Goal: Task Accomplishment & Management: Use online tool/utility

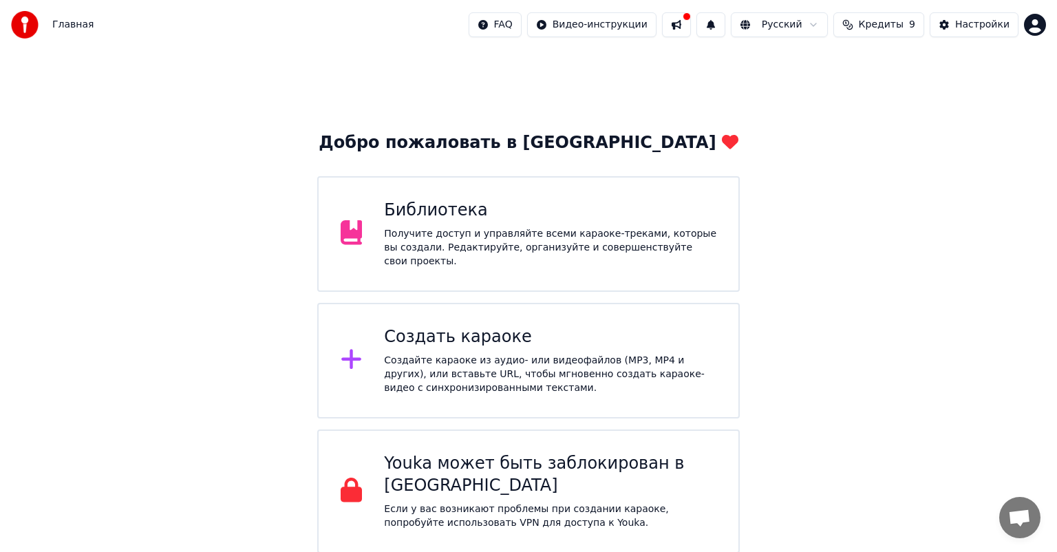
click at [666, 239] on div "Получите доступ и управляйте всеми караоке-треками, которые вы создали. Редакти…" at bounding box center [550, 247] width 332 height 41
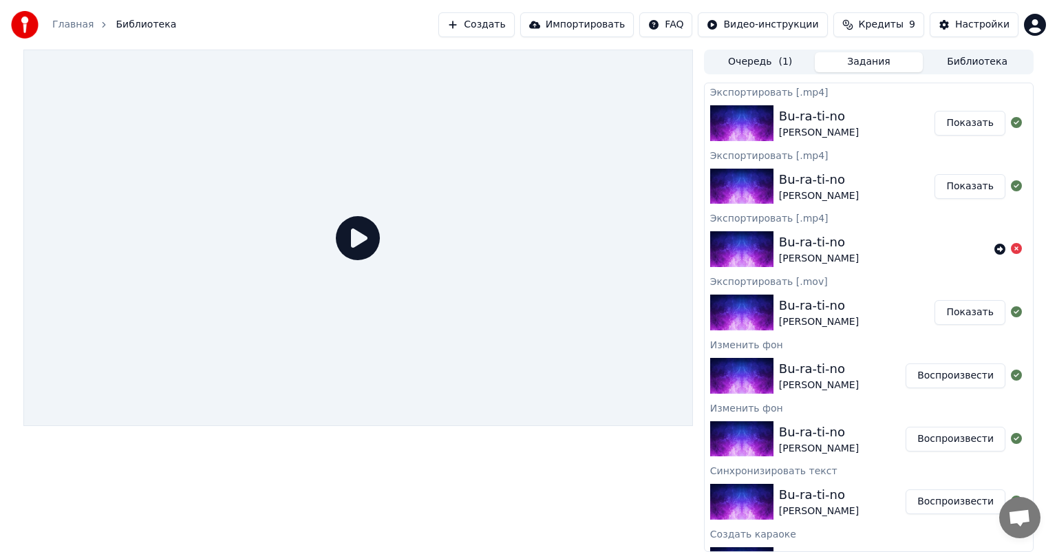
click at [962, 374] on button "Воспроизвести" at bounding box center [956, 375] width 100 height 25
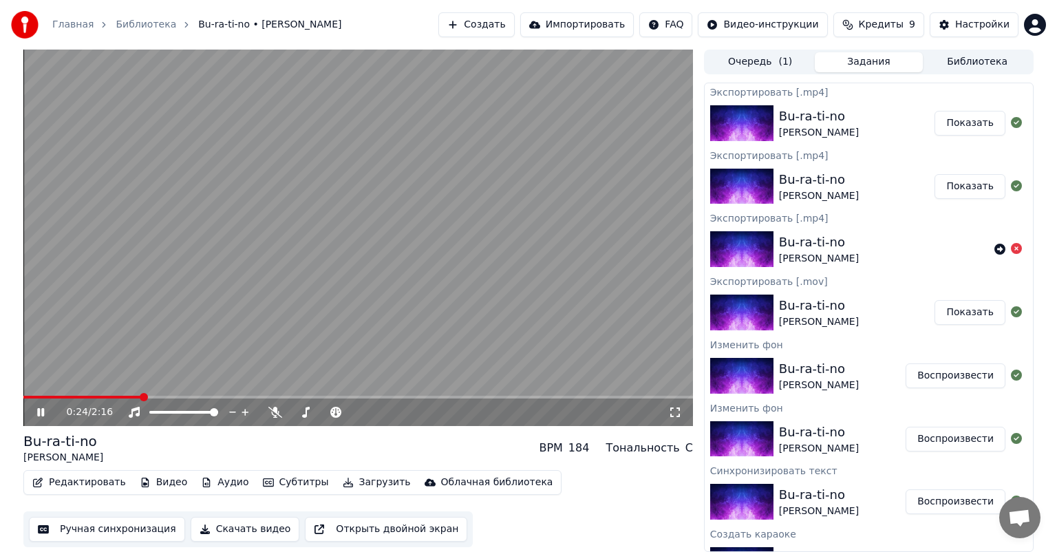
click at [138, 396] on span at bounding box center [358, 397] width 670 height 3
click at [39, 411] on icon at bounding box center [40, 412] width 7 height 8
click at [69, 480] on button "Редактировать" at bounding box center [79, 482] width 105 height 19
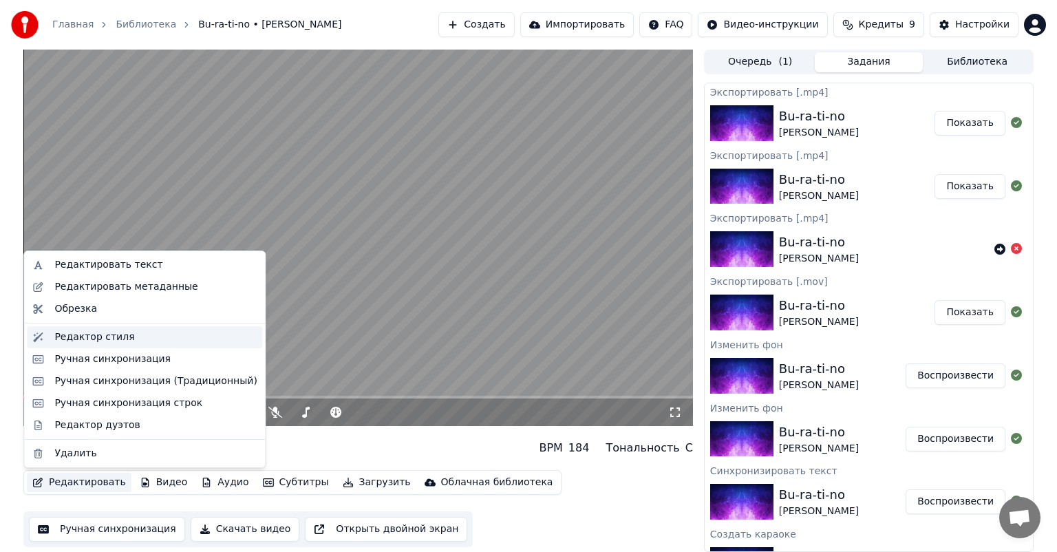
click at [138, 339] on div "Редактор стиля" at bounding box center [155, 337] width 202 height 14
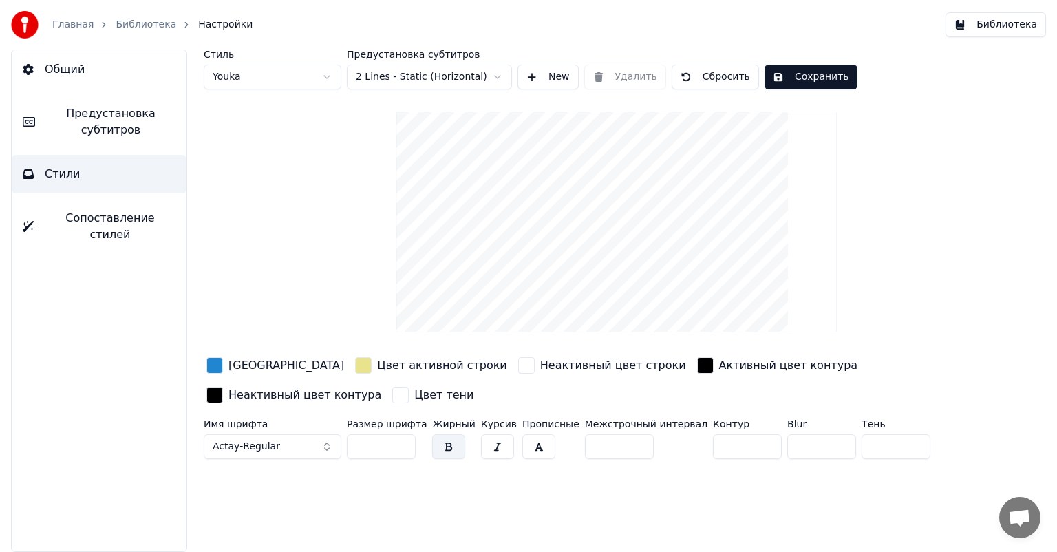
click at [130, 229] on button "Сопоставление стилей" at bounding box center [99, 226] width 175 height 55
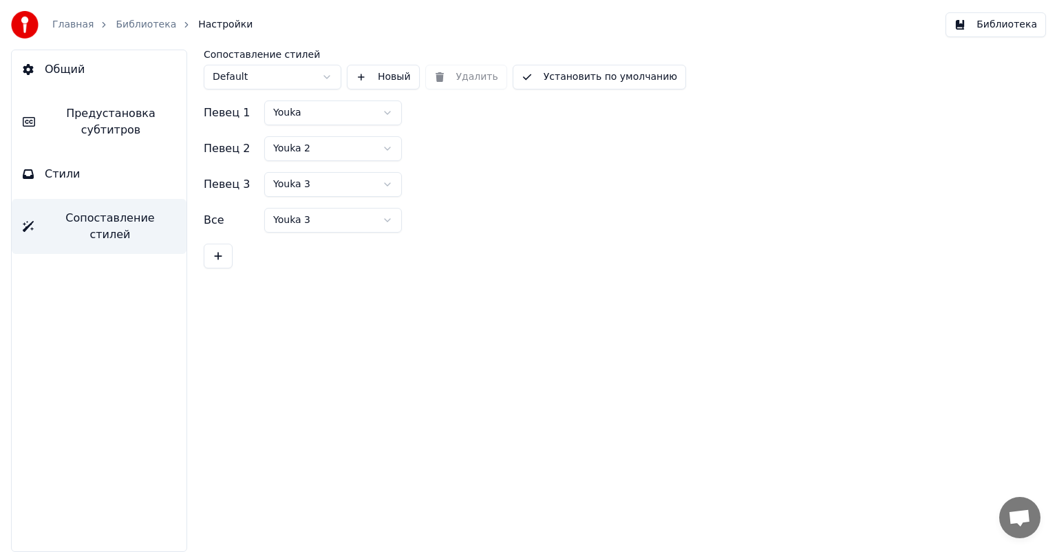
click at [140, 165] on button "Стили" at bounding box center [99, 174] width 175 height 39
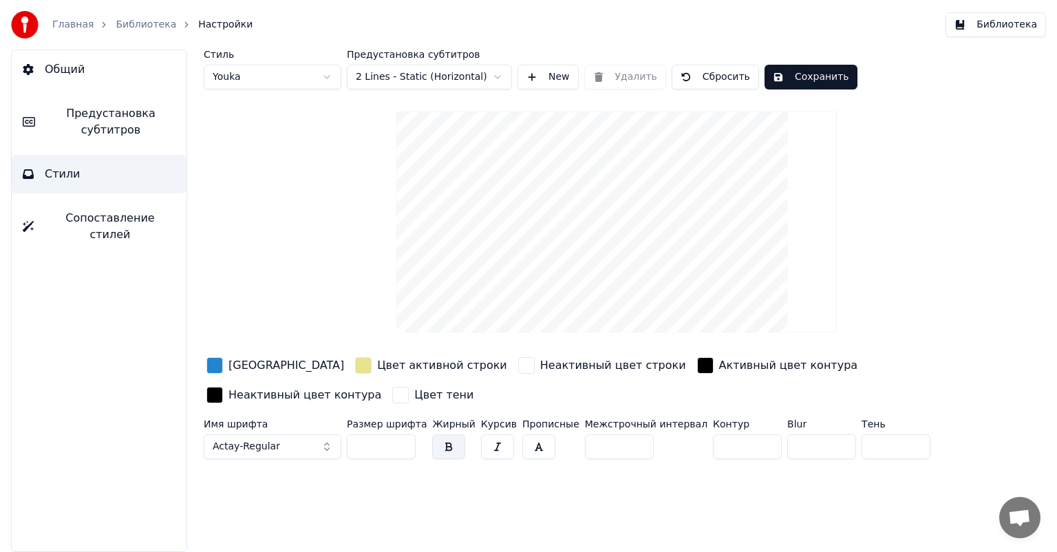
click at [467, 75] on html "Главная Библиотека Настройки Библиотека Общий Предустановка субтитров Стили Соп…" at bounding box center [528, 276] width 1057 height 552
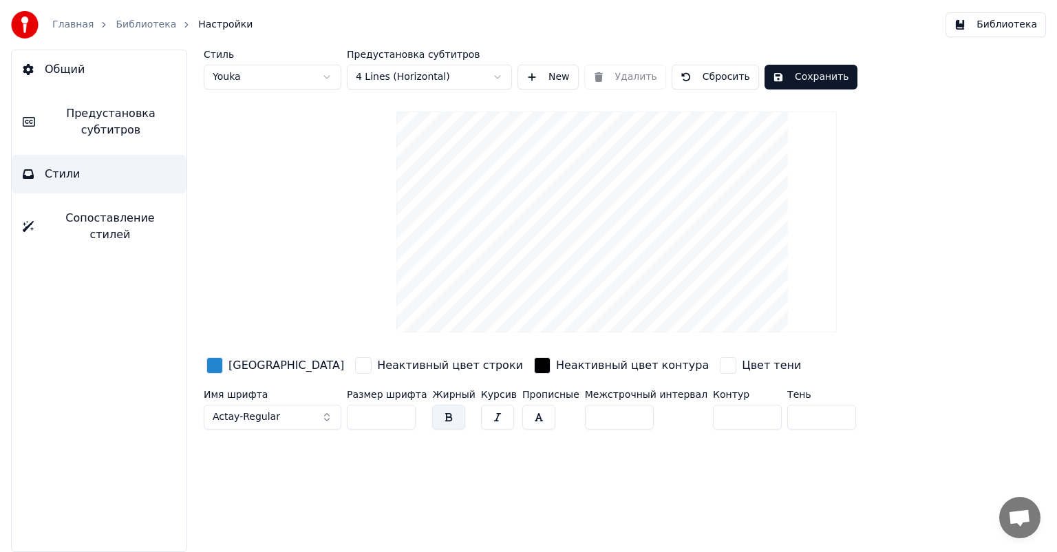
click at [157, 25] on link "Библиотека" at bounding box center [146, 25] width 61 height 14
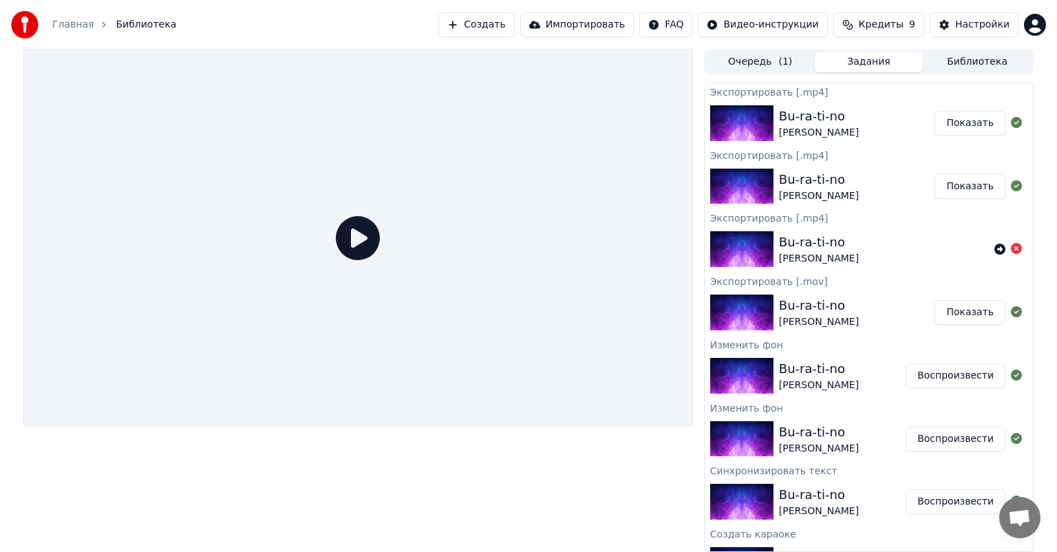
click at [950, 372] on button "Воспроизвести" at bounding box center [956, 375] width 100 height 25
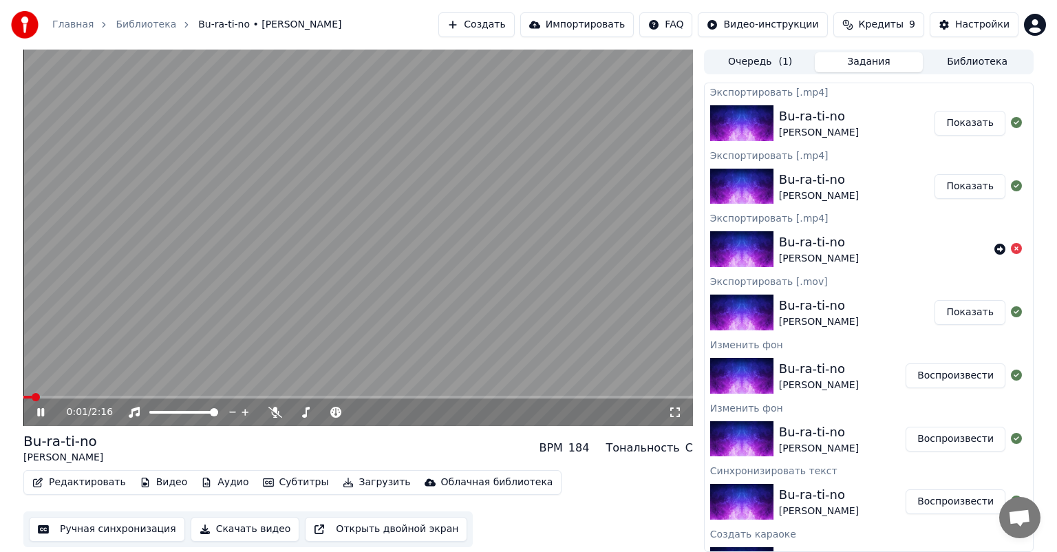
click at [68, 396] on span at bounding box center [358, 397] width 670 height 3
click at [80, 485] on button "Редактировать" at bounding box center [79, 482] width 105 height 19
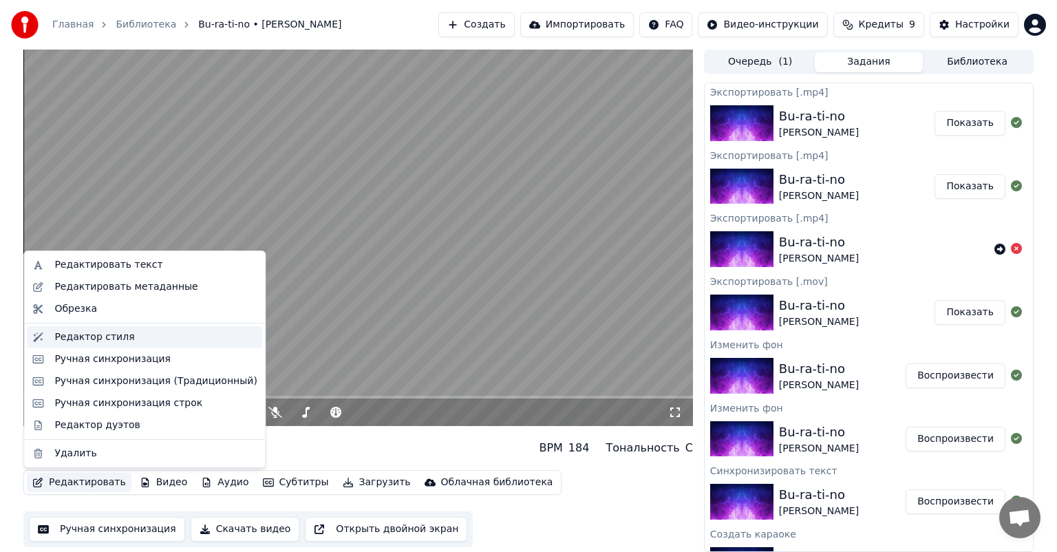
click at [96, 340] on div "Редактор стиля" at bounding box center [94, 337] width 80 height 14
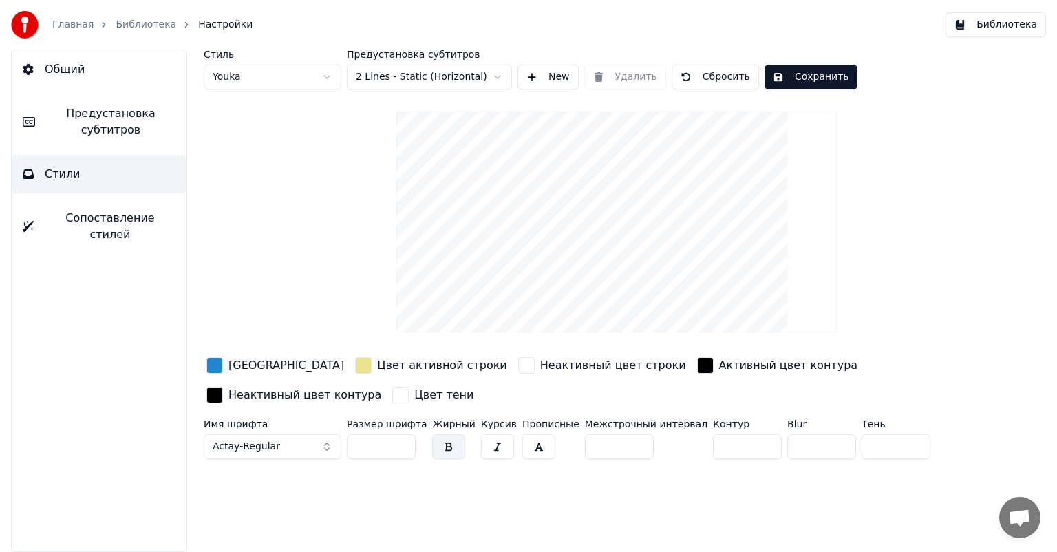
click at [394, 79] on html "Главная Библиотека Настройки Библиотека Общий Предустановка субтитров Стили Соп…" at bounding box center [528, 276] width 1057 height 552
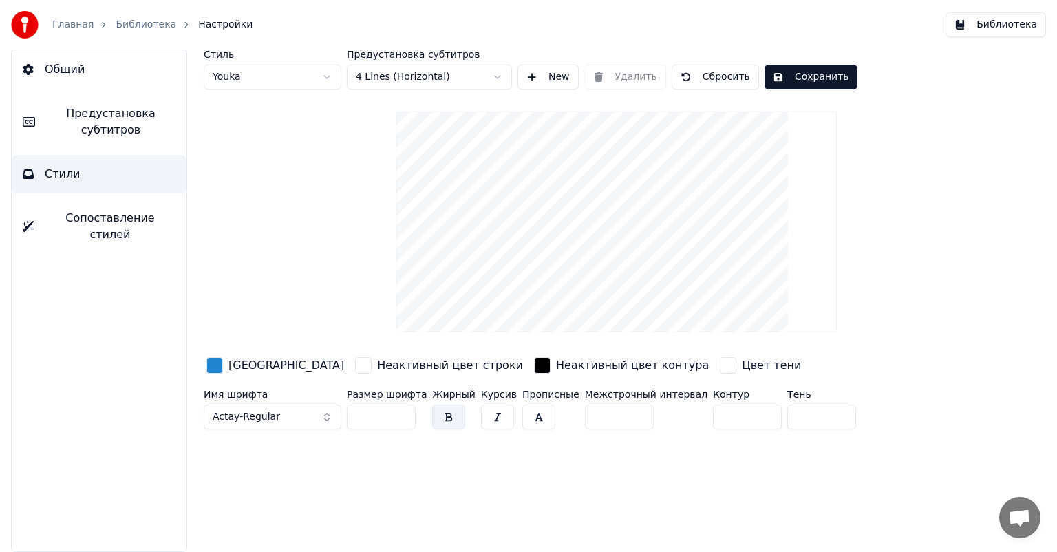
click at [814, 77] on button "Сохранить" at bounding box center [811, 77] width 93 height 25
click at [156, 22] on link "Библиотека" at bounding box center [146, 25] width 61 height 14
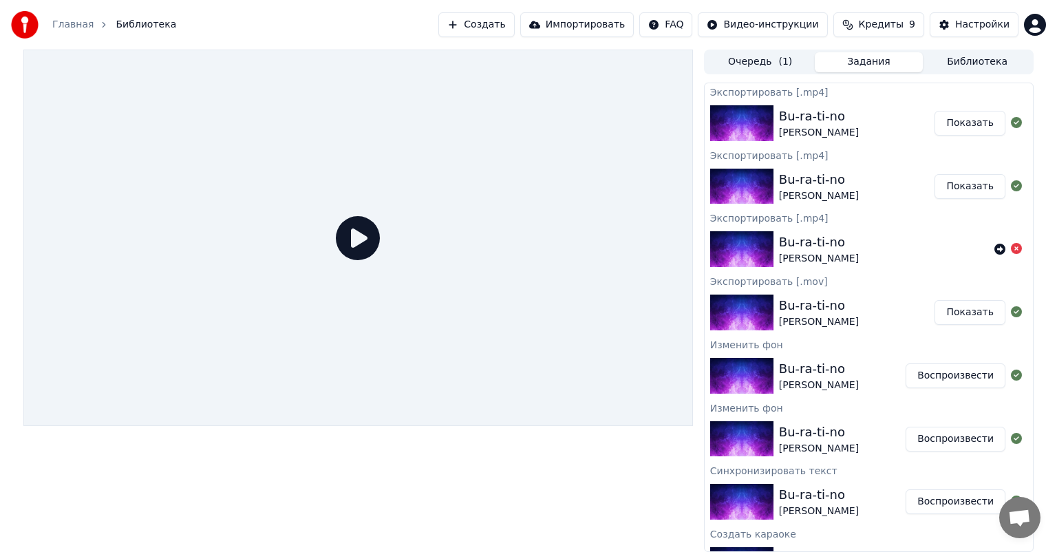
click at [955, 372] on button "Воспроизвести" at bounding box center [956, 375] width 100 height 25
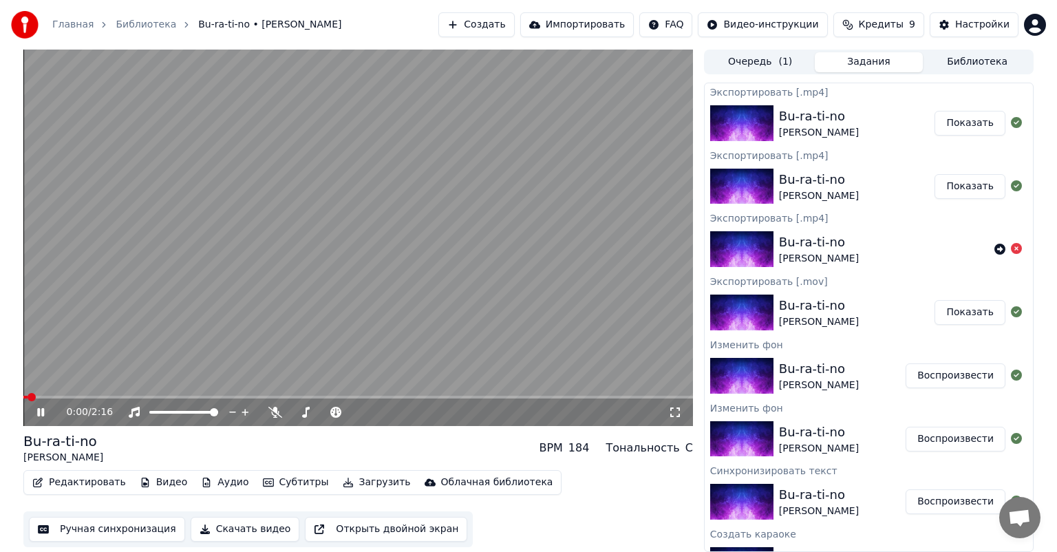
click at [63, 398] on span at bounding box center [358, 397] width 670 height 3
click at [88, 397] on span at bounding box center [358, 397] width 670 height 3
click at [84, 396] on span at bounding box center [63, 397] width 81 height 3
click at [67, 396] on span at bounding box center [45, 397] width 44 height 3
click at [69, 396] on span at bounding box center [71, 397] width 8 height 8
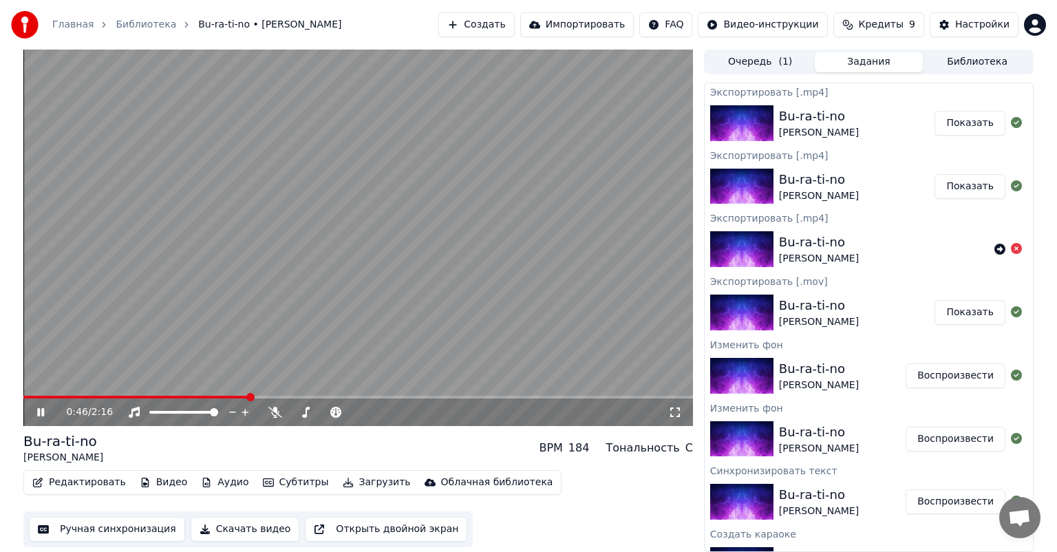
click at [259, 293] on video at bounding box center [358, 238] width 670 height 376
click at [85, 479] on button "Редактировать" at bounding box center [79, 482] width 105 height 19
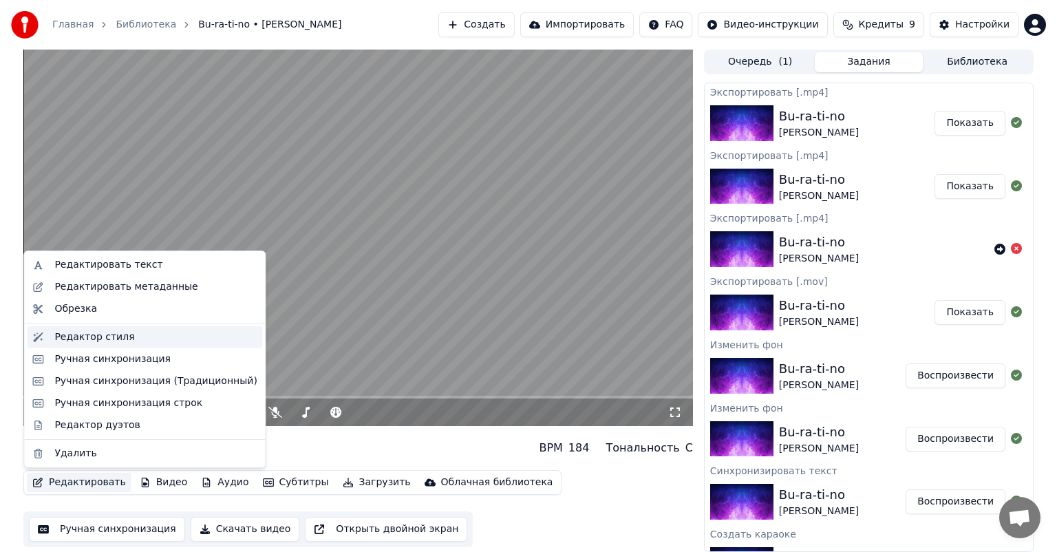
click at [134, 335] on div "Редактор стиля" at bounding box center [155, 337] width 202 height 14
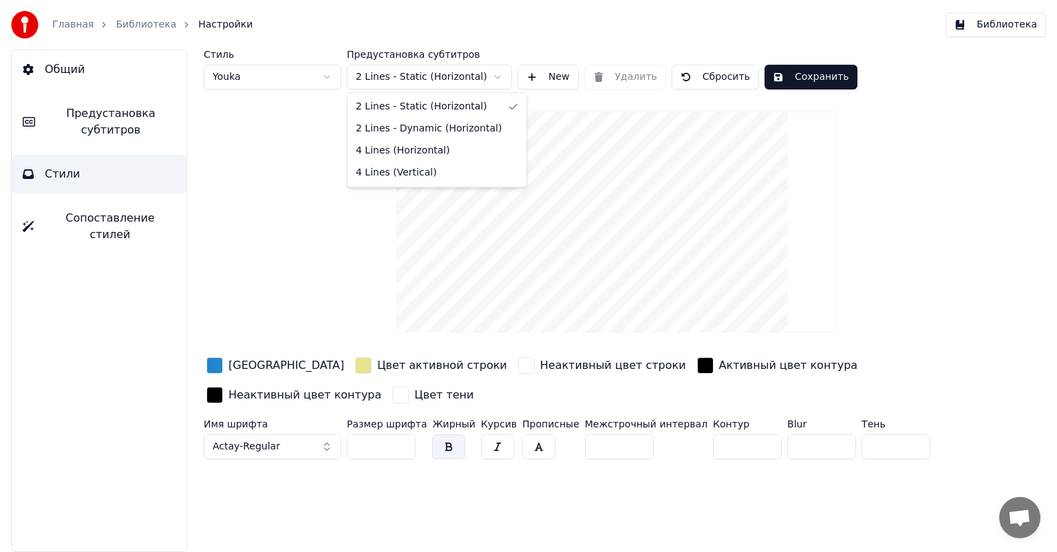
click at [432, 76] on html "Главная Библиотека Настройки Библиотека Общий Предустановка субтитров Стили Соп…" at bounding box center [528, 276] width 1057 height 552
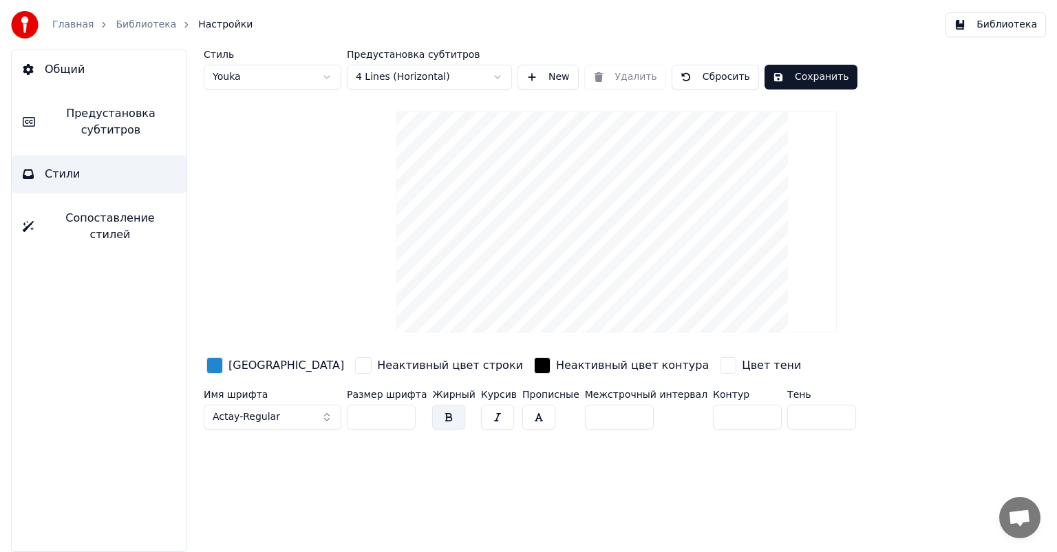
click at [774, 71] on button "Сохранить" at bounding box center [811, 77] width 93 height 25
click at [255, 169] on div "Стиль Youka Предустановка субтитров 4 Lines (Horizontal) New Удалить Сбросить Г…" at bounding box center [617, 242] width 826 height 385
click at [150, 24] on link "Библиотека" at bounding box center [146, 25] width 61 height 14
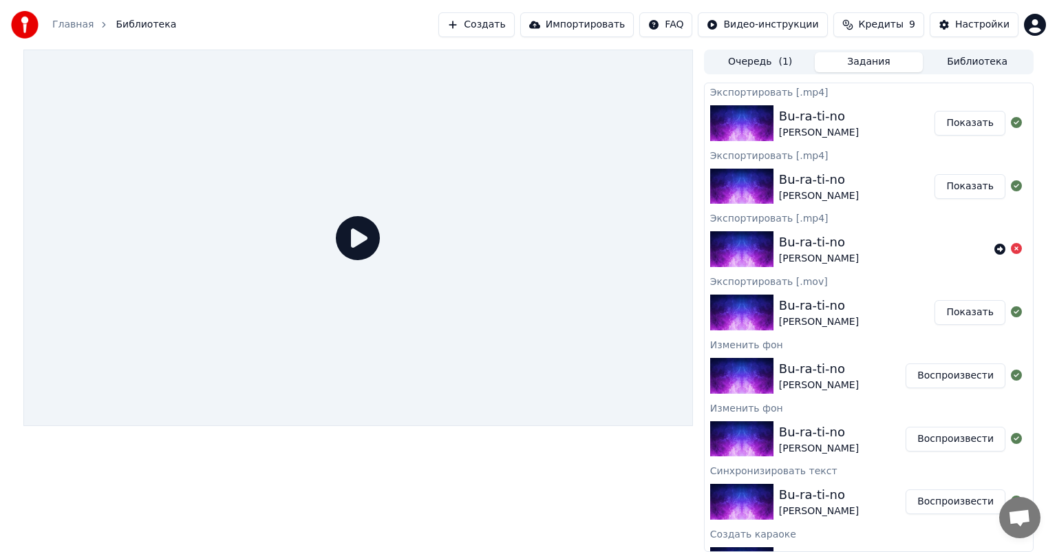
click at [937, 379] on button "Воспроизвести" at bounding box center [956, 375] width 100 height 25
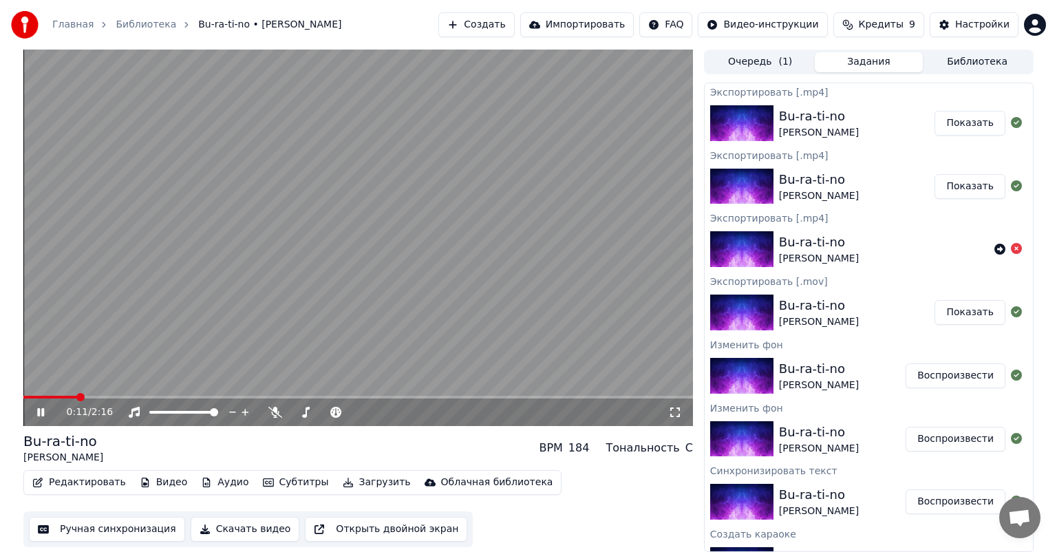
click at [76, 398] on span at bounding box center [358, 397] width 670 height 3
click at [180, 320] on video at bounding box center [358, 238] width 670 height 376
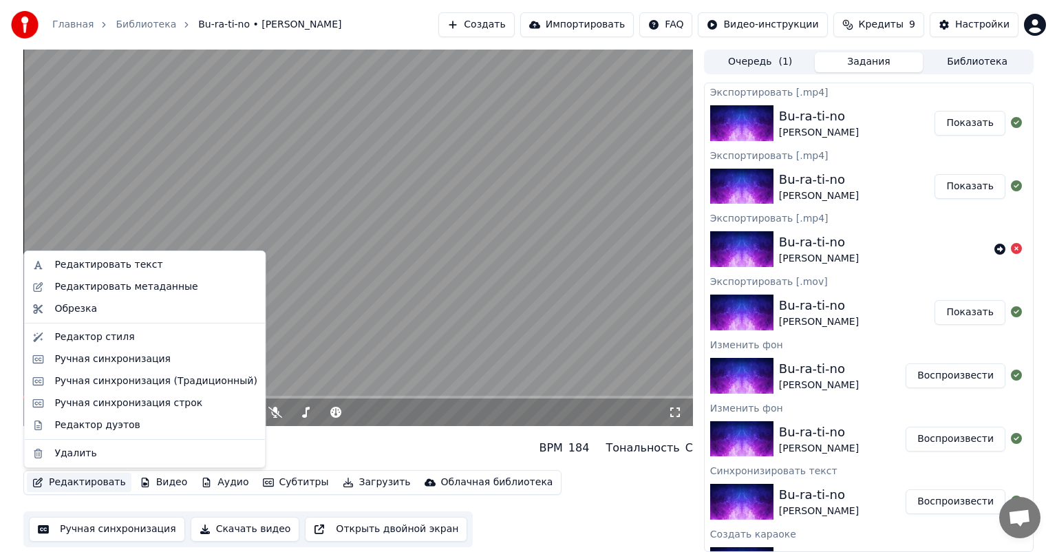
click at [98, 482] on button "Редактировать" at bounding box center [79, 482] width 105 height 19
click at [178, 286] on div "Редактировать метаданные" at bounding box center [155, 287] width 202 height 14
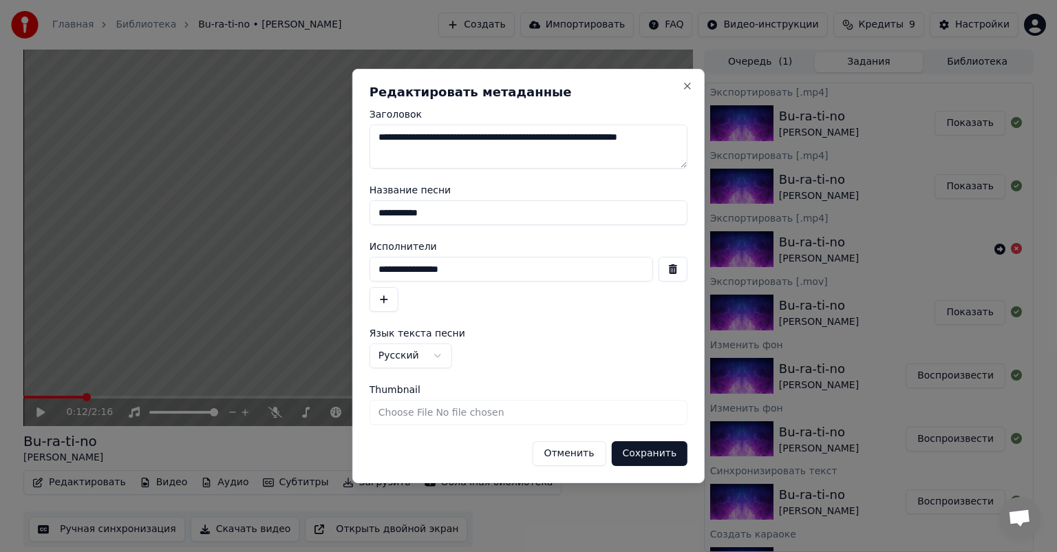
click at [580, 454] on button "Отменить" at bounding box center [569, 453] width 74 height 25
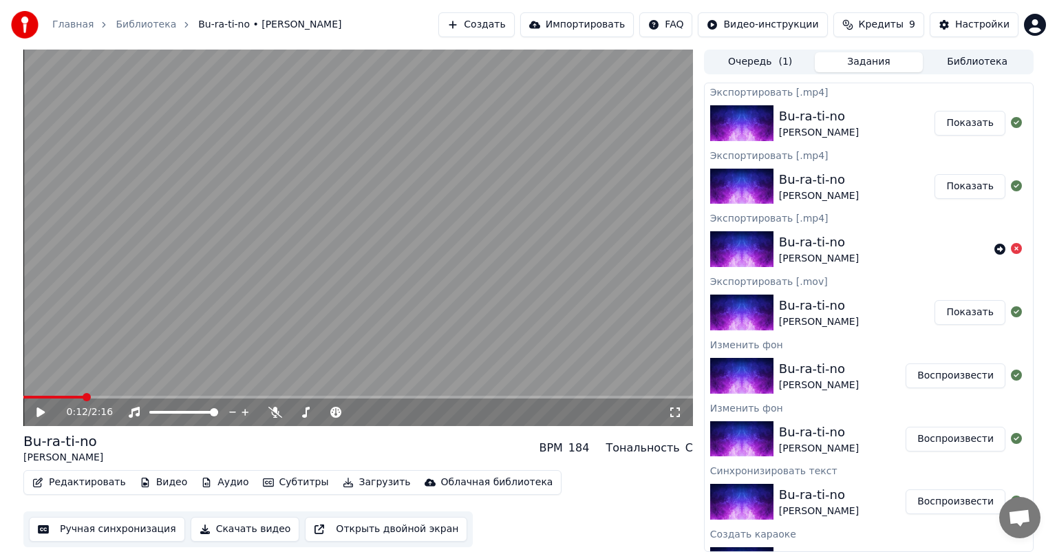
click at [141, 525] on button "Ручная синхронизация" at bounding box center [107, 529] width 156 height 25
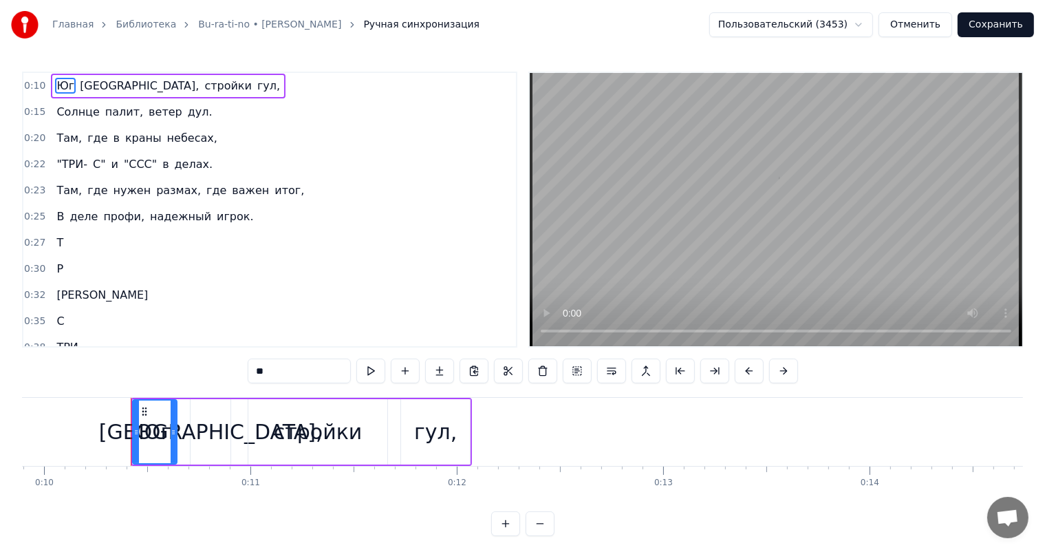
scroll to position [0, 2082]
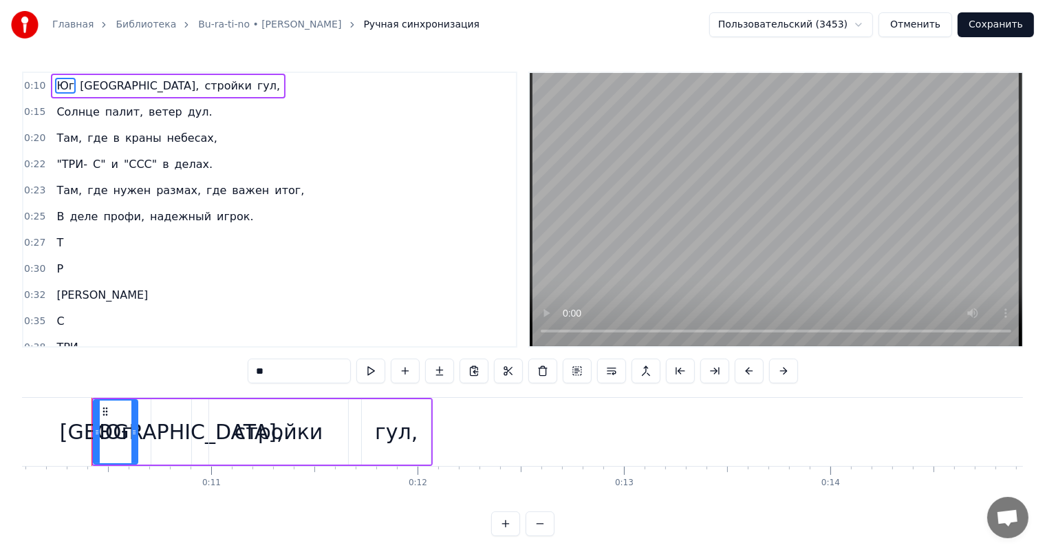
click at [65, 184] on span "Там," at bounding box center [69, 190] width 28 height 16
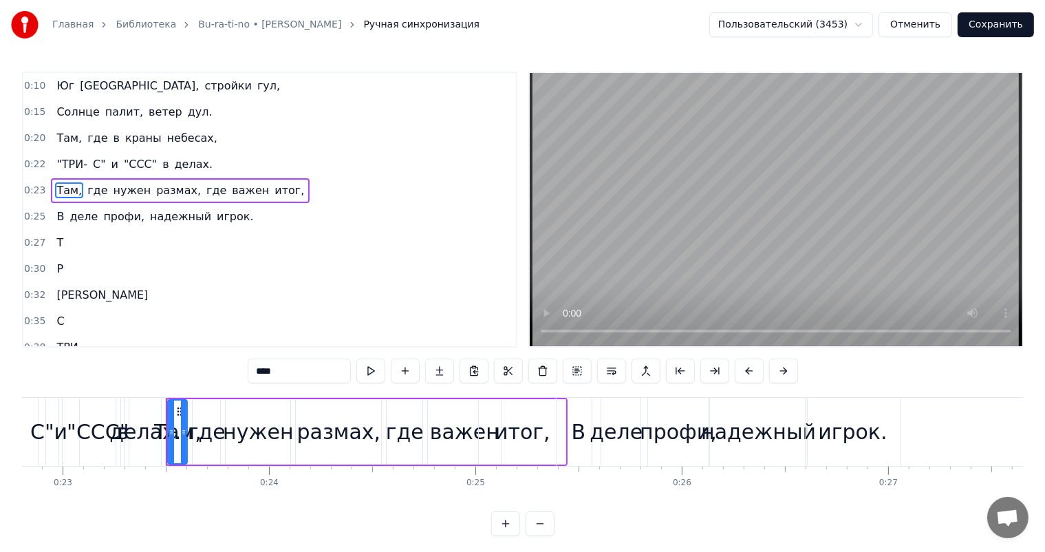
scroll to position [0, 4783]
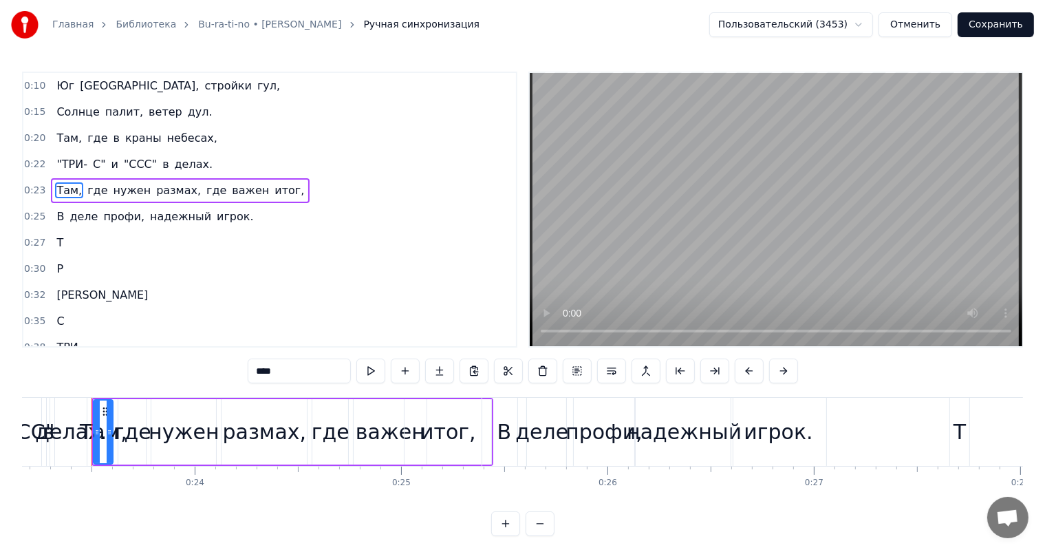
click at [499, 421] on div "В" at bounding box center [505, 431] width 14 height 31
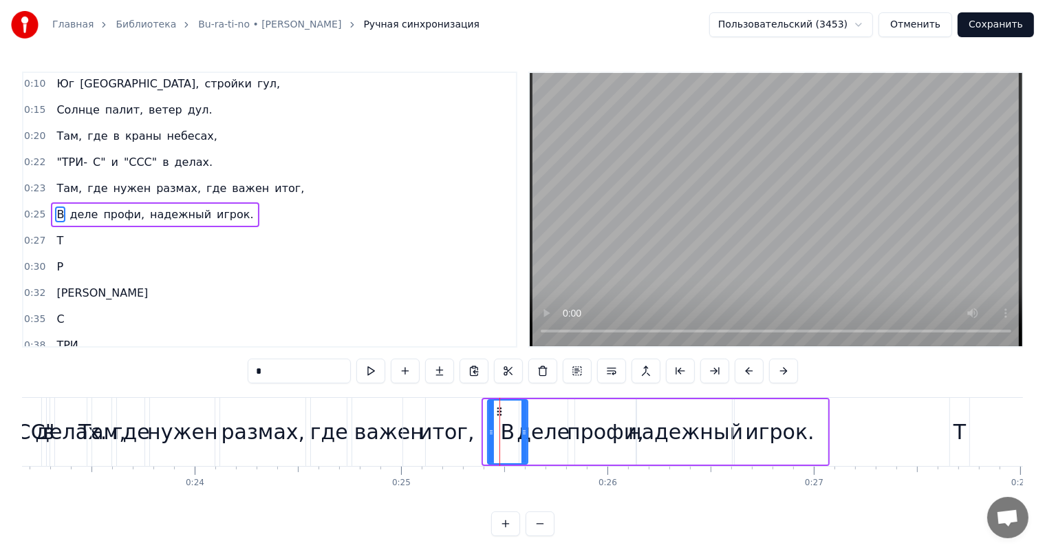
click at [489, 421] on div at bounding box center [492, 432] width 6 height 63
click at [443, 418] on div "итог," at bounding box center [447, 431] width 56 height 31
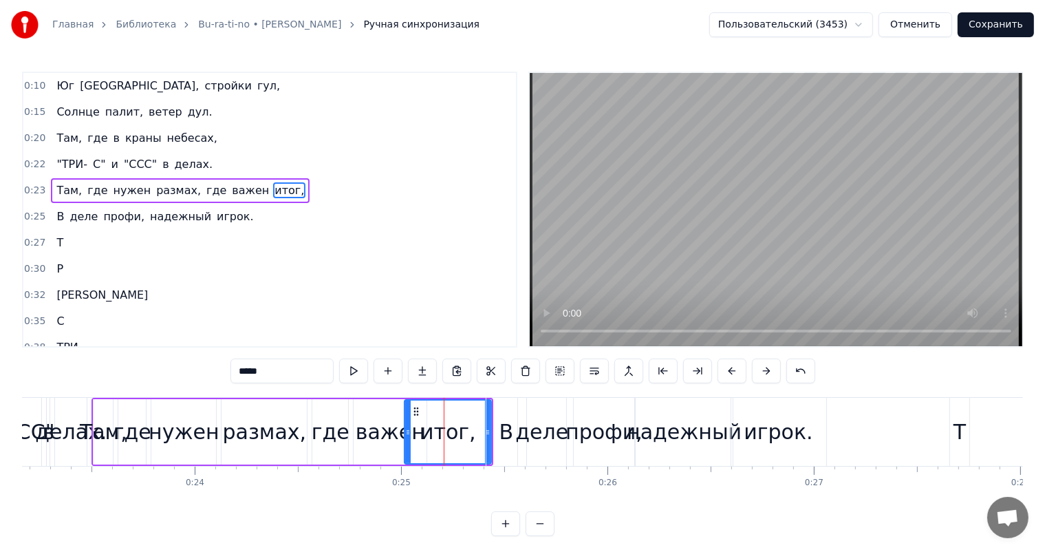
click at [453, 420] on div "итог," at bounding box center [449, 431] width 56 height 31
click at [469, 419] on div "итог," at bounding box center [449, 431] width 56 height 31
click at [478, 419] on div "итог," at bounding box center [447, 432] width 85 height 63
click at [488, 418] on div "В" at bounding box center [507, 432] width 40 height 68
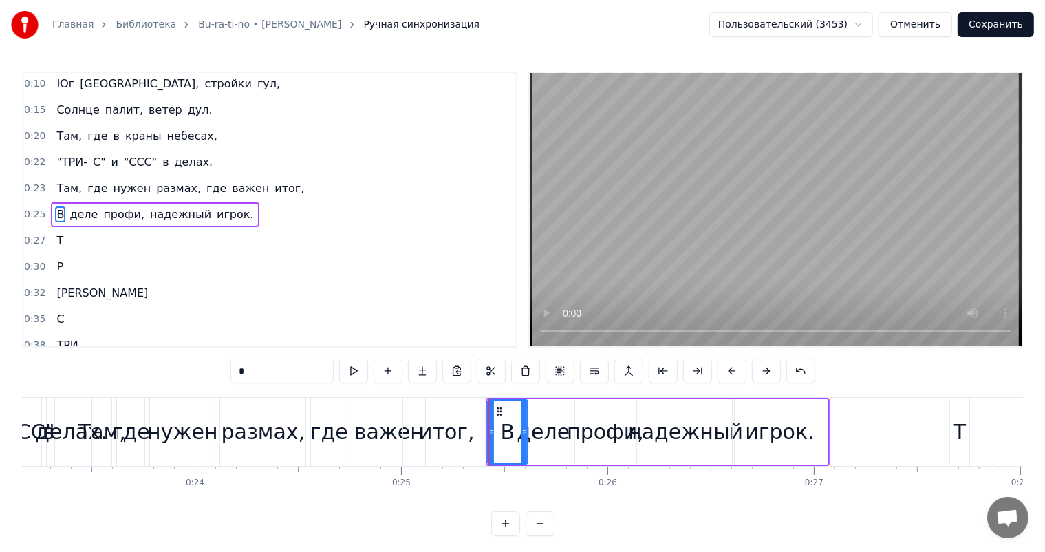
click at [474, 418] on div "итог," at bounding box center [446, 432] width 87 height 68
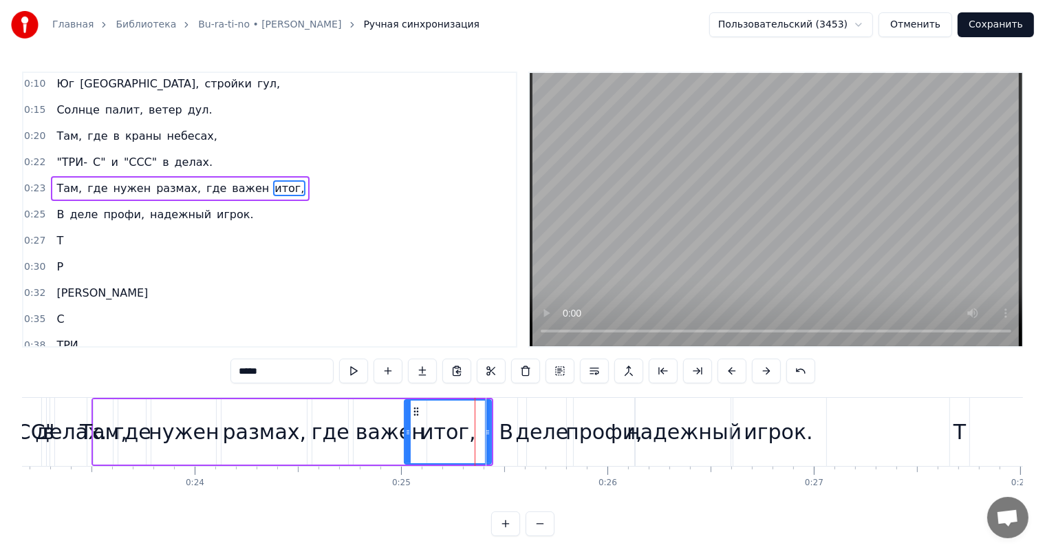
scroll to position [0, 0]
click at [487, 421] on div "В" at bounding box center [507, 432] width 40 height 68
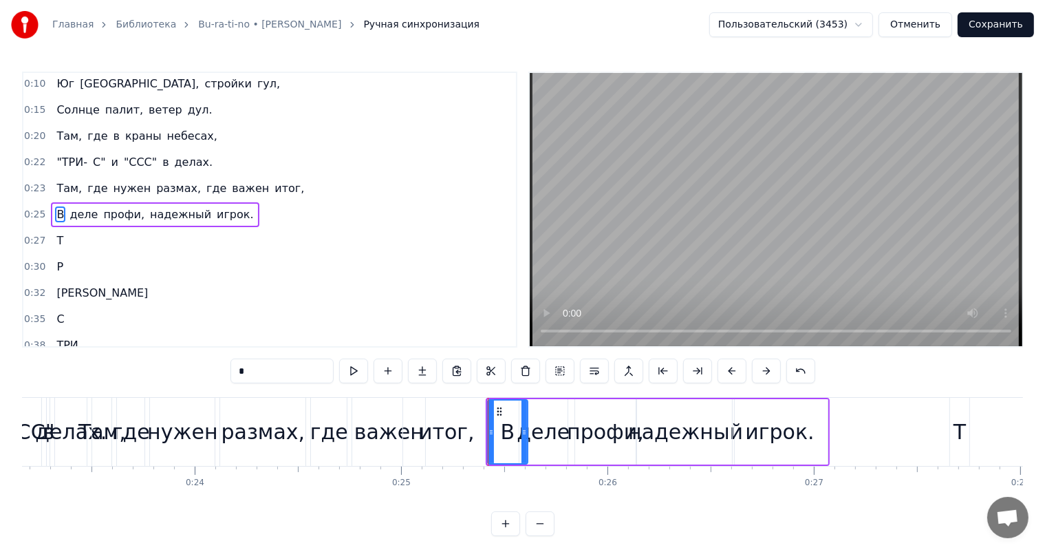
click at [479, 421] on div "итог," at bounding box center [446, 432] width 87 height 68
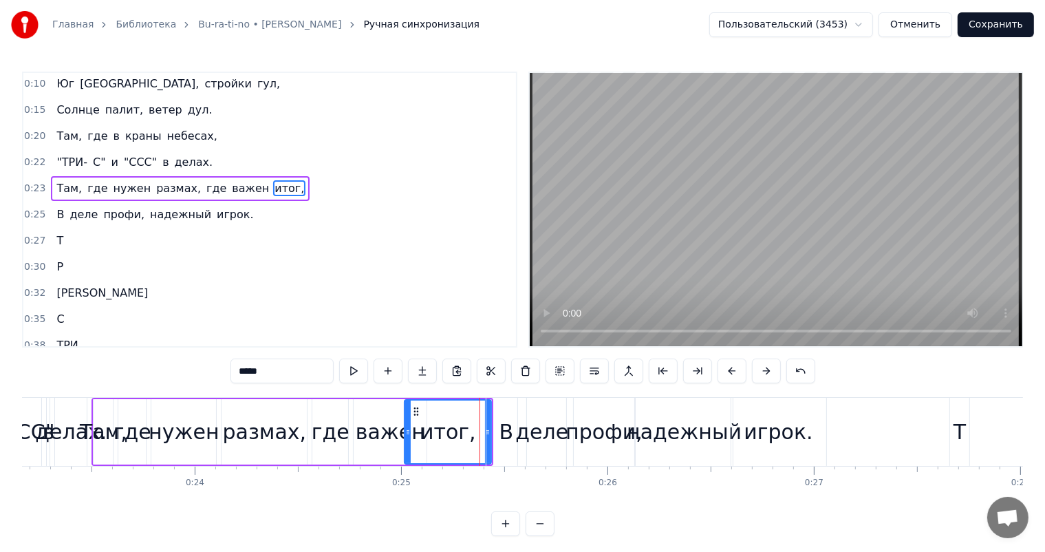
scroll to position [0, 0]
click at [501, 421] on div "В" at bounding box center [507, 431] width 14 height 31
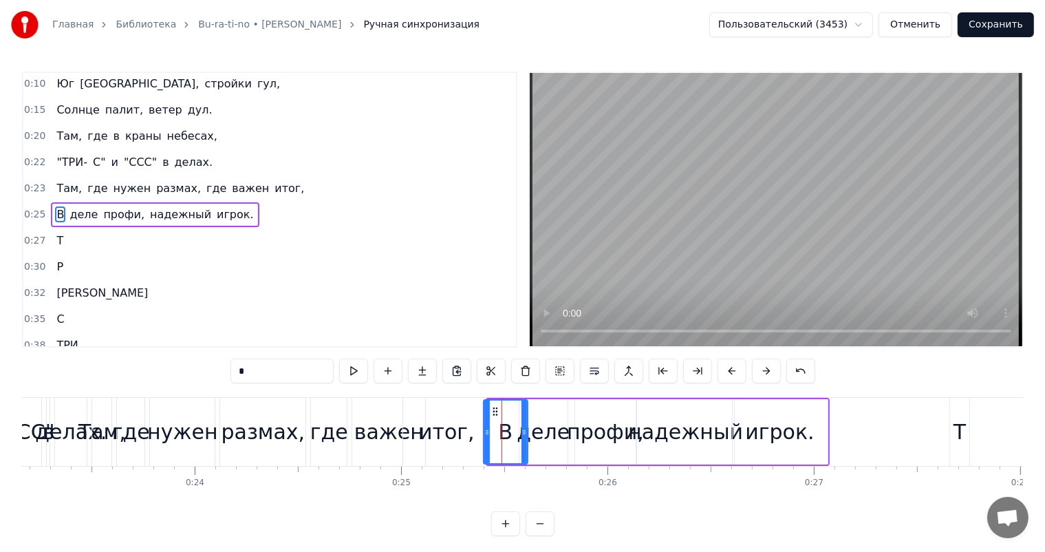
click at [485, 421] on div at bounding box center [488, 432] width 6 height 63
click at [471, 421] on div "итог," at bounding box center [446, 432] width 87 height 68
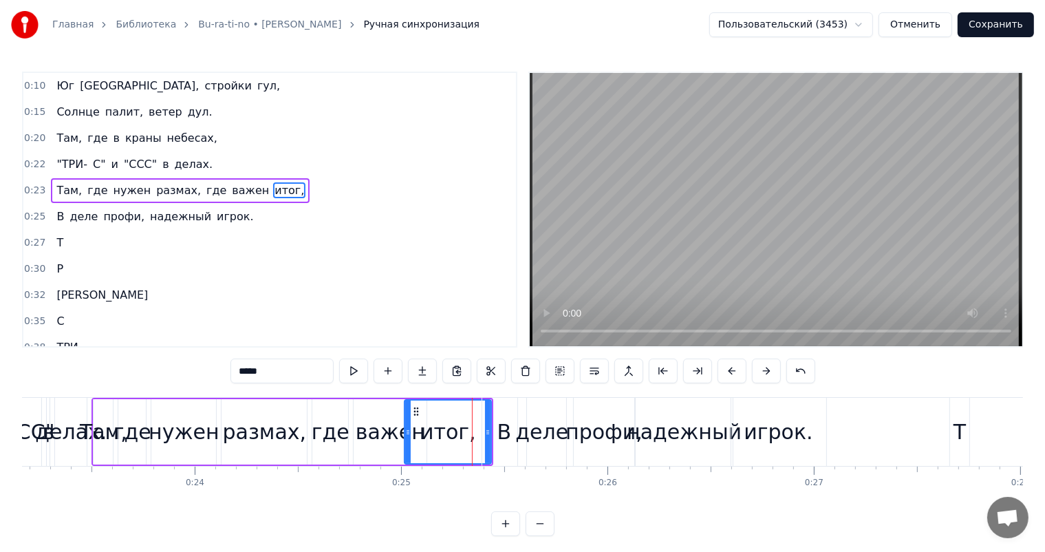
click at [488, 427] on div "В" at bounding box center [504, 432] width 44 height 68
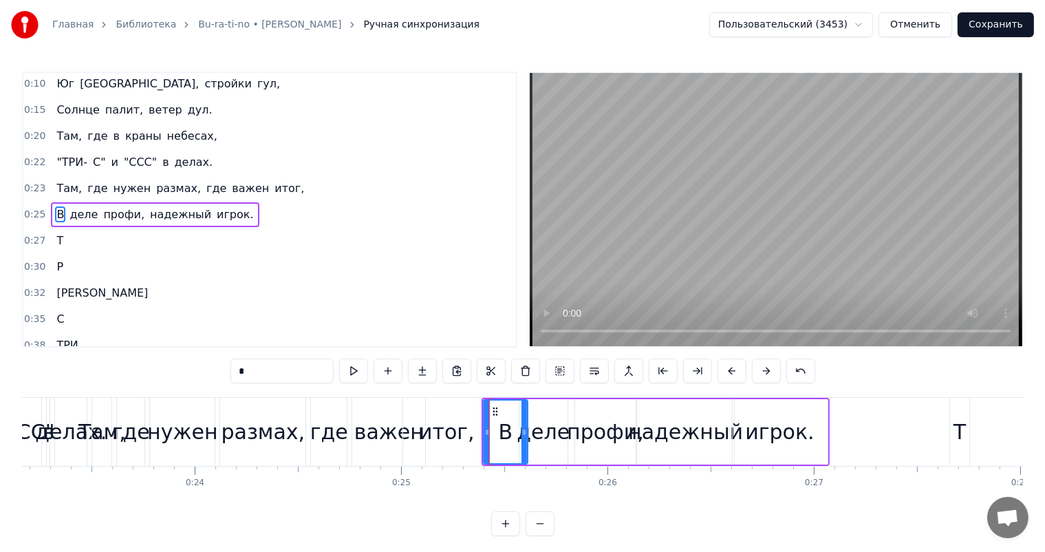
click at [471, 424] on div "итог," at bounding box center [446, 432] width 87 height 68
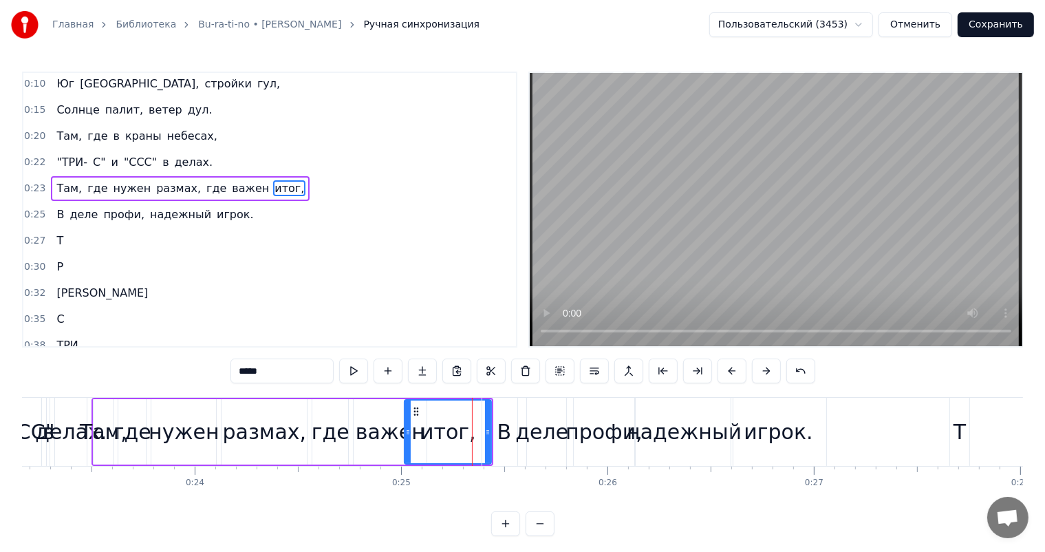
scroll to position [0, 0]
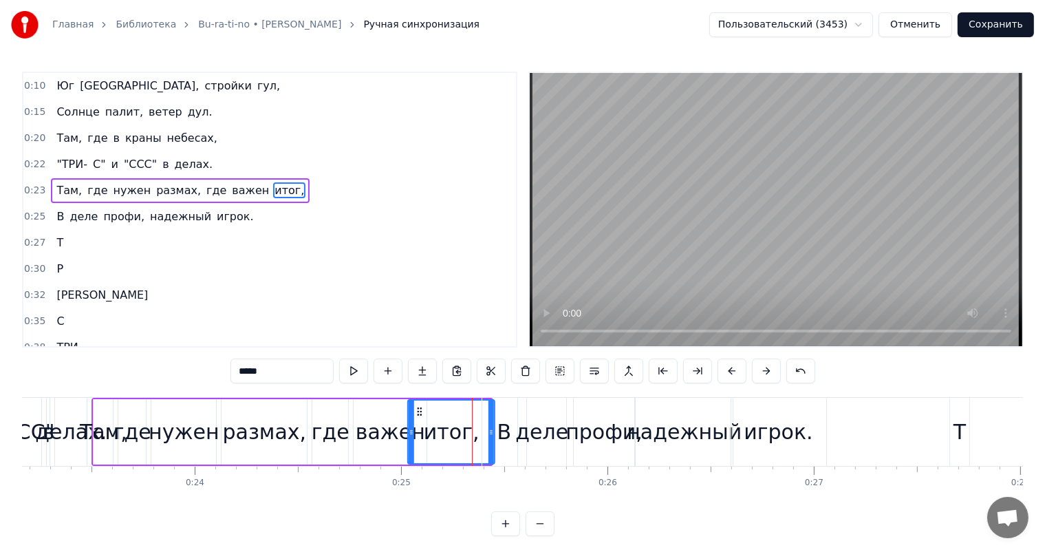
click at [418, 408] on icon at bounding box center [419, 411] width 11 height 11
click at [476, 412] on div "итог," at bounding box center [452, 432] width 85 height 63
click at [490, 416] on div "В" at bounding box center [504, 432] width 44 height 68
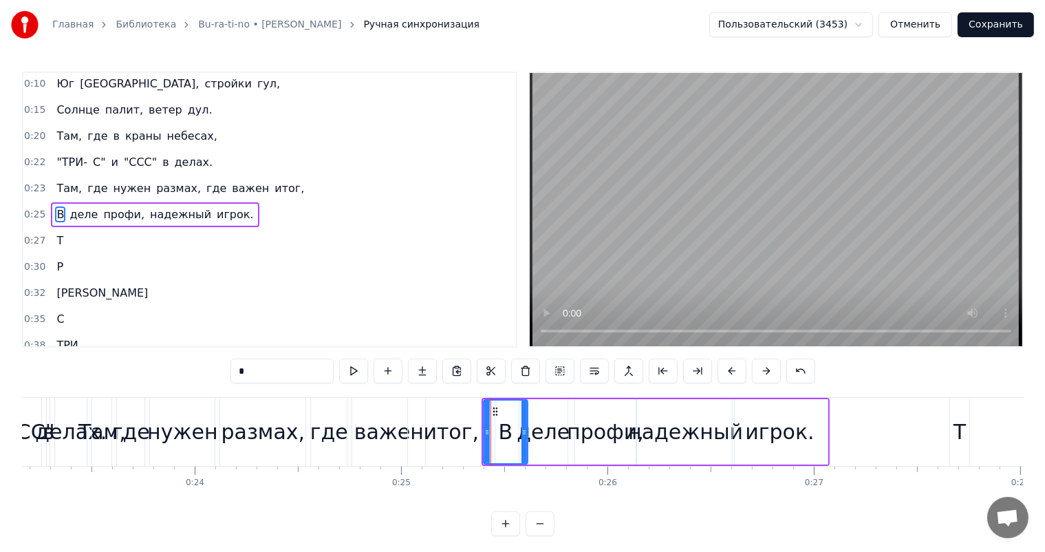
click at [475, 415] on div "итог," at bounding box center [451, 432] width 87 height 68
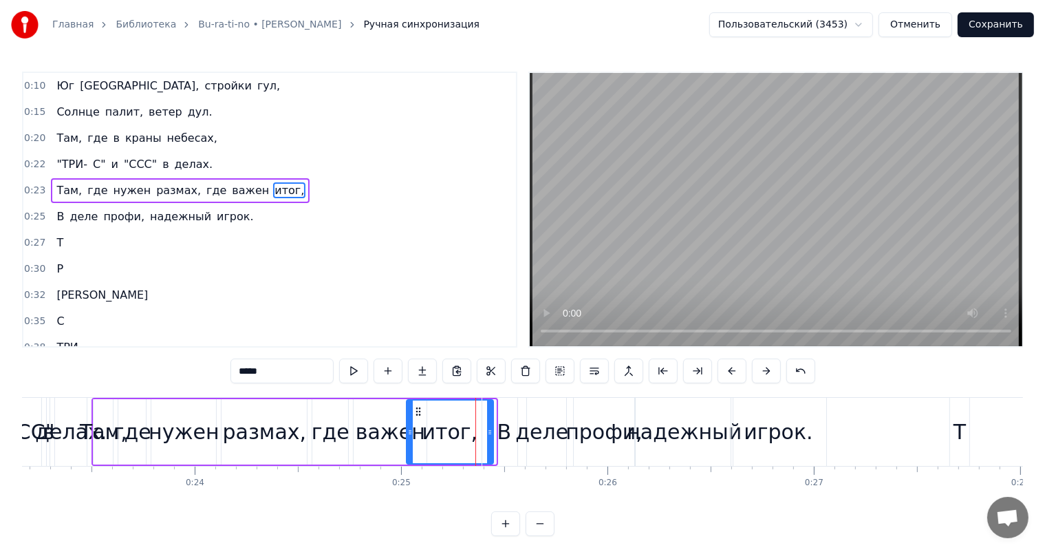
click at [419, 408] on circle at bounding box center [419, 408] width 1 height 1
click at [432, 416] on div "итог," at bounding box center [450, 431] width 56 height 31
click at [459, 421] on div "итог," at bounding box center [450, 431] width 56 height 31
click at [462, 421] on div "итог," at bounding box center [450, 431] width 56 height 31
click at [470, 421] on div "итог," at bounding box center [450, 431] width 56 height 31
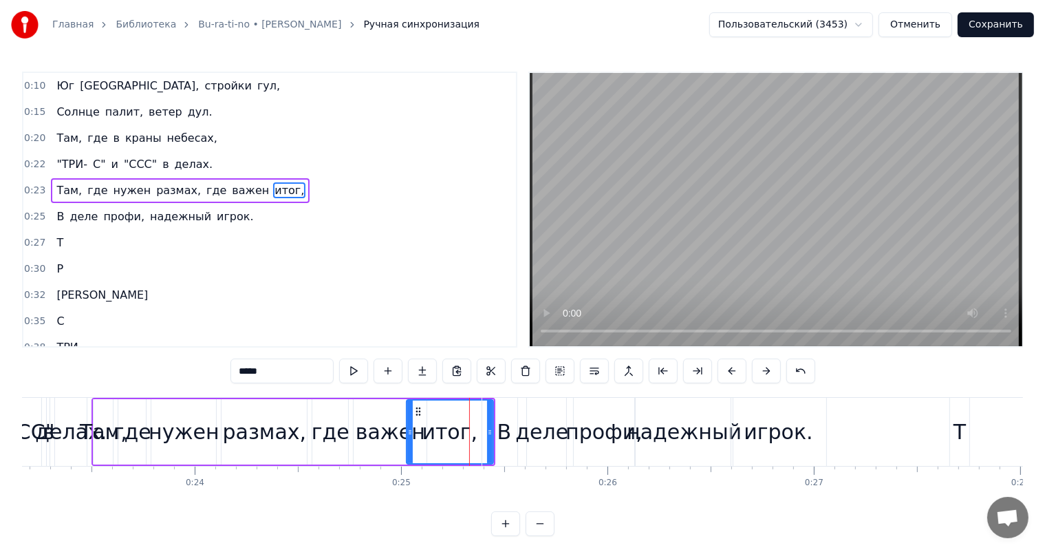
click at [476, 421] on div "итог," at bounding box center [449, 432] width 85 height 63
click at [485, 421] on div "В" at bounding box center [504, 432] width 44 height 68
type input "*"
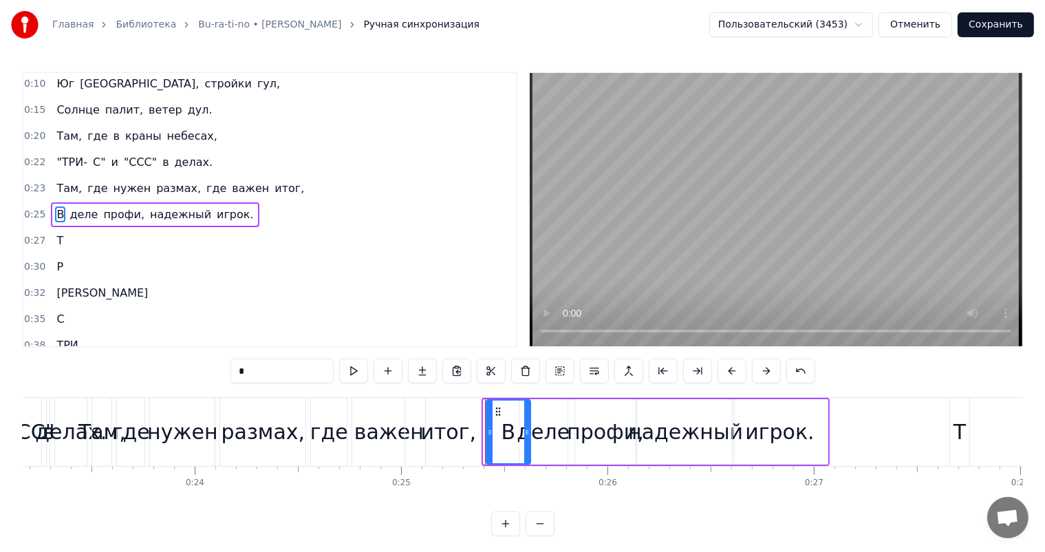
click at [497, 409] on icon at bounding box center [498, 411] width 11 height 11
click at [493, 426] on div "В" at bounding box center [508, 432] width 43 height 63
click at [501, 411] on circle at bounding box center [501, 411] width 1 height 1
click at [507, 411] on div "В" at bounding box center [510, 432] width 43 height 63
click at [513, 415] on div "В" at bounding box center [510, 432] width 43 height 63
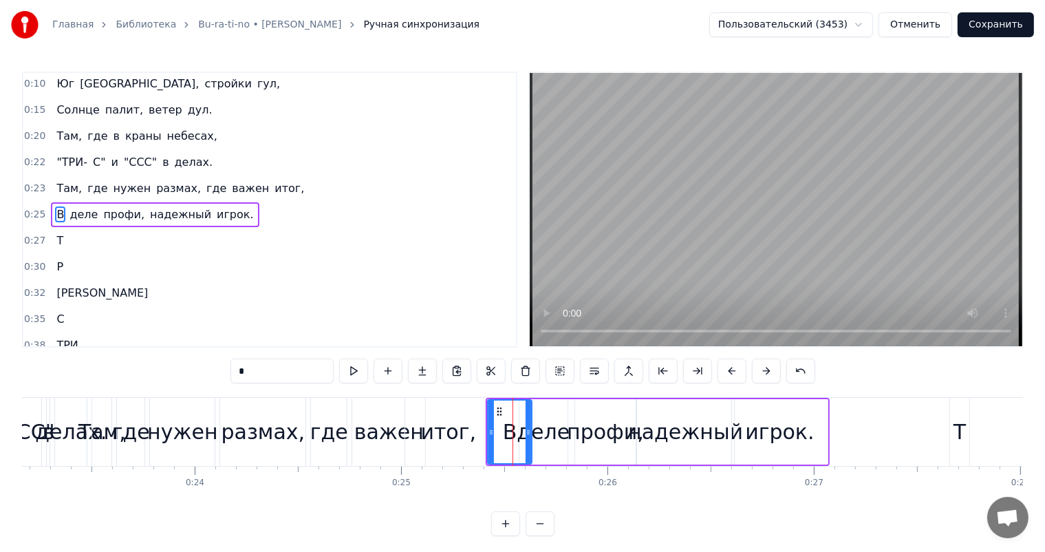
click at [496, 418] on div "В" at bounding box center [510, 432] width 43 height 63
click at [499, 412] on icon at bounding box center [501, 411] width 11 height 11
click at [504, 414] on circle at bounding box center [504, 414] width 1 height 1
click at [502, 422] on div "В" at bounding box center [512, 432] width 43 height 63
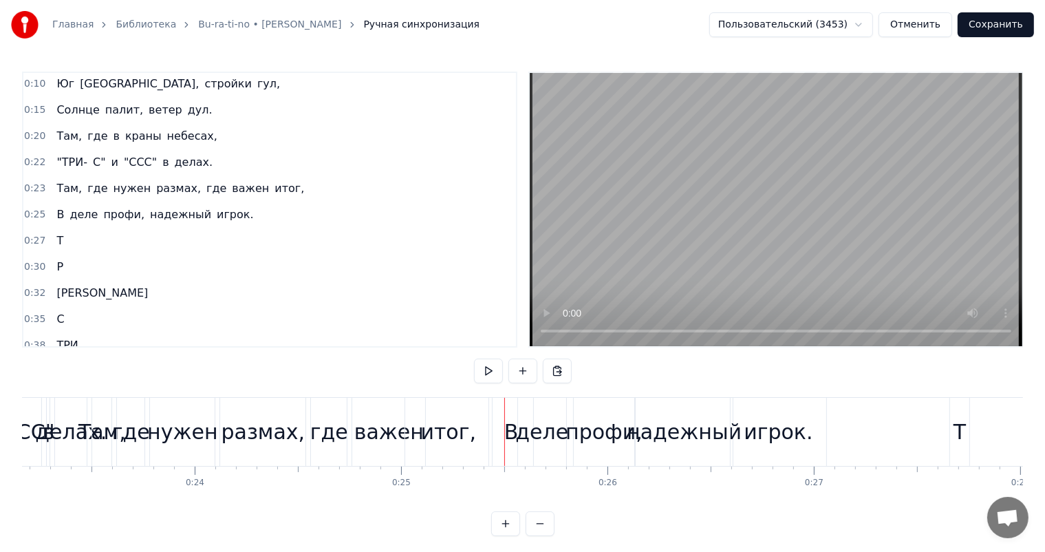
click at [505, 410] on div at bounding box center [505, 432] width 1 height 68
click at [507, 418] on div "В" at bounding box center [512, 431] width 14 height 31
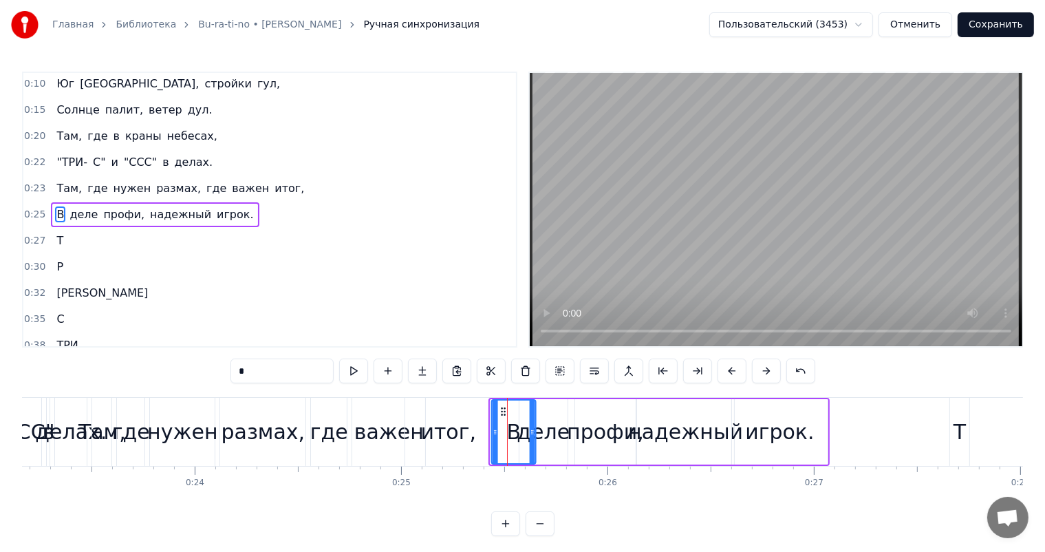
click at [504, 410] on icon at bounding box center [503, 411] width 11 height 11
click at [511, 423] on div "В" at bounding box center [514, 431] width 14 height 31
click at [503, 423] on div "В" at bounding box center [514, 432] width 43 height 63
click at [505, 408] on circle at bounding box center [505, 408] width 1 height 1
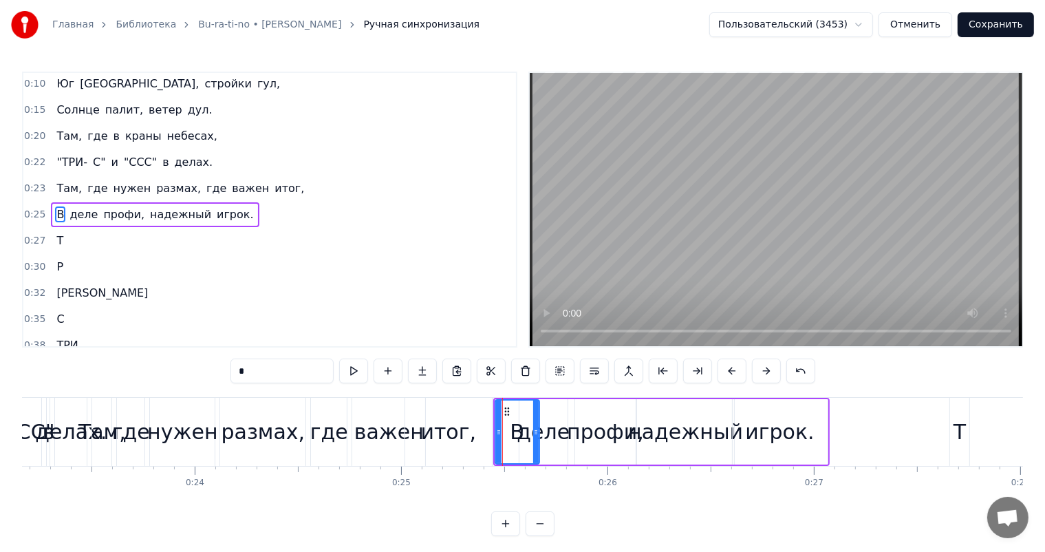
click at [501, 421] on div "В" at bounding box center [517, 432] width 43 height 63
click at [485, 423] on div "итог," at bounding box center [448, 432] width 87 height 68
type input "*****"
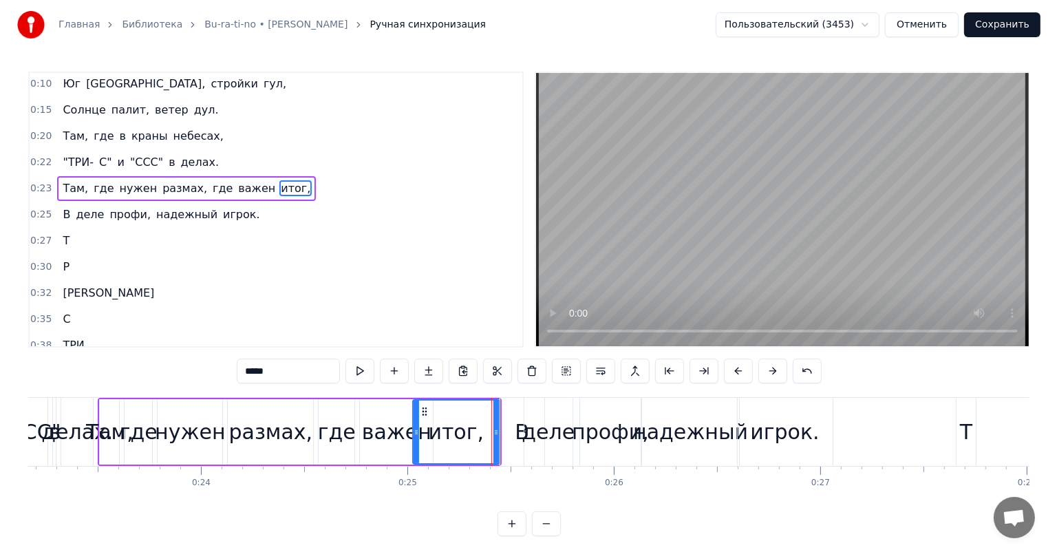
scroll to position [0, 0]
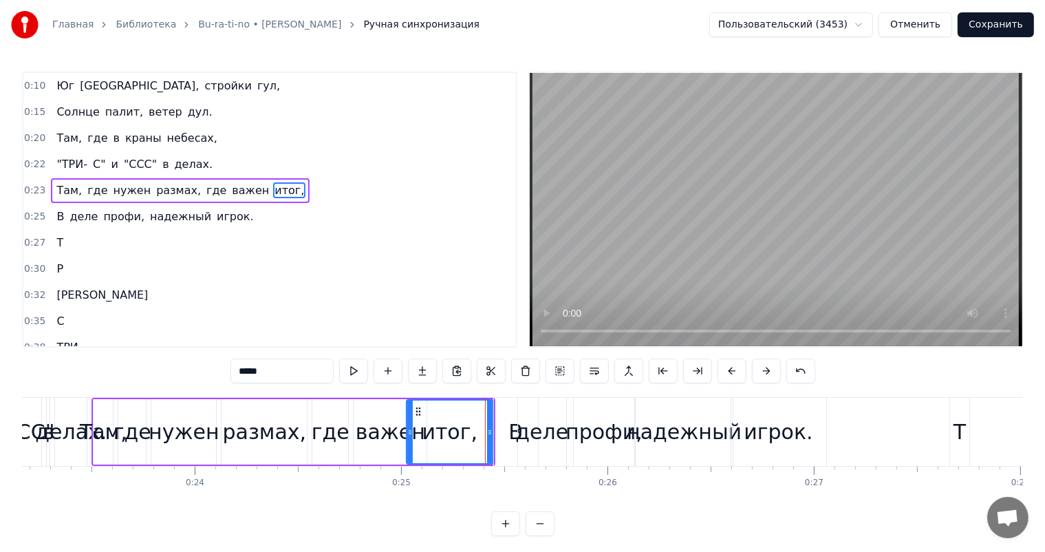
click at [997, 17] on button "Сохранить" at bounding box center [996, 24] width 76 height 25
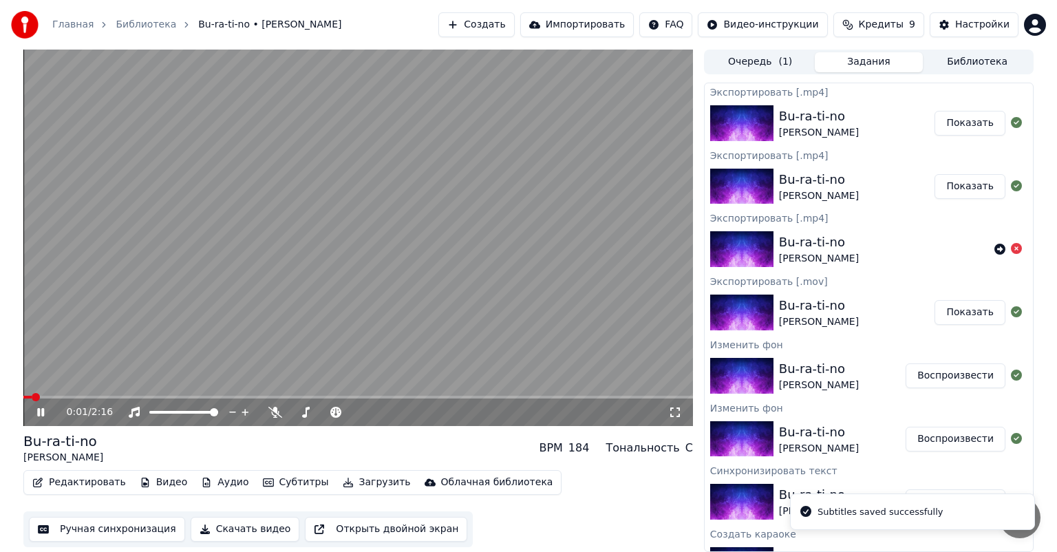
click at [99, 396] on span at bounding box center [358, 397] width 670 height 3
click at [137, 396] on span at bounding box center [358, 397] width 670 height 3
click at [160, 350] on video at bounding box center [358, 238] width 670 height 376
click at [96, 482] on button "Редактировать" at bounding box center [79, 482] width 105 height 19
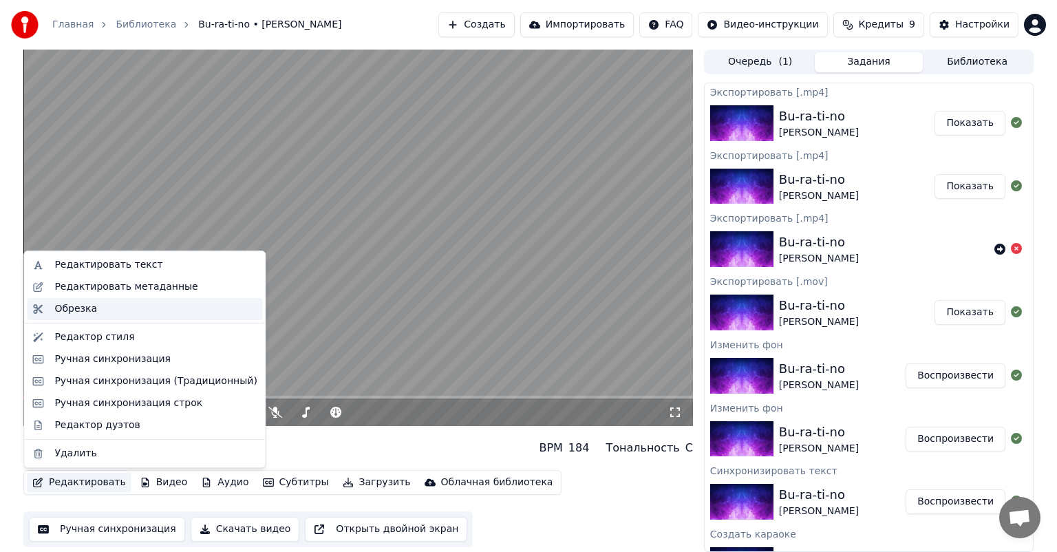
click at [131, 310] on div "Обрезка" at bounding box center [155, 309] width 202 height 14
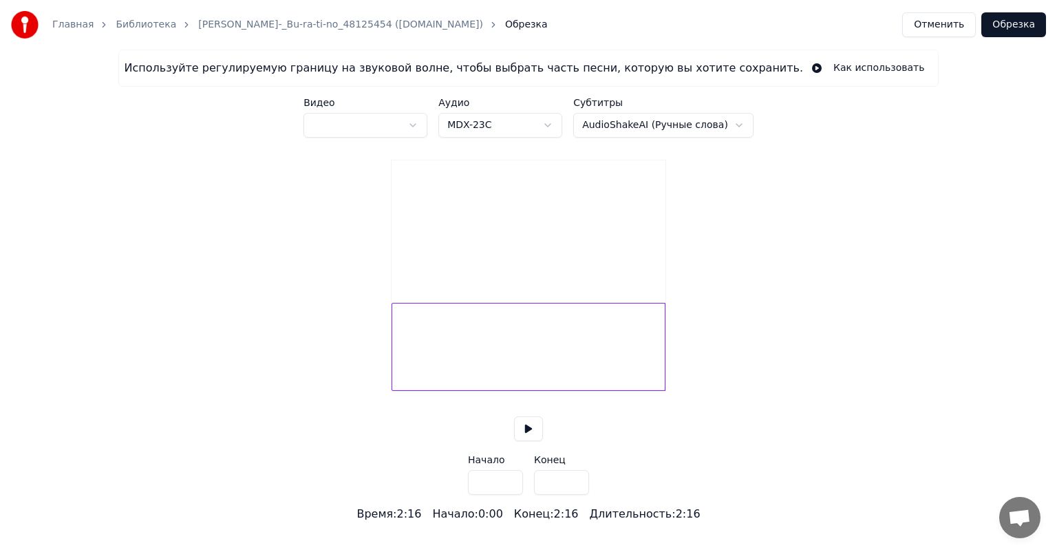
click at [940, 26] on button "Отменить" at bounding box center [939, 24] width 74 height 25
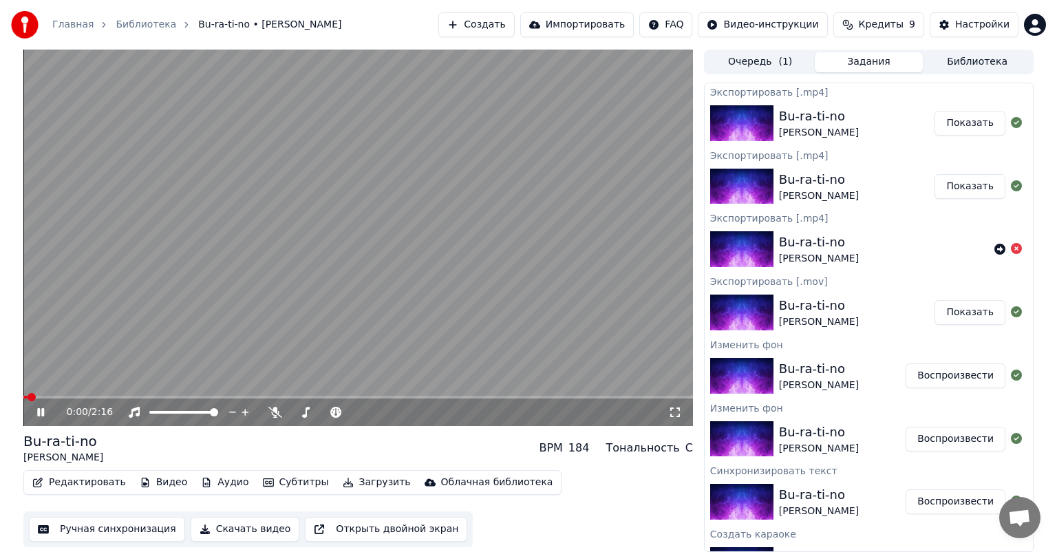
click at [62, 390] on video at bounding box center [358, 238] width 670 height 376
click at [76, 393] on video at bounding box center [358, 238] width 670 height 376
click at [97, 396] on span at bounding box center [358, 397] width 670 height 3
click at [226, 328] on video at bounding box center [358, 238] width 670 height 376
click at [144, 396] on span at bounding box center [358, 397] width 670 height 3
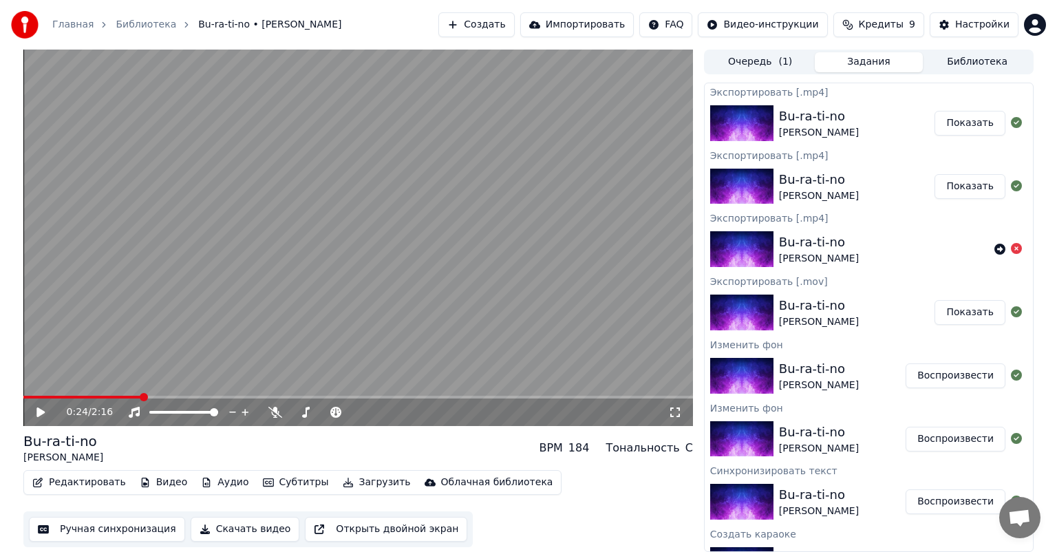
click at [140, 394] on span at bounding box center [144, 397] width 8 height 8
click at [143, 394] on span at bounding box center [144, 397] width 8 height 8
click at [146, 394] on span at bounding box center [149, 397] width 8 height 8
click at [151, 394] on span at bounding box center [149, 397] width 8 height 8
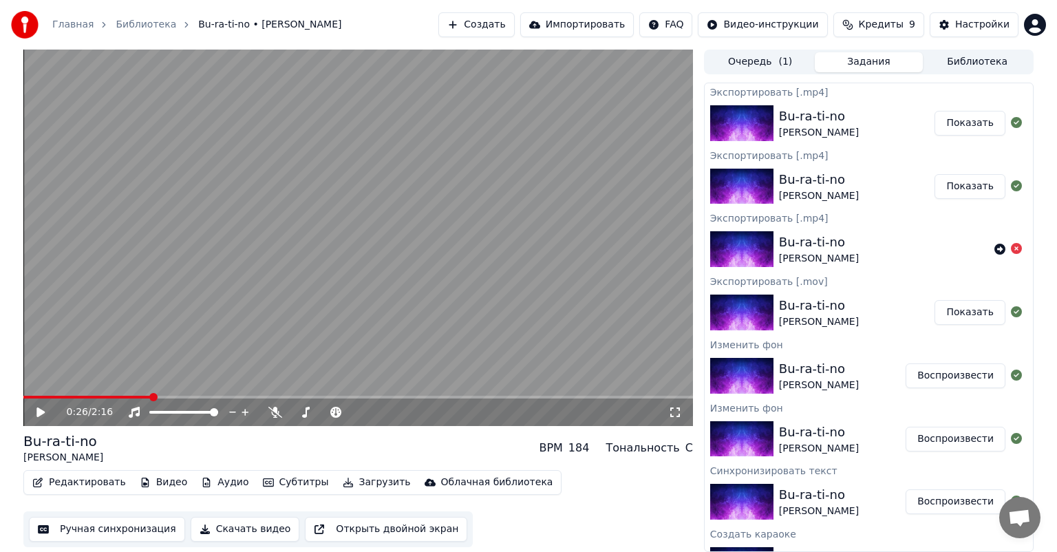
click at [149, 394] on span at bounding box center [153, 397] width 8 height 8
click at [149, 394] on video at bounding box center [358, 238] width 670 height 376
click at [330, 282] on video at bounding box center [358, 238] width 670 height 376
click at [85, 482] on button "Редактировать" at bounding box center [79, 482] width 105 height 19
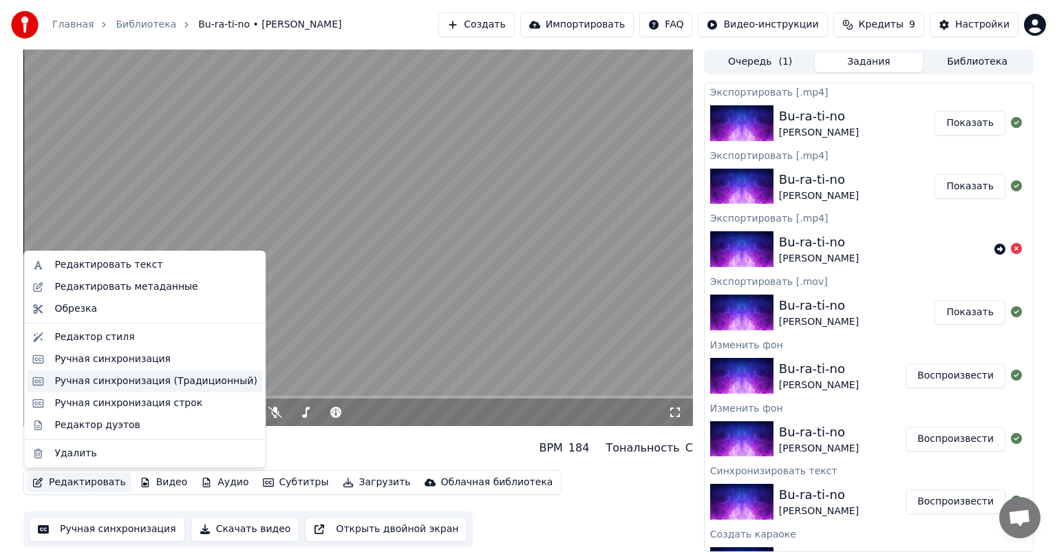
click at [107, 382] on div "Ручная синхронизация (Традиционный)" at bounding box center [155, 381] width 202 height 14
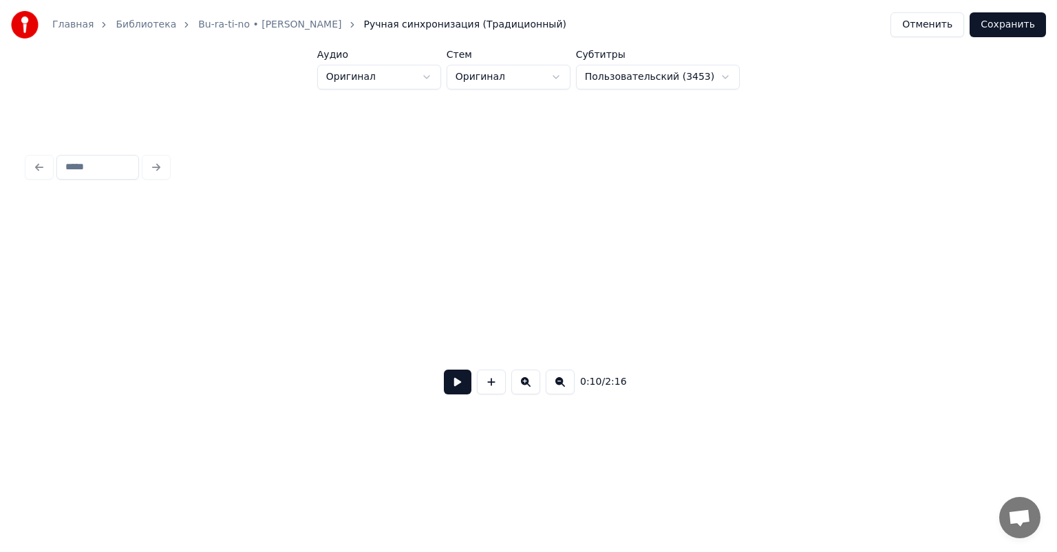
scroll to position [0, 1434]
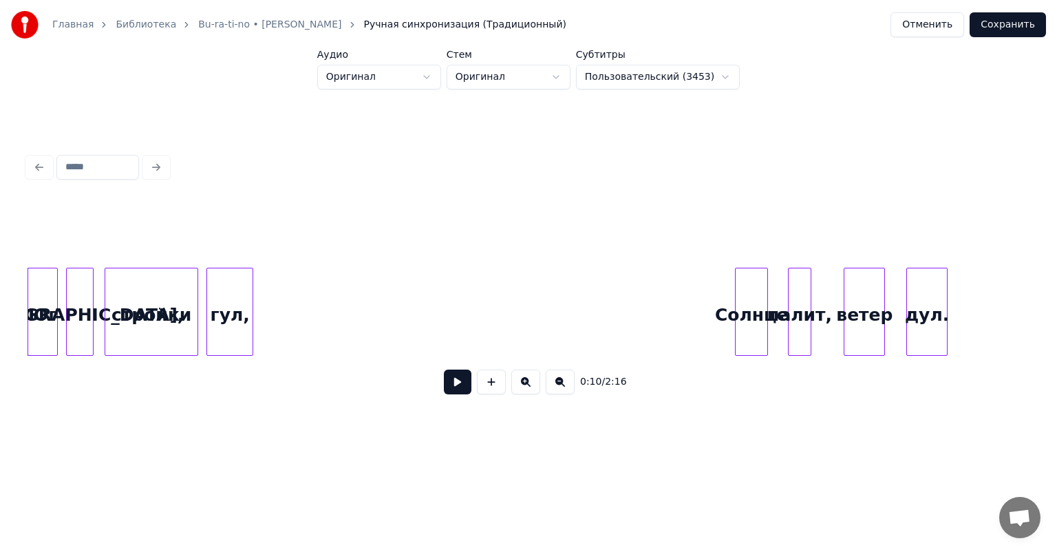
click at [158, 310] on div "стройки" at bounding box center [151, 315] width 92 height 94
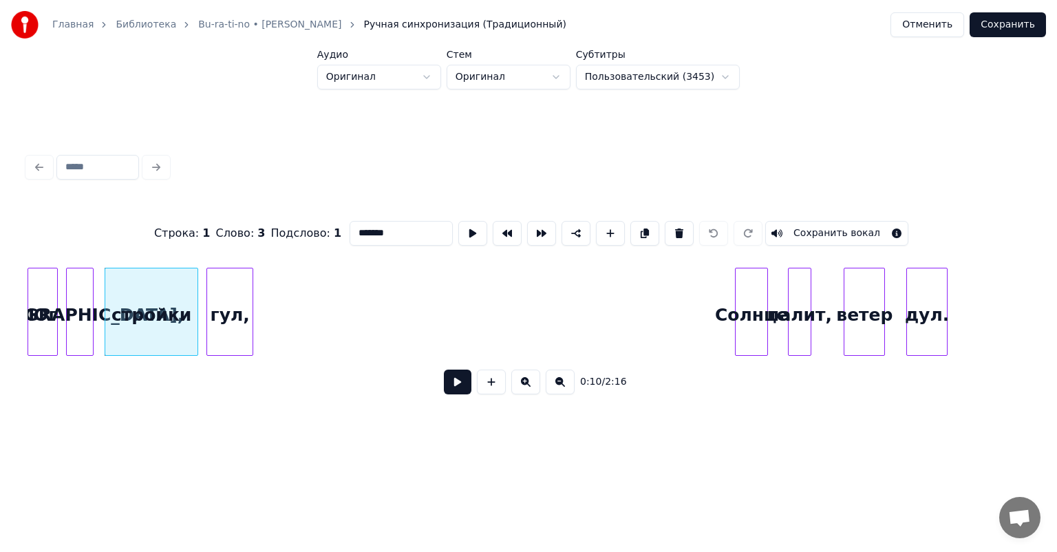
click at [232, 309] on div "гул," at bounding box center [229, 315] width 45 height 94
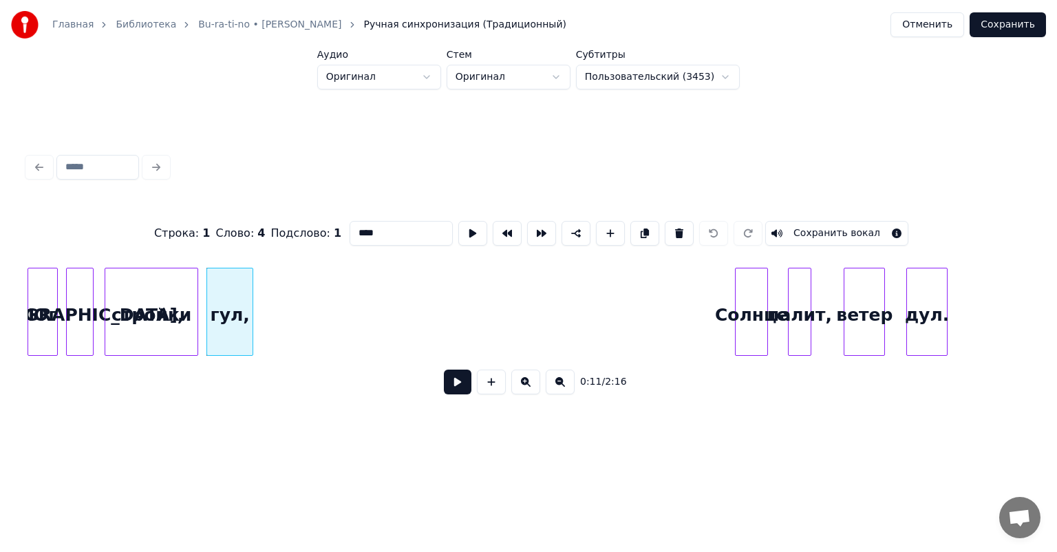
click at [171, 310] on div "стройки" at bounding box center [151, 315] width 92 height 94
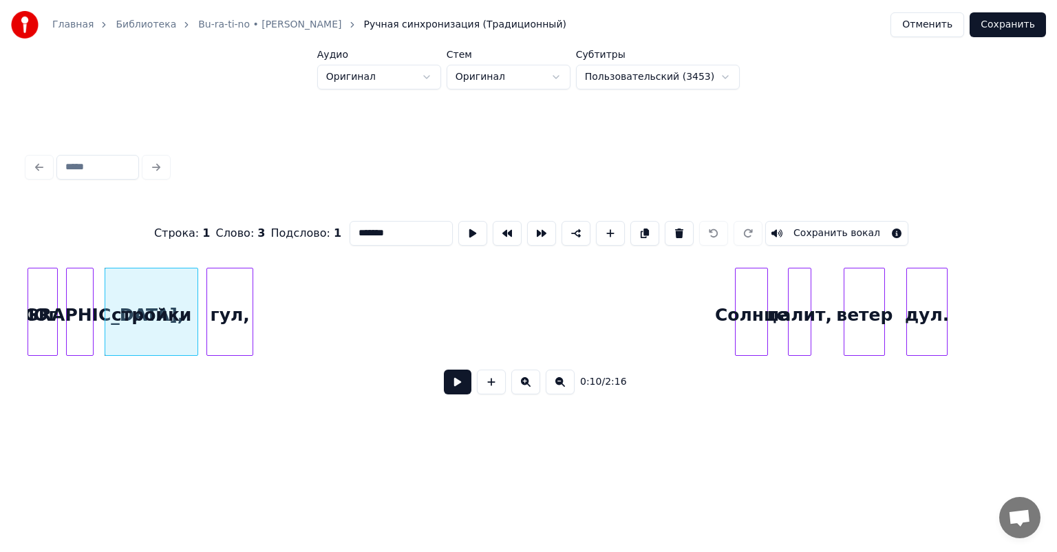
click at [222, 307] on div "гул," at bounding box center [229, 315] width 45 height 94
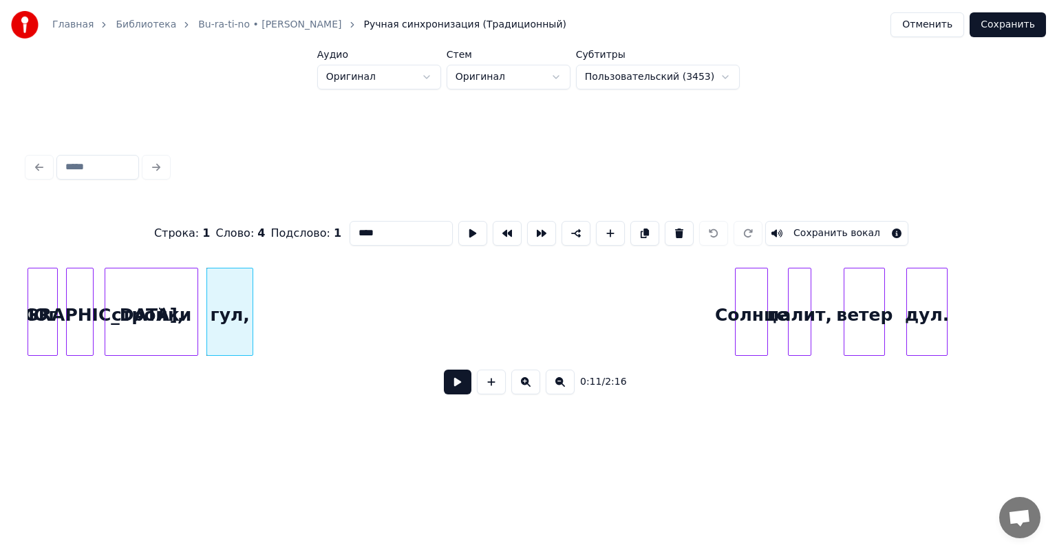
click at [153, 306] on div "стройки" at bounding box center [151, 315] width 92 height 94
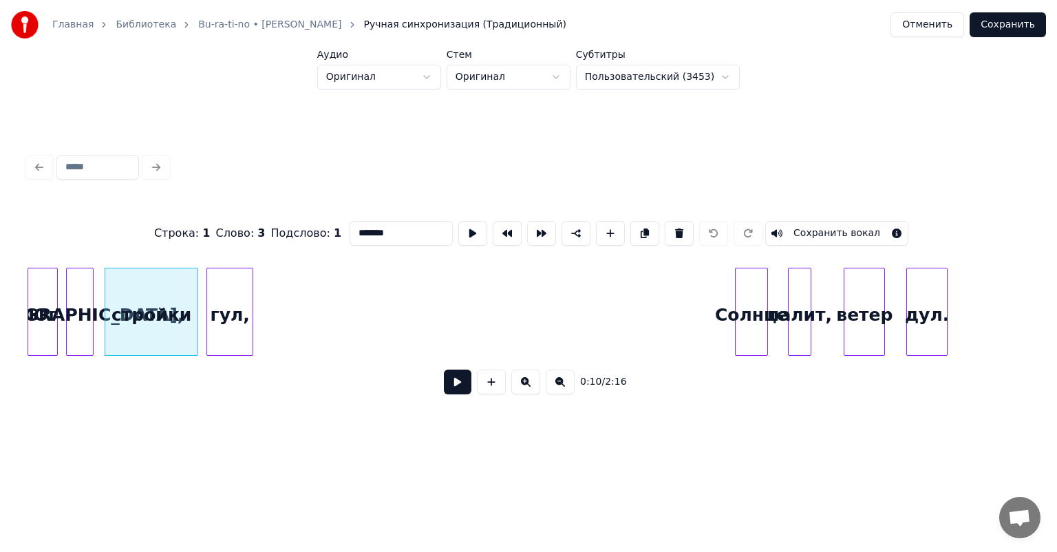
click at [79, 305] on div "[GEOGRAPHIC_DATA]," at bounding box center [80, 315] width 26 height 94
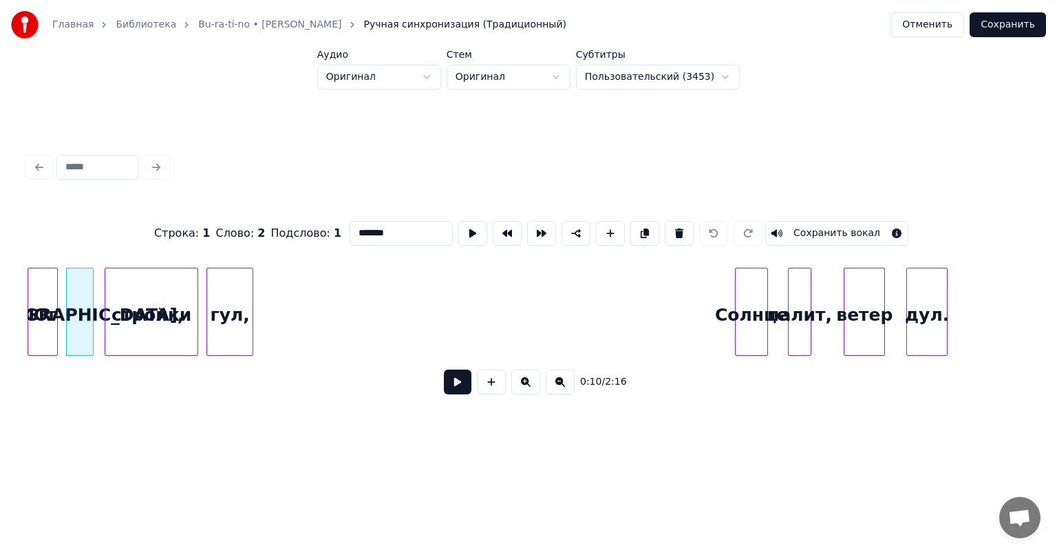
click at [46, 300] on div "Юг" at bounding box center [42, 315] width 29 height 94
click at [77, 300] on div "[GEOGRAPHIC_DATA]," at bounding box center [80, 315] width 26 height 94
click at [143, 299] on div "стройки" at bounding box center [151, 315] width 92 height 94
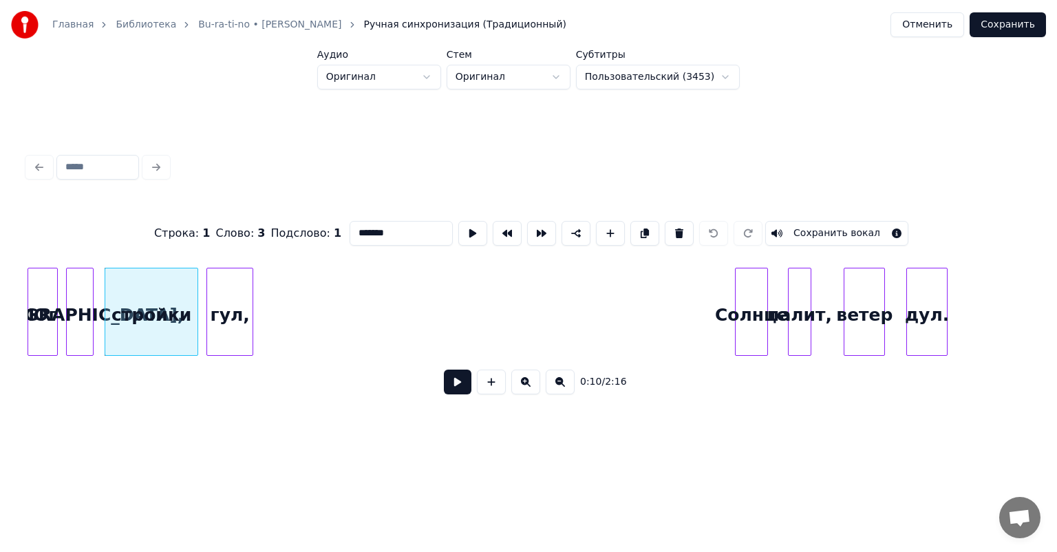
click at [216, 299] on div "гул," at bounding box center [229, 315] width 45 height 94
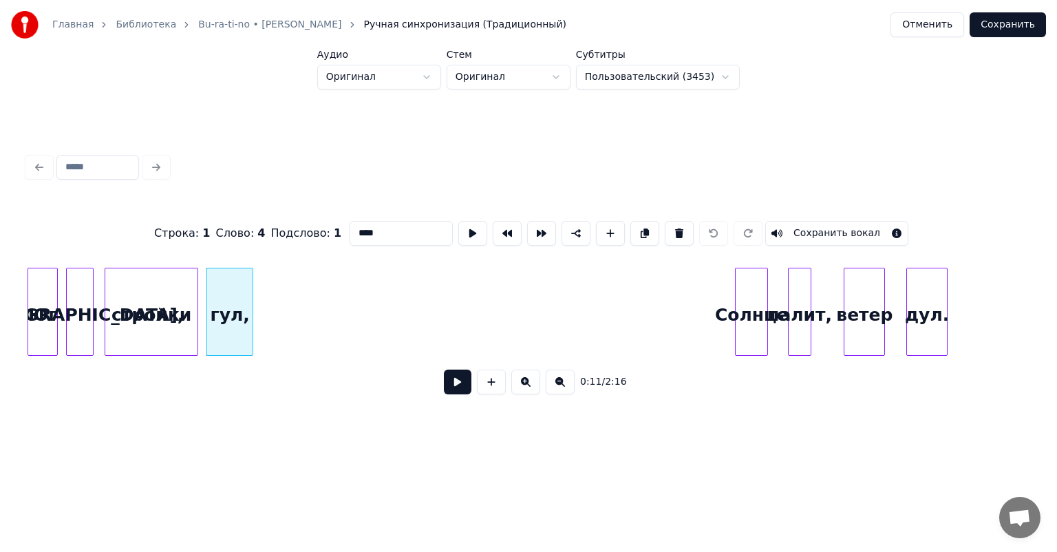
click at [761, 302] on div "Солнце" at bounding box center [752, 315] width 32 height 94
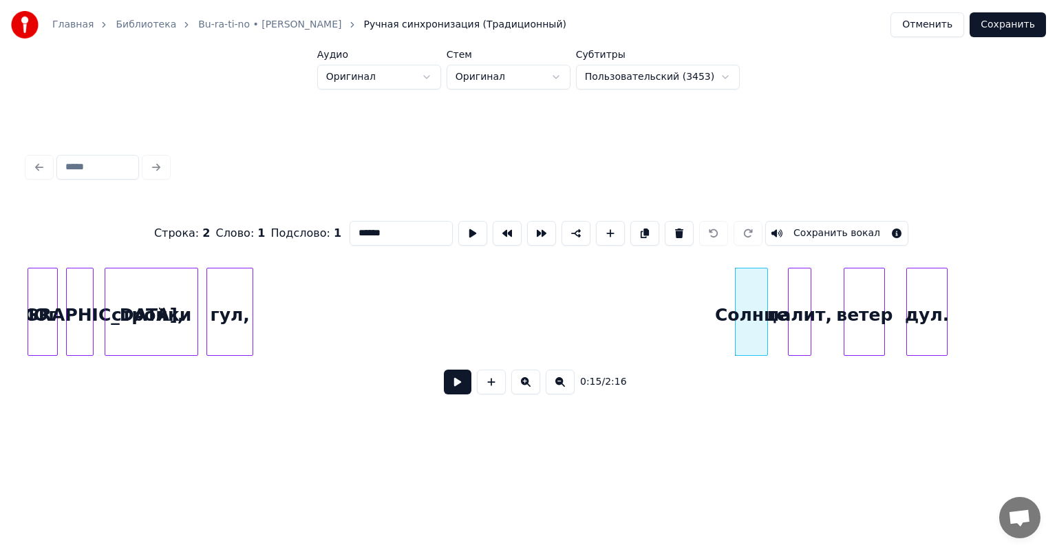
click at [795, 304] on div "палит," at bounding box center [800, 315] width 23 height 94
click at [857, 308] on div "ветер" at bounding box center [865, 315] width 40 height 94
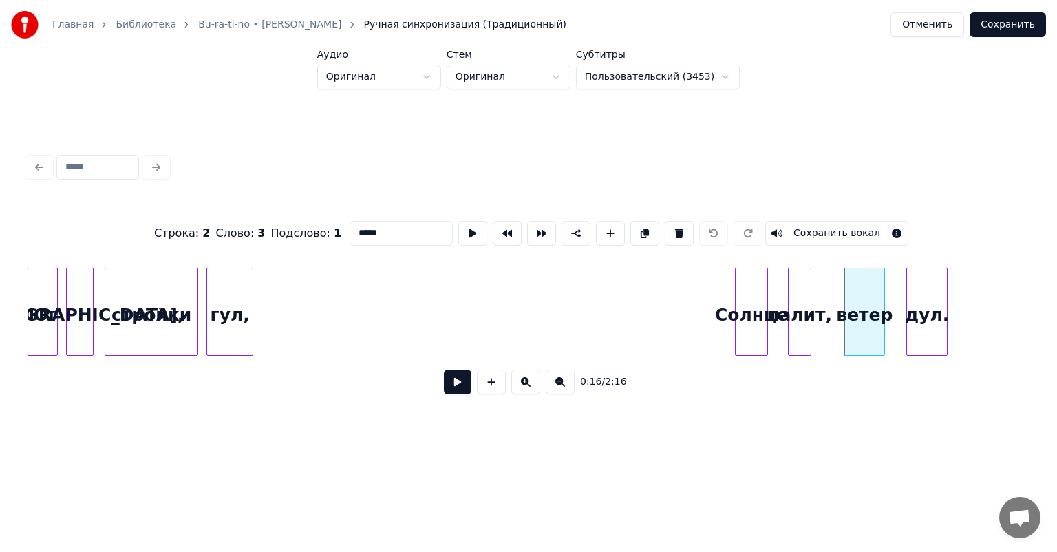
click at [909, 302] on div at bounding box center [909, 311] width 4 height 87
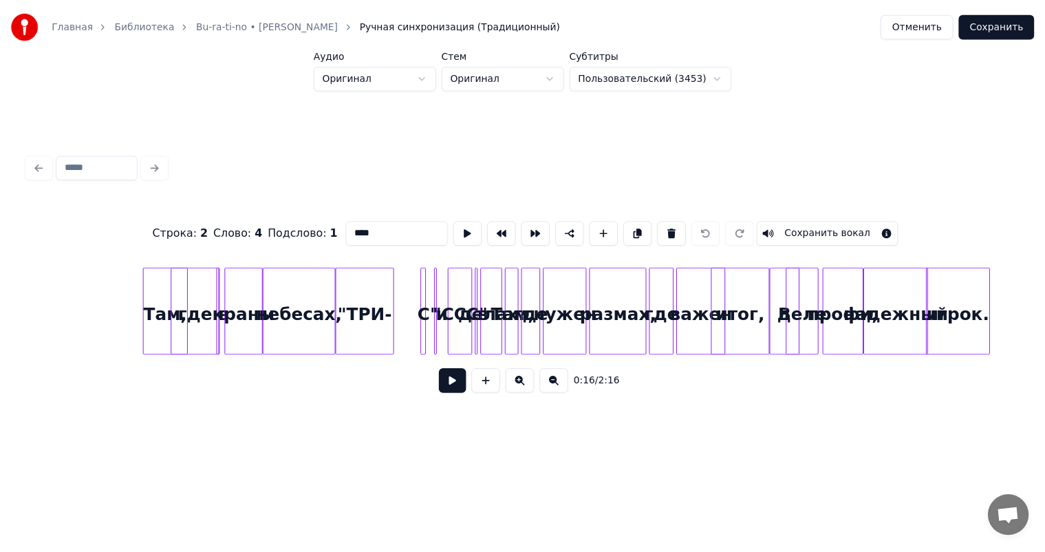
scroll to position [0, 2763]
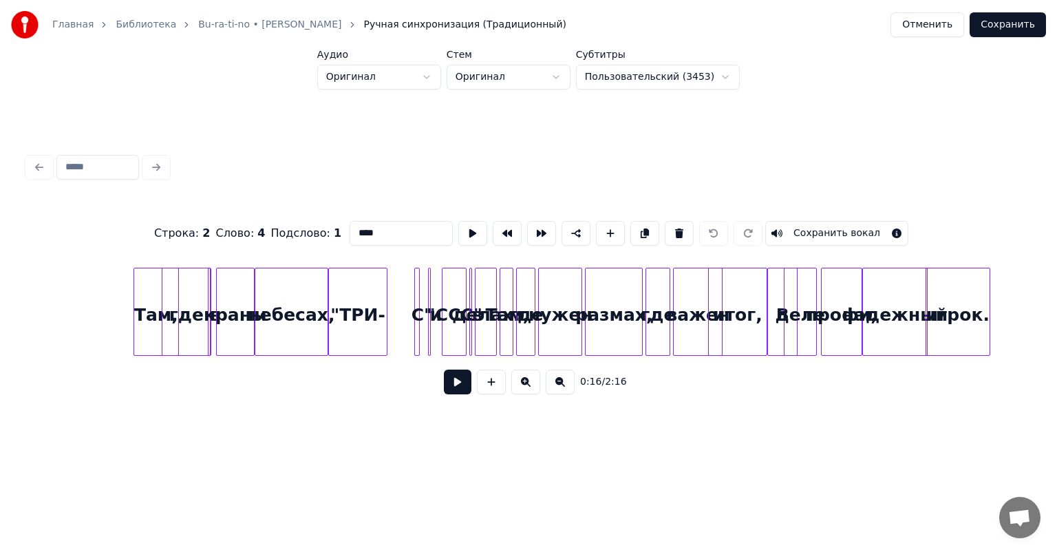
click at [156, 312] on div "Там," at bounding box center [156, 315] width 44 height 94
click at [191, 315] on div "где" at bounding box center [186, 315] width 48 height 94
click at [234, 313] on div "краны" at bounding box center [235, 315] width 37 height 94
click at [147, 312] on div "Там," at bounding box center [156, 315] width 44 height 94
click at [185, 312] on div "где" at bounding box center [186, 315] width 48 height 94
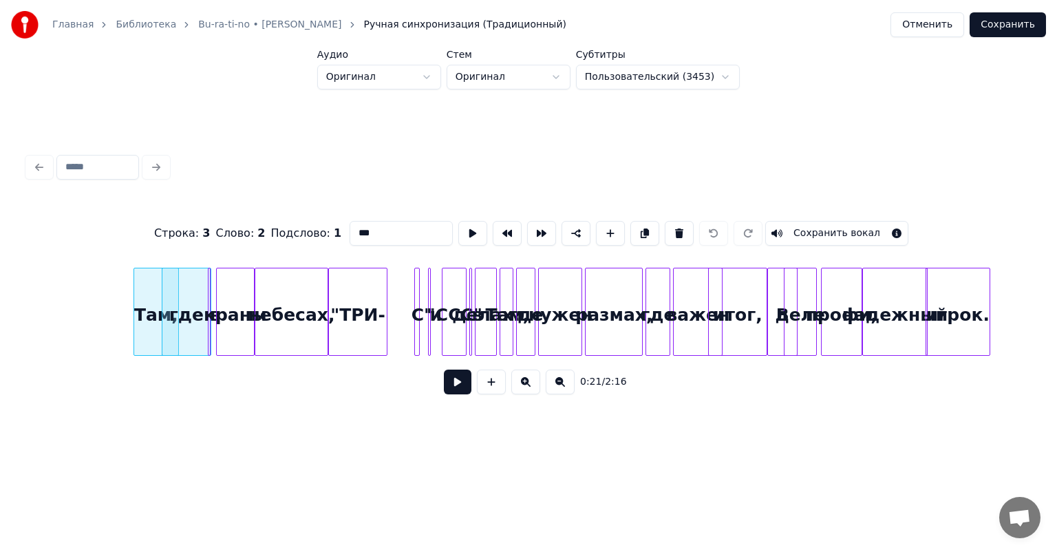
click at [220, 311] on div at bounding box center [219, 311] width 4 height 87
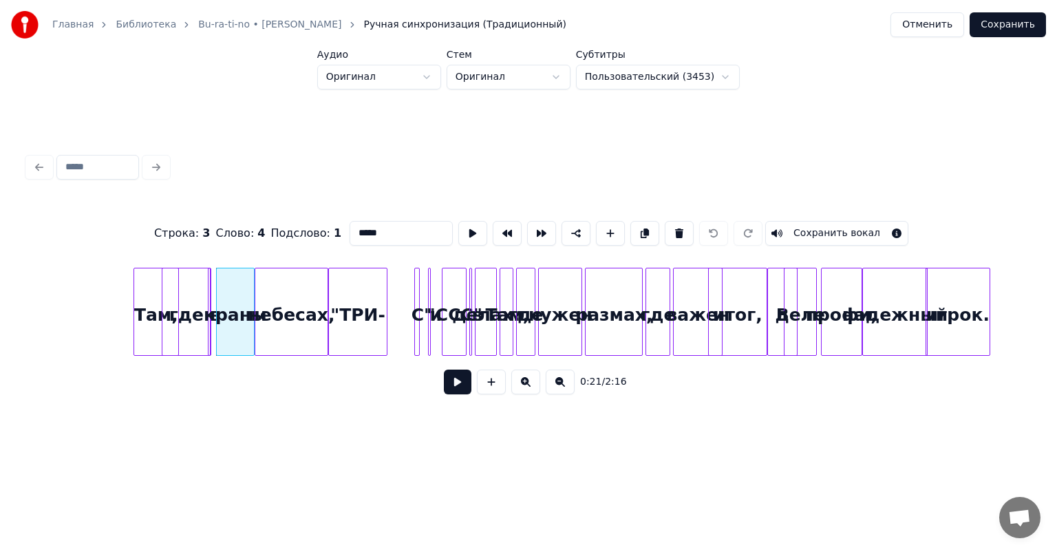
click at [206, 303] on div at bounding box center [208, 311] width 4 height 87
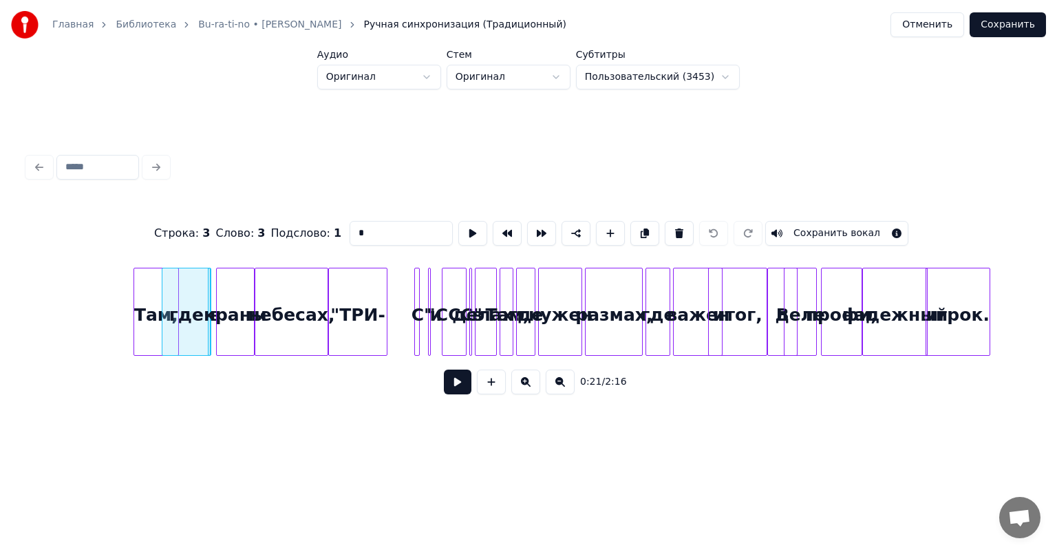
click at [211, 305] on div at bounding box center [211, 311] width 4 height 87
click at [209, 304] on div at bounding box center [211, 311] width 4 height 87
click at [217, 304] on div "краны" at bounding box center [235, 315] width 37 height 94
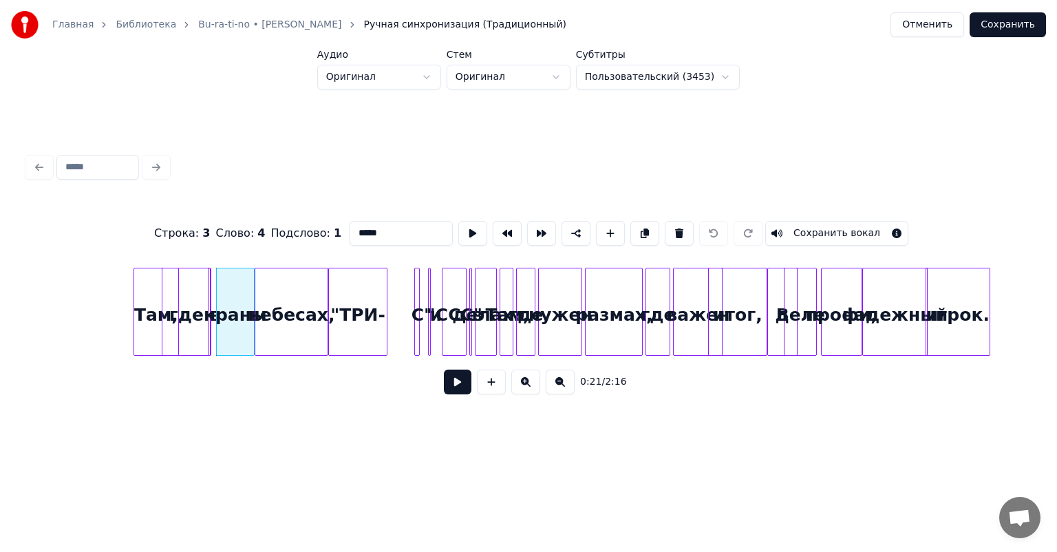
click at [209, 303] on div at bounding box center [211, 311] width 4 height 87
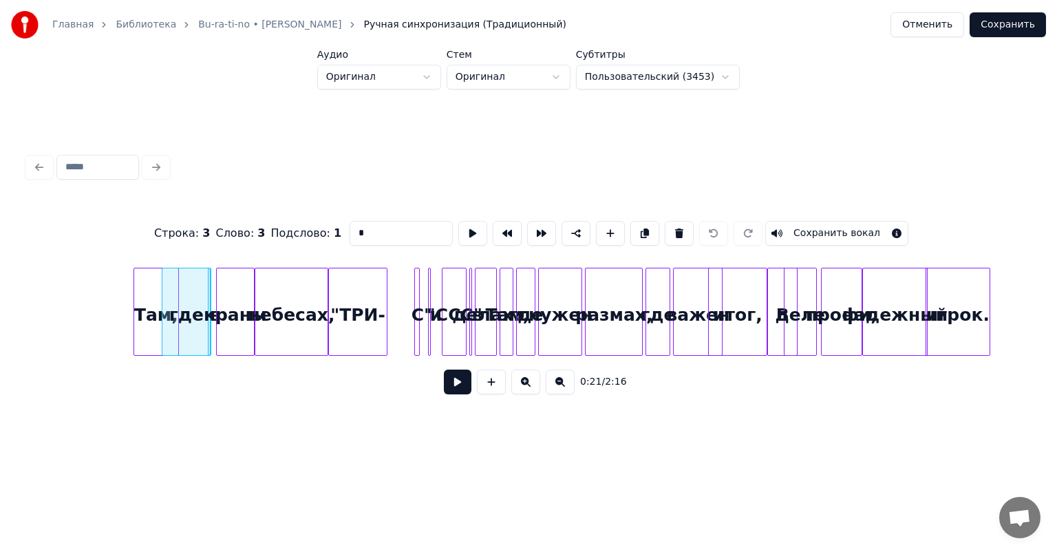
click at [217, 314] on div "краны" at bounding box center [235, 315] width 37 height 94
type input "*****"
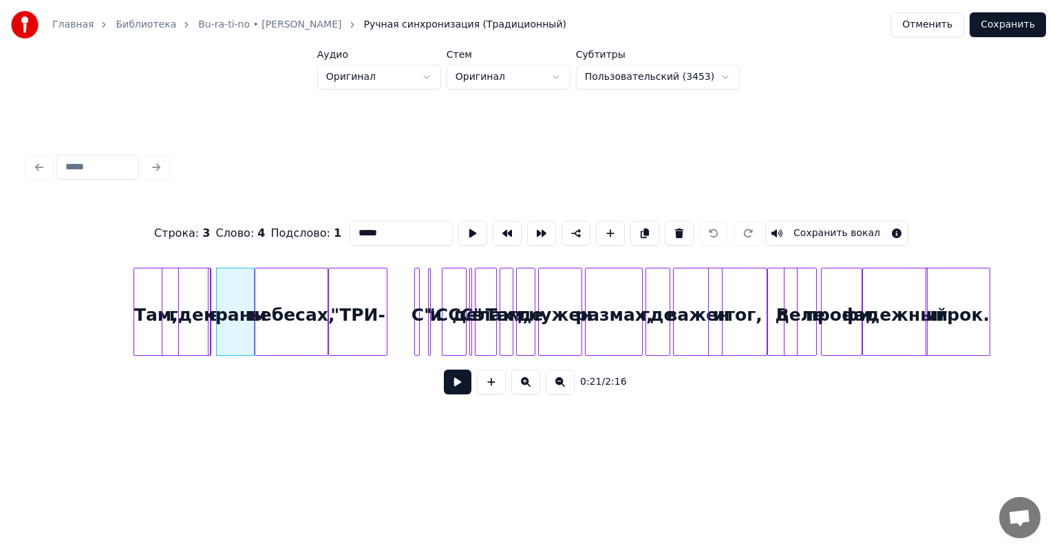
click at [937, 26] on button "Отменить" at bounding box center [928, 24] width 74 height 25
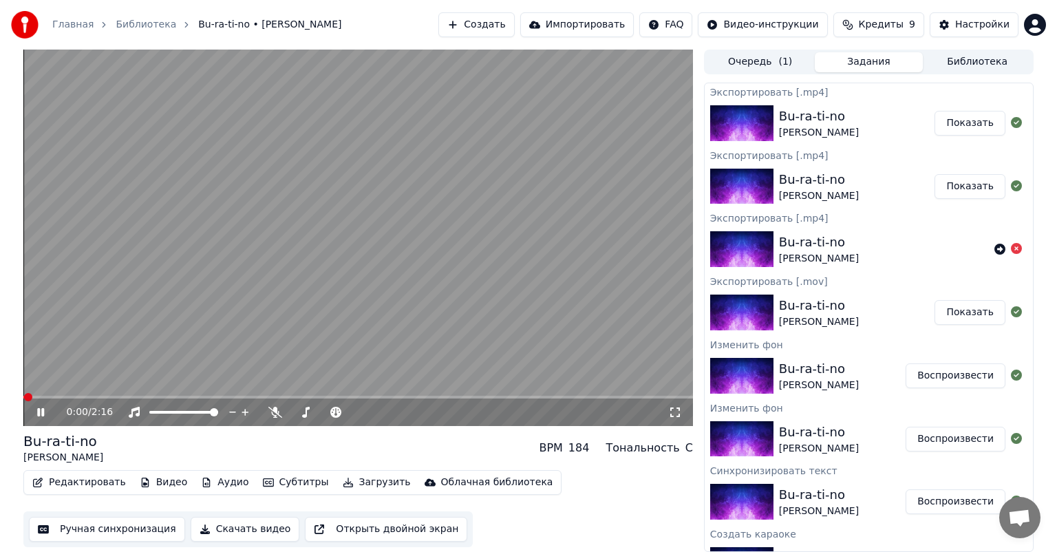
click at [188, 284] on video at bounding box center [358, 238] width 670 height 376
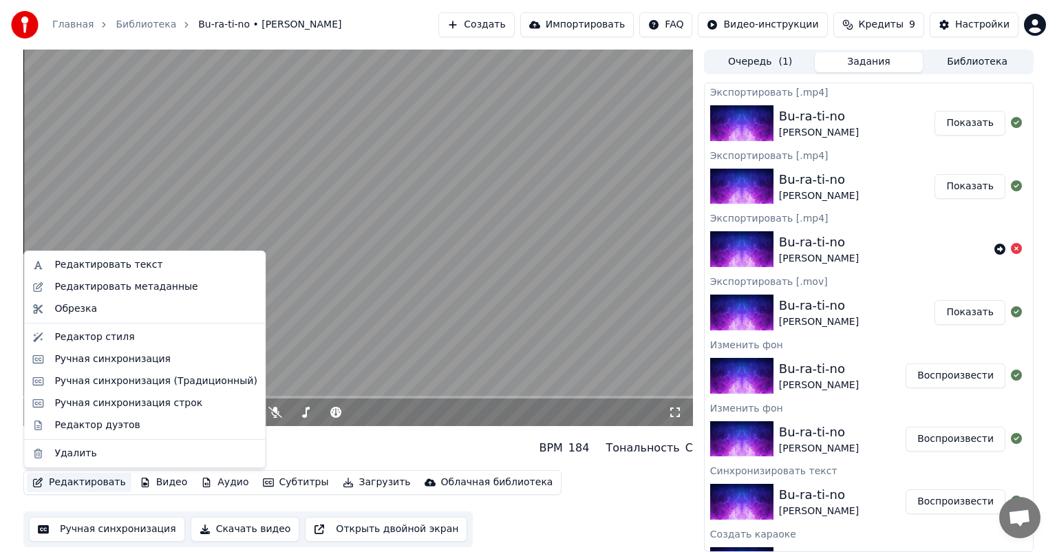
click at [94, 479] on button "Редактировать" at bounding box center [79, 482] width 105 height 19
click at [125, 361] on div "Ручная синхронизация" at bounding box center [112, 359] width 116 height 14
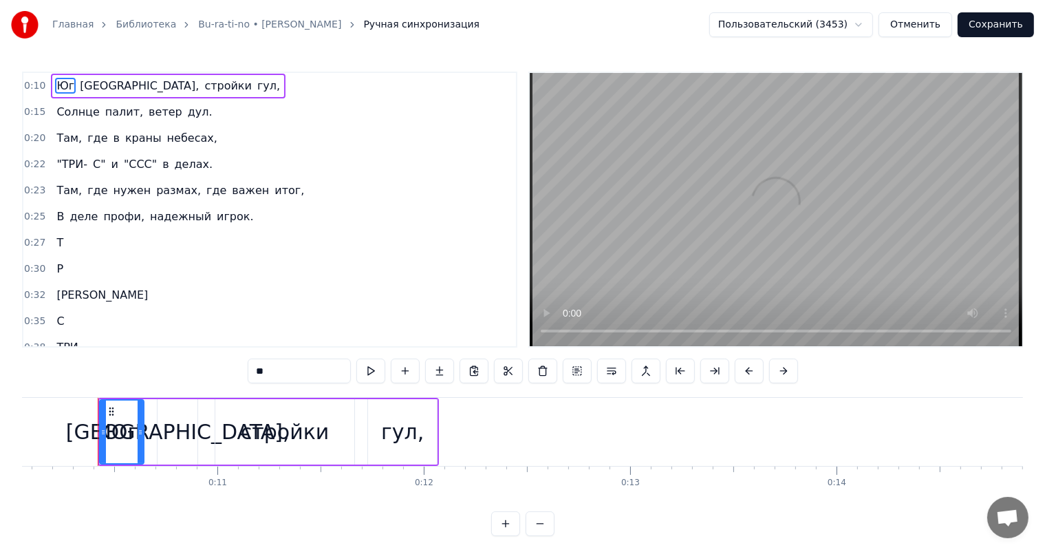
scroll to position [0, 2082]
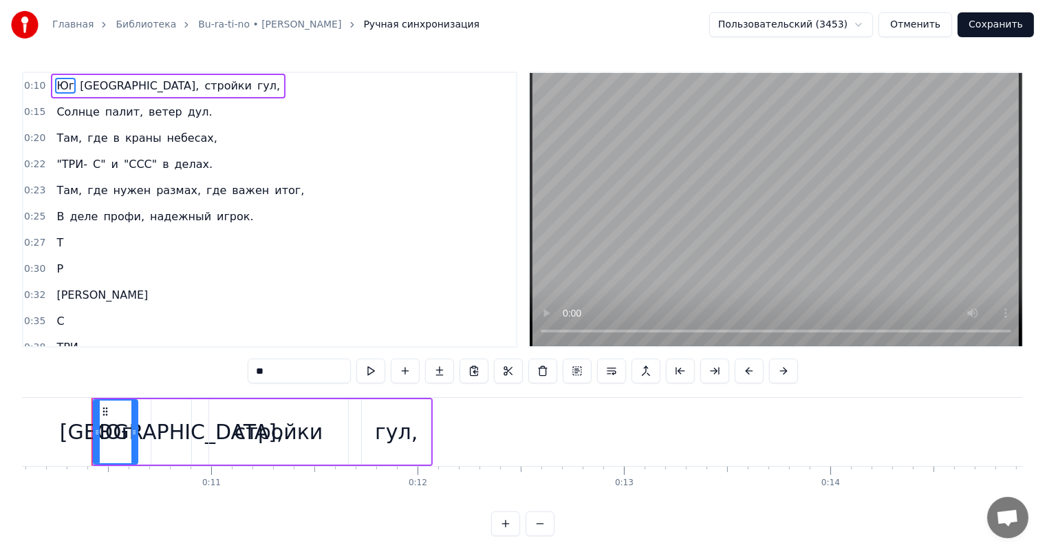
click at [95, 140] on span "где" at bounding box center [97, 138] width 23 height 17
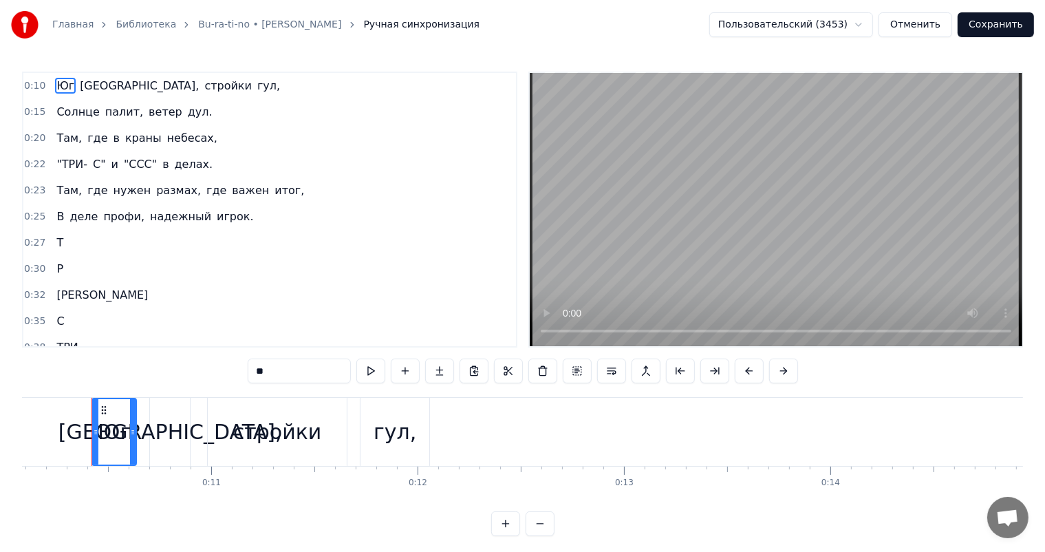
click at [92, 139] on span "где" at bounding box center [97, 138] width 23 height 16
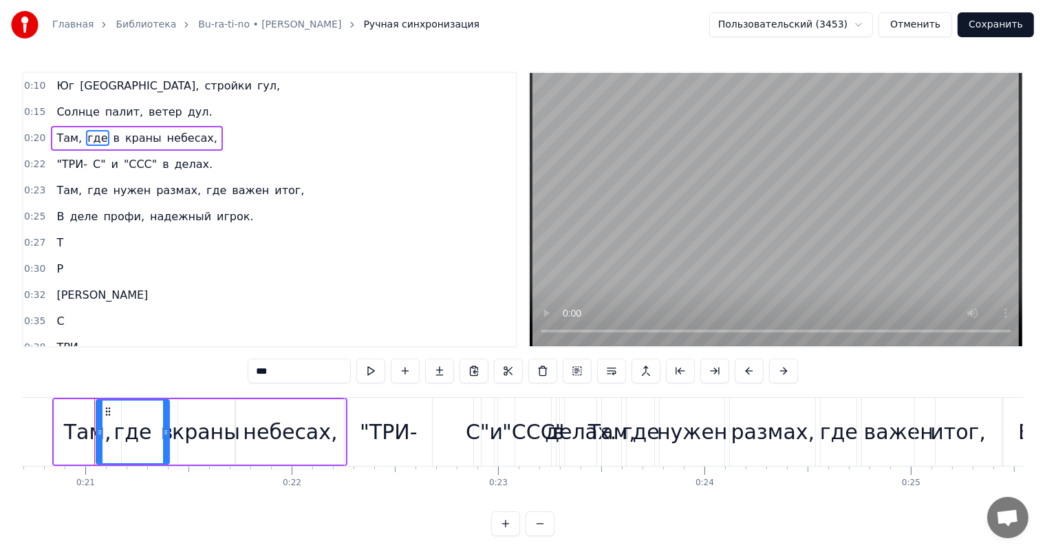
scroll to position [0, 4276]
click at [168, 428] on div "в" at bounding box center [164, 431] width 12 height 31
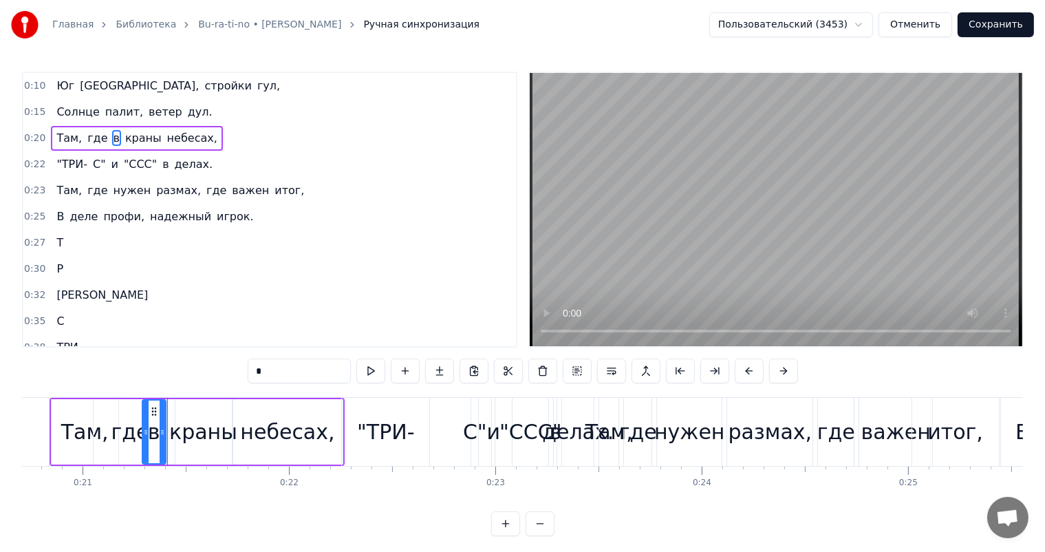
drag, startPoint x: 165, startPoint y: 415, endPoint x: 143, endPoint y: 415, distance: 22.0
click at [143, 415] on div at bounding box center [146, 432] width 6 height 63
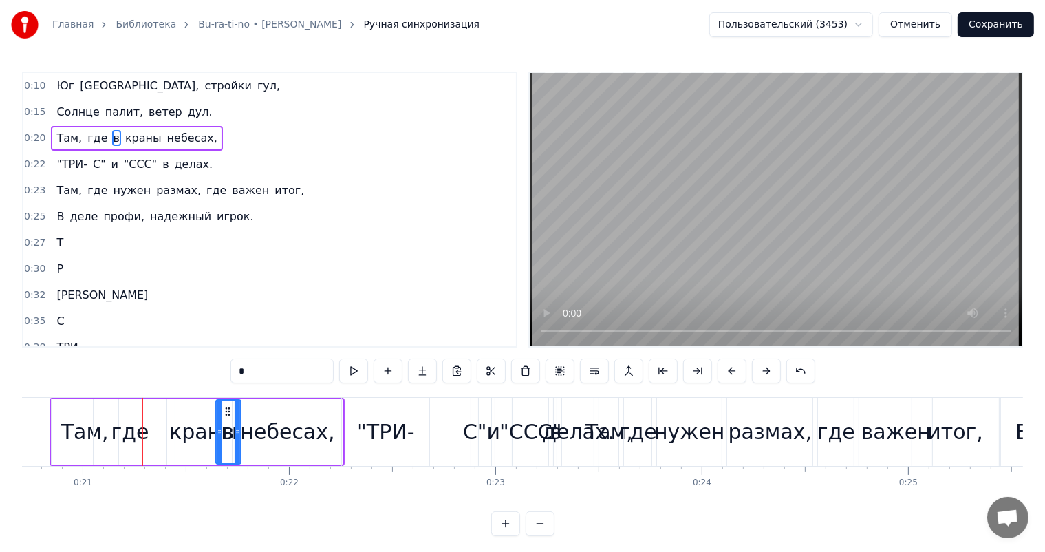
drag, startPoint x: 149, startPoint y: 412, endPoint x: 224, endPoint y: 412, distance: 75.0
click at [193, 421] on div "краны" at bounding box center [203, 431] width 68 height 31
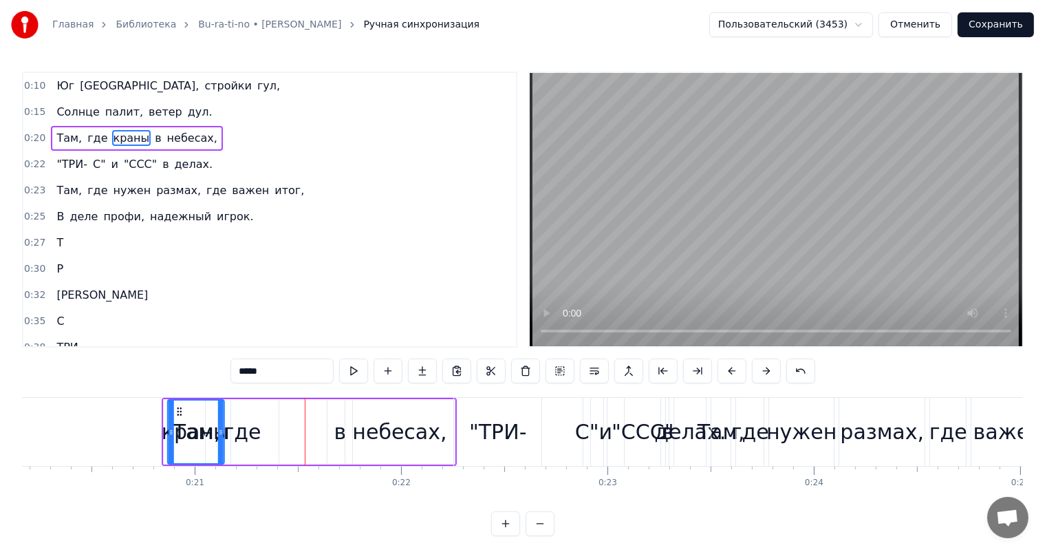
scroll to position [0, 4152]
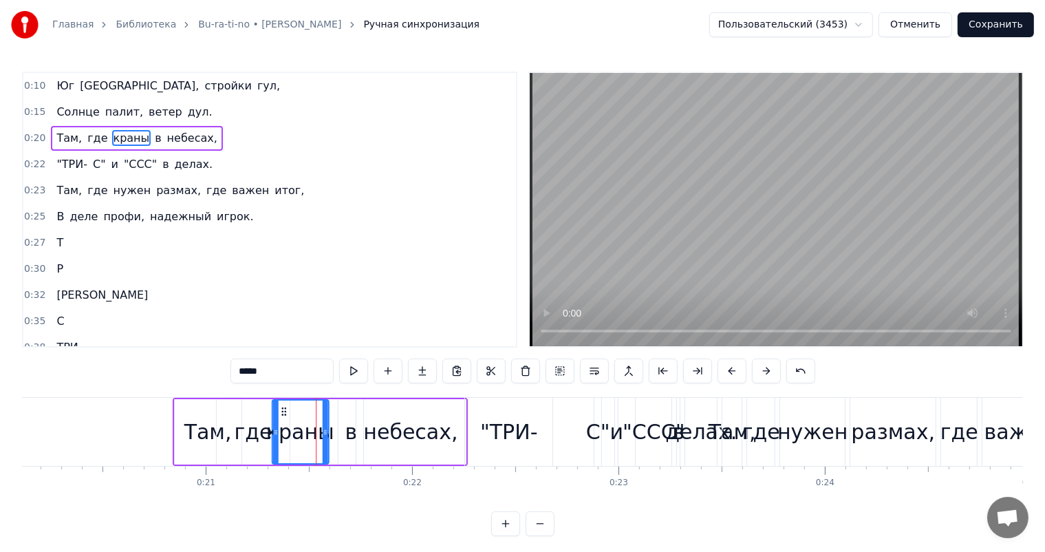
drag, startPoint x: 182, startPoint y: 410, endPoint x: 279, endPoint y: 412, distance: 97.1
click at [279, 412] on icon at bounding box center [283, 411] width 11 height 11
click at [291, 418] on div "краны" at bounding box center [300, 431] width 68 height 31
click at [304, 425] on div "краны" at bounding box center [300, 431] width 68 height 31
click at [310, 426] on div "краны" at bounding box center [300, 431] width 68 height 31
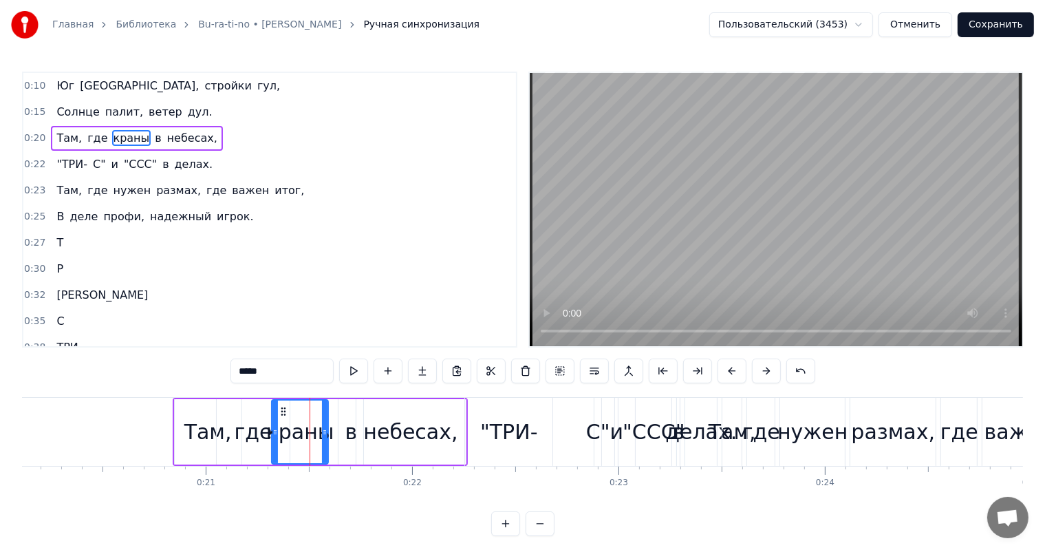
click at [319, 427] on div "краны" at bounding box center [300, 431] width 68 height 31
click at [343, 426] on div "в" at bounding box center [351, 431] width 25 height 65
type input "*"
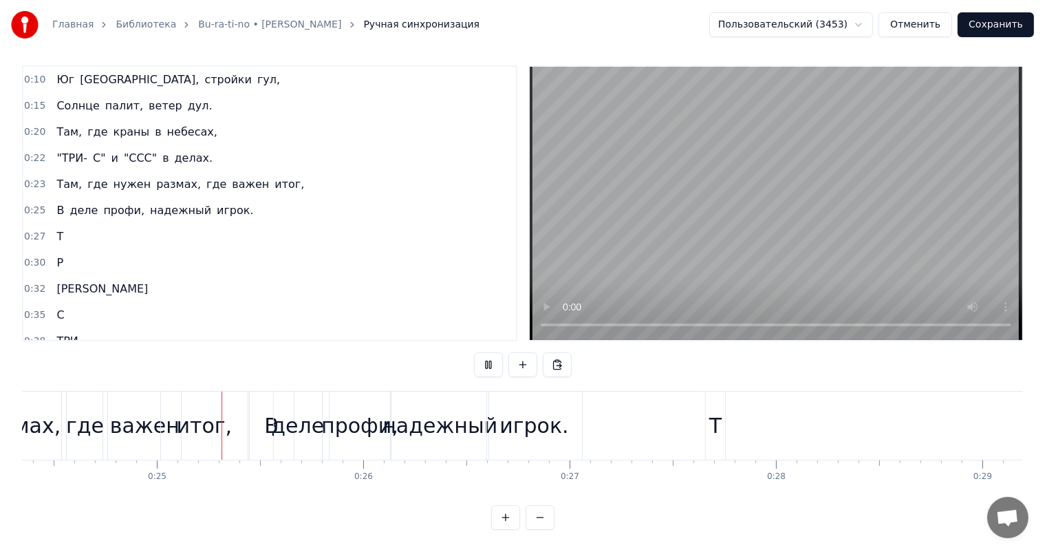
scroll to position [0, 5032]
click at [479, 410] on div "надежный" at bounding box center [435, 425] width 115 height 31
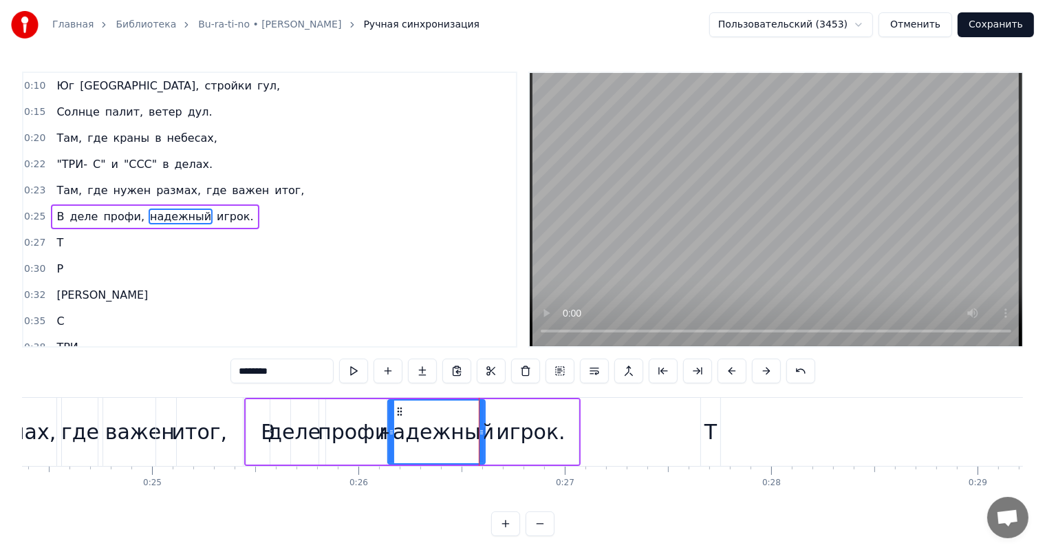
scroll to position [2, 0]
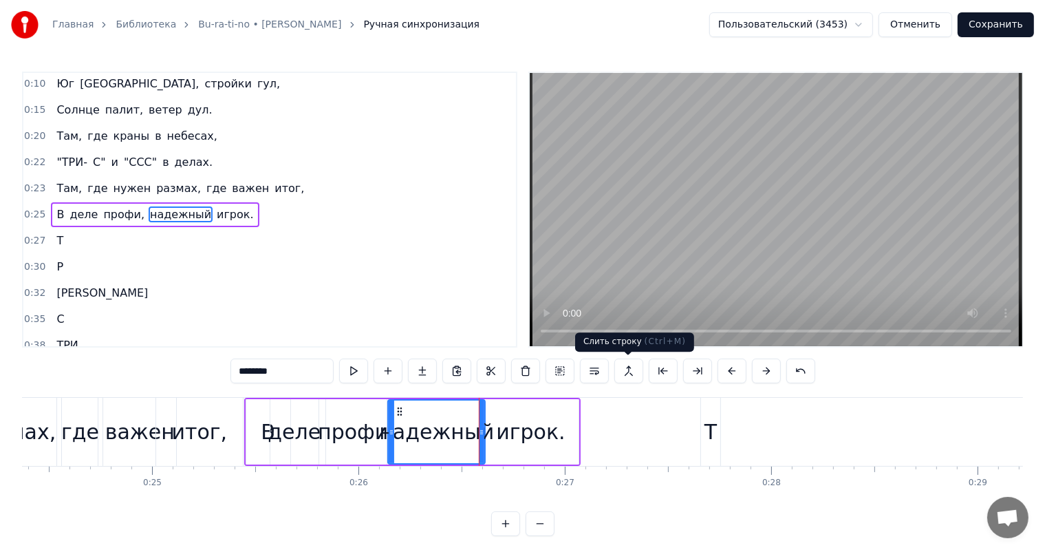
click at [630, 372] on button at bounding box center [629, 371] width 29 height 25
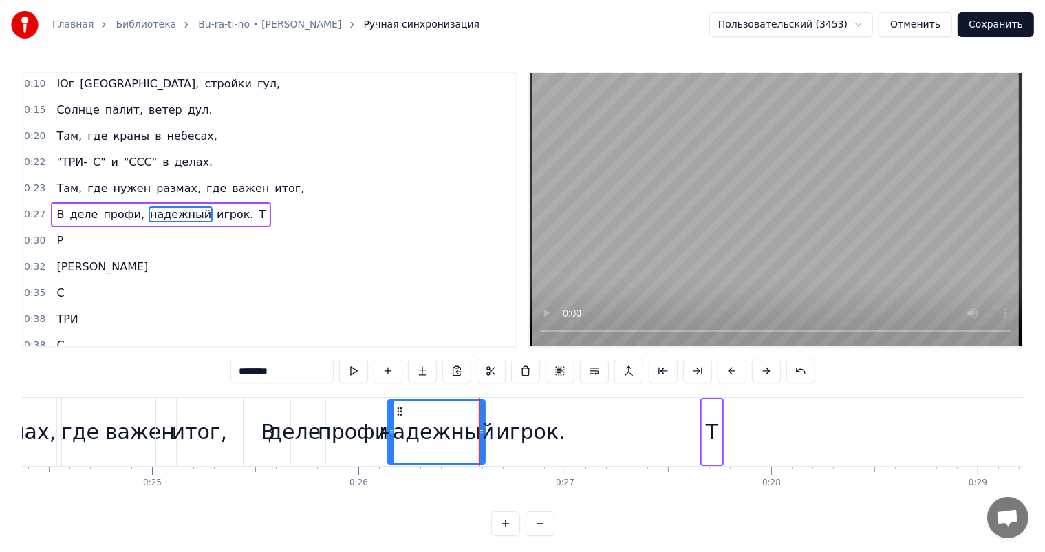
click at [223, 419] on div "итог," at bounding box center [199, 432] width 87 height 68
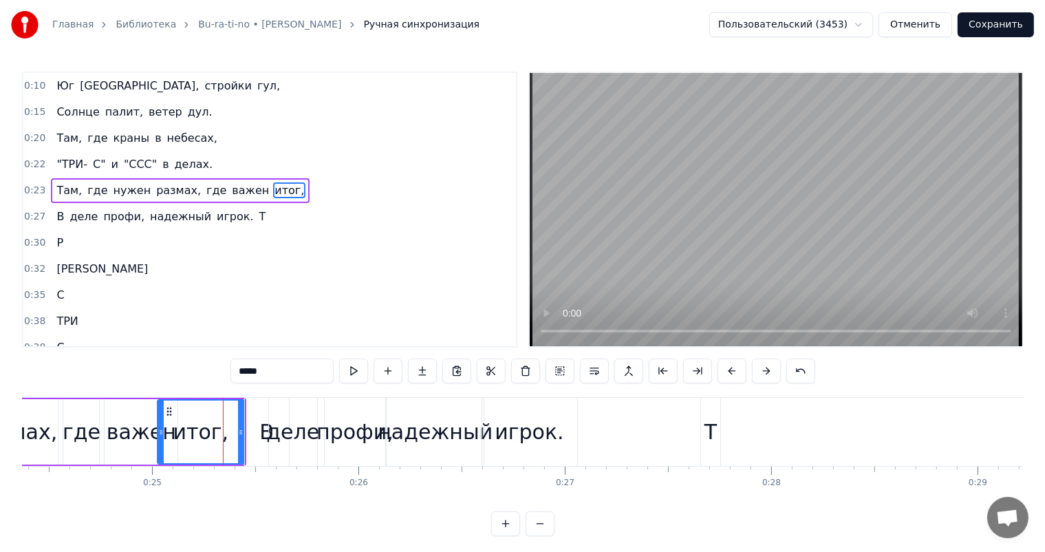
click at [144, 419] on div "важен" at bounding box center [142, 431] width 70 height 31
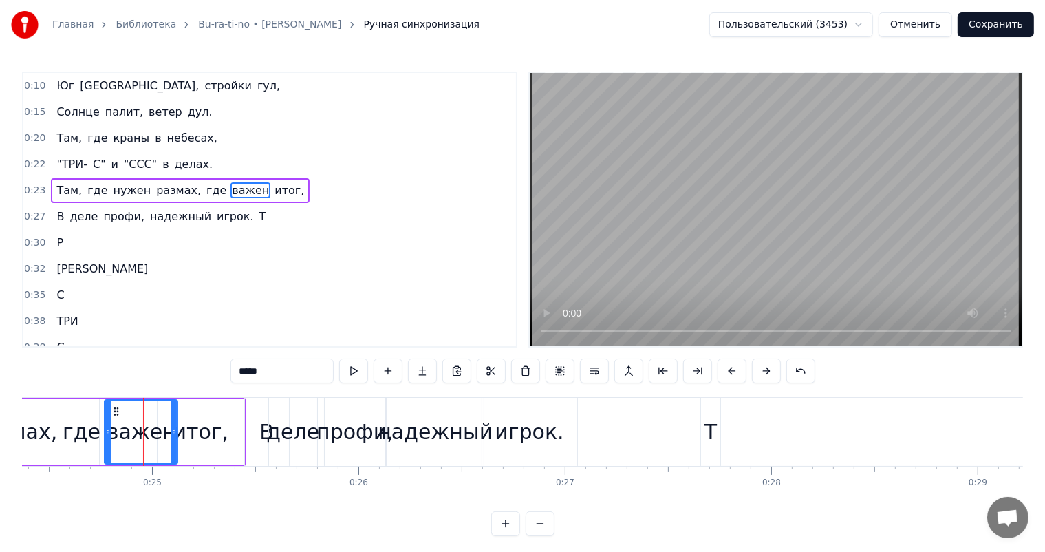
click at [344, 414] on div "профи," at bounding box center [355, 432] width 61 height 68
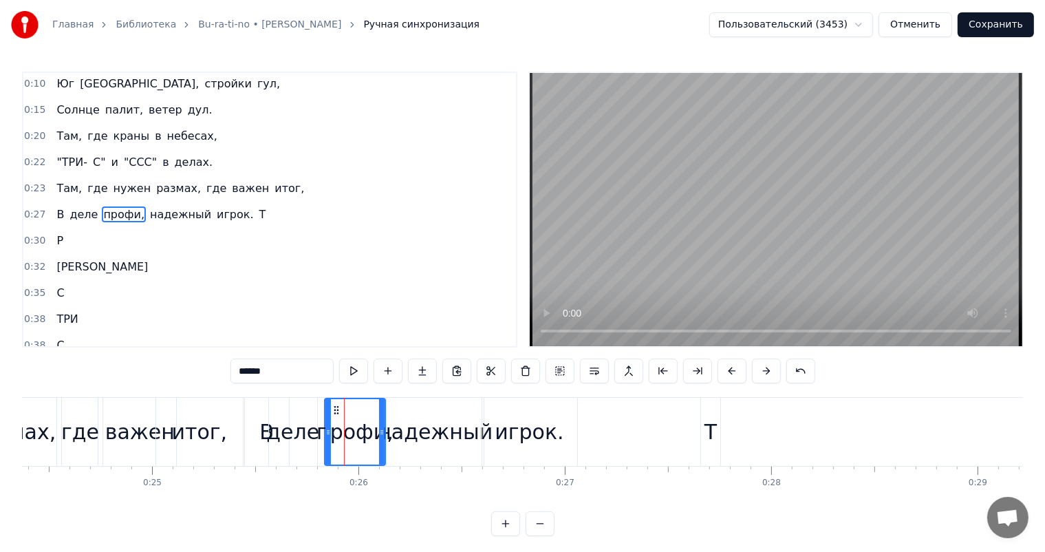
click at [445, 413] on div "надежный" at bounding box center [435, 432] width 97 height 68
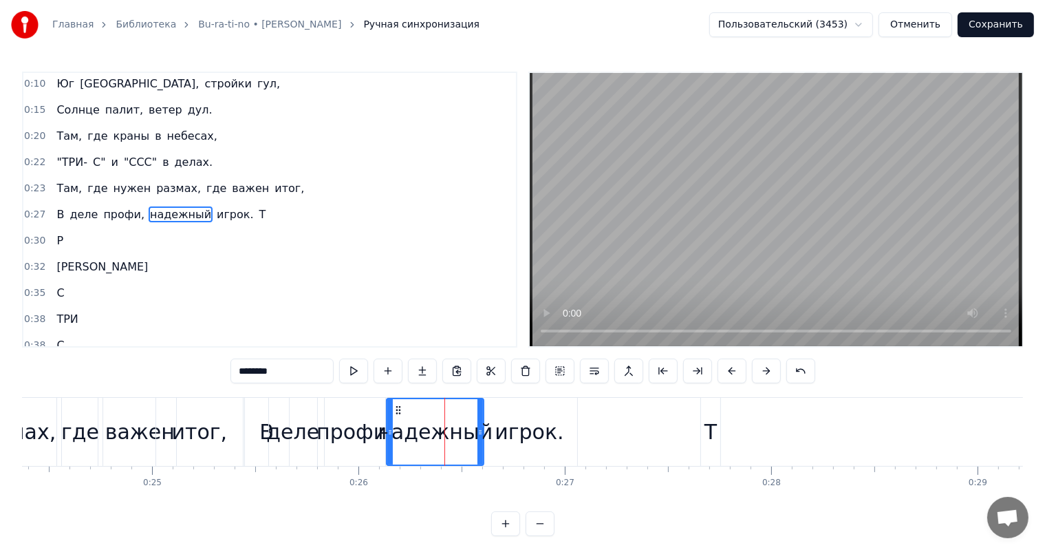
click at [506, 418] on div "игрок." at bounding box center [529, 431] width 69 height 31
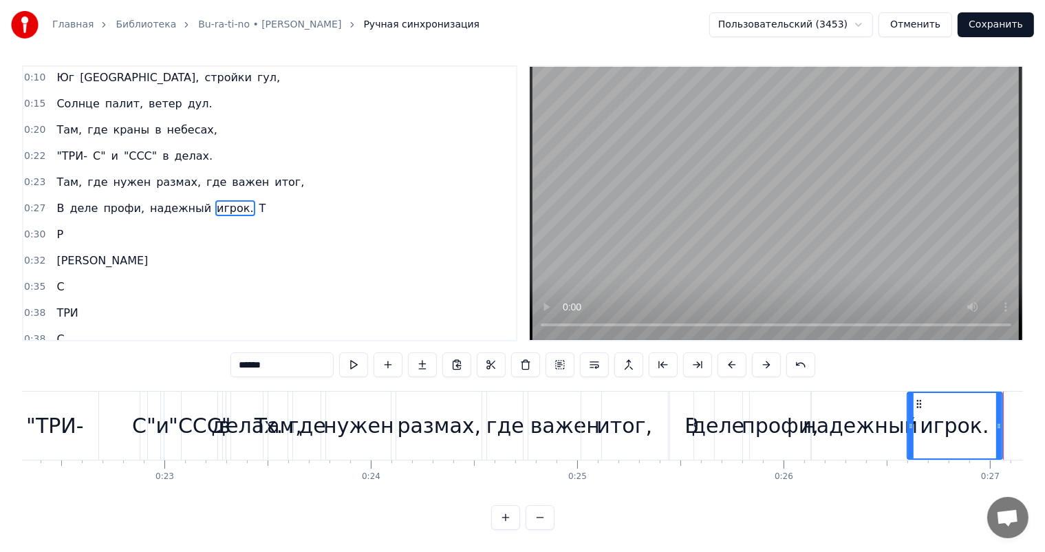
scroll to position [0, 4591]
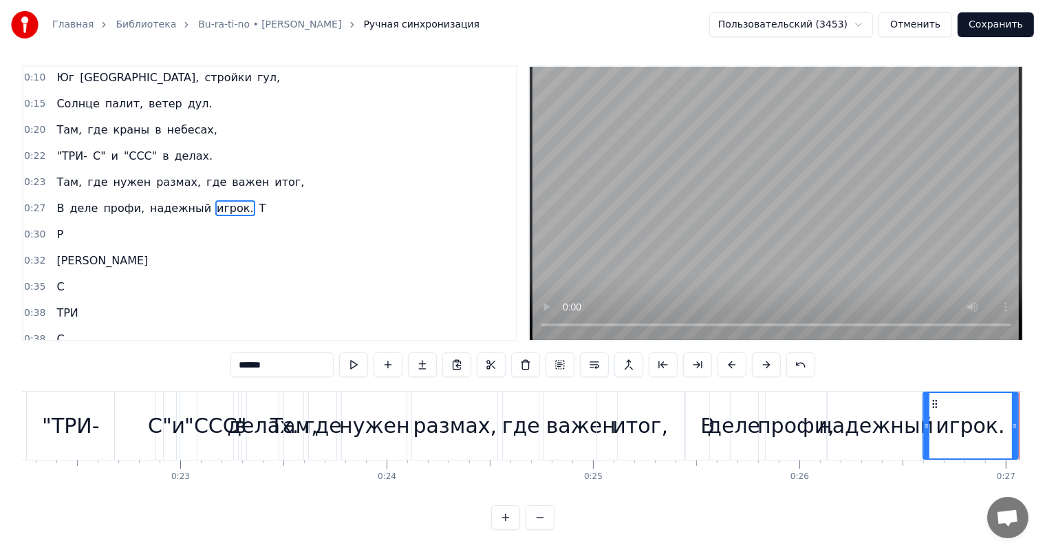
click at [173, 410] on div "и" at bounding box center [179, 425] width 14 height 31
type input "*"
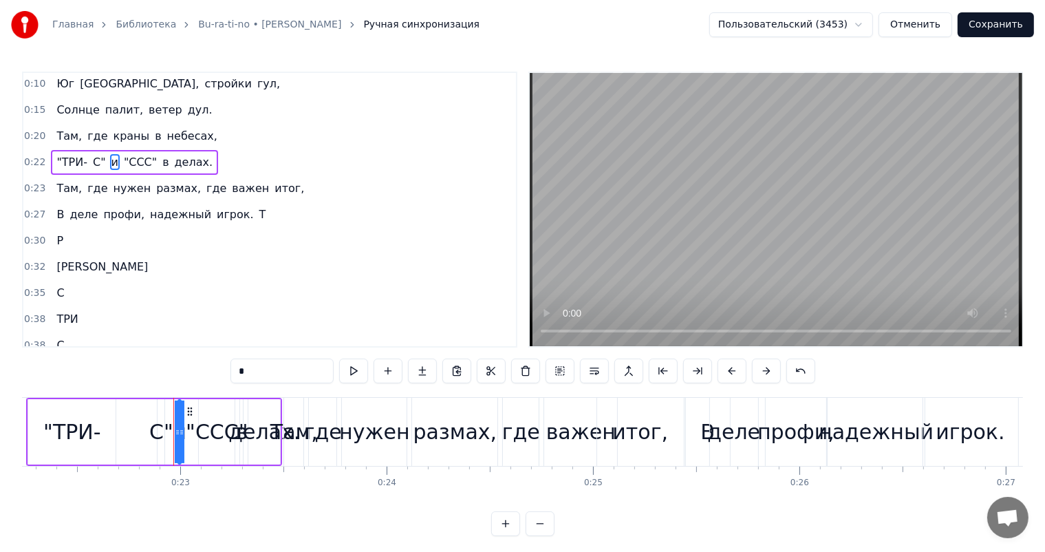
scroll to position [0, 0]
click at [148, 417] on div ""ТРИ- С" и "ССС" в делах." at bounding box center [154, 432] width 256 height 68
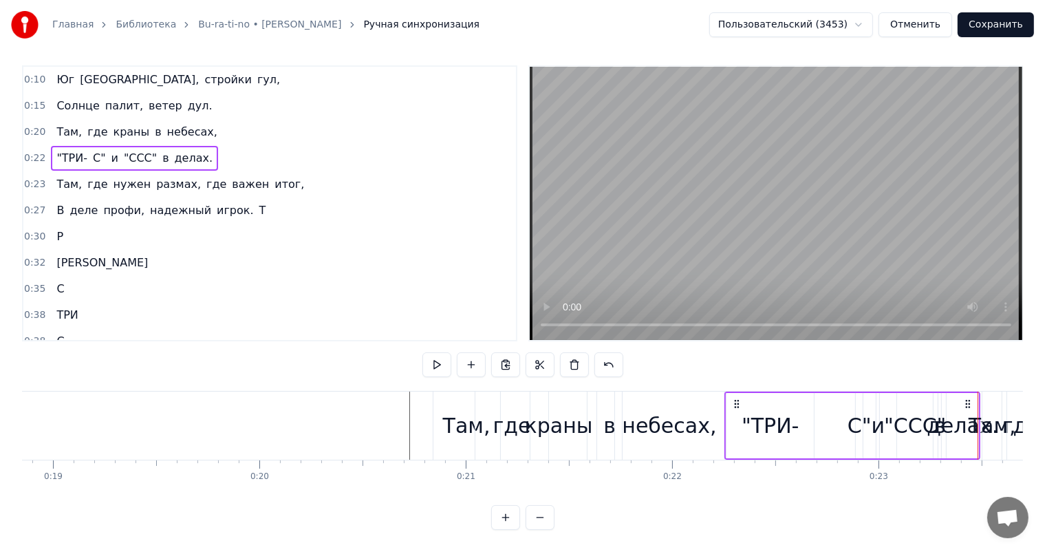
scroll to position [0, 4083]
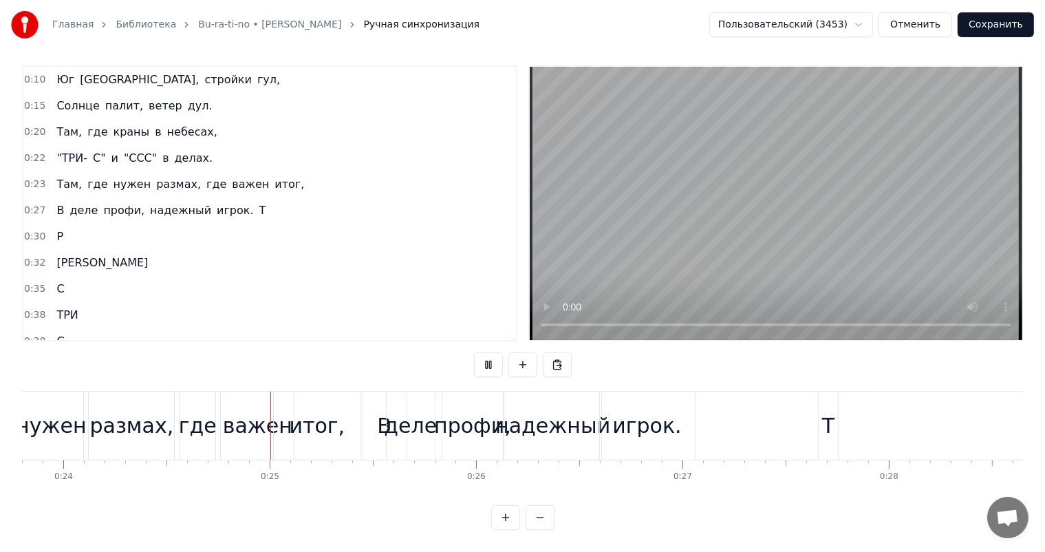
scroll to position [0, 4964]
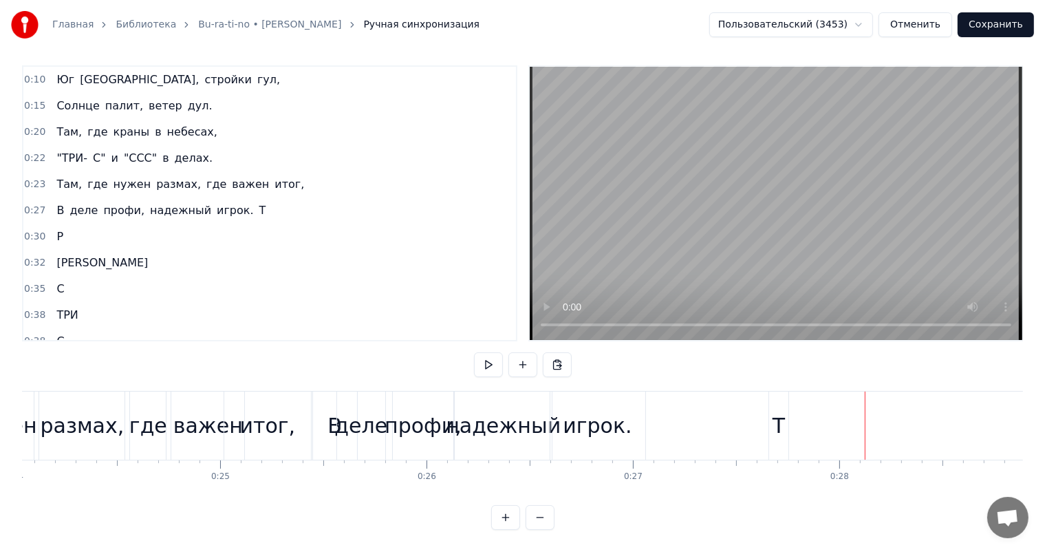
click at [1010, 26] on button "Сохранить" at bounding box center [996, 24] width 76 height 25
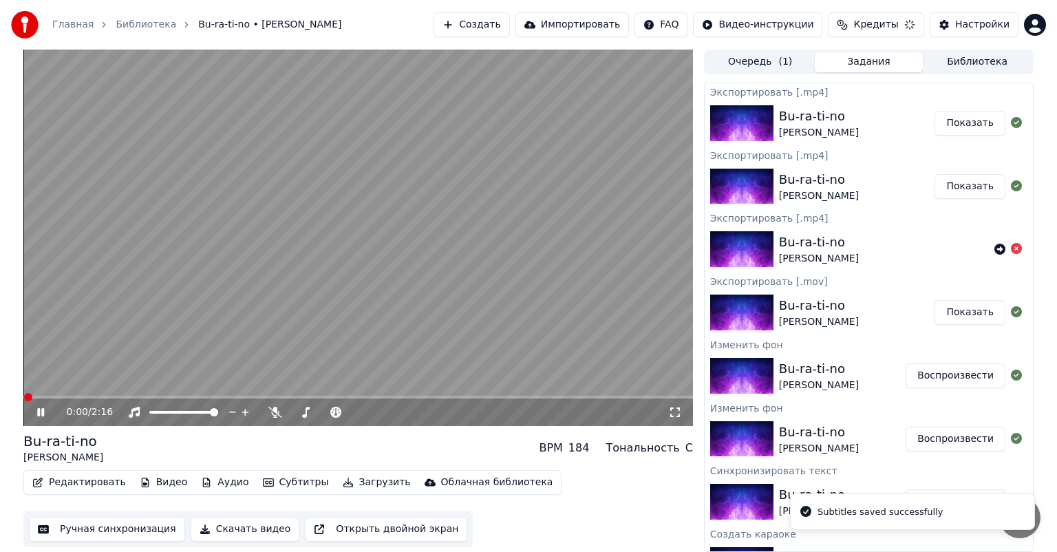
click at [80, 497] on div "Редактировать Видео Аудио Субтитры Загрузить Облачная библиотека Ручная синхрон…" at bounding box center [358, 508] width 670 height 77
click at [79, 487] on button "Редактировать" at bounding box center [79, 482] width 105 height 19
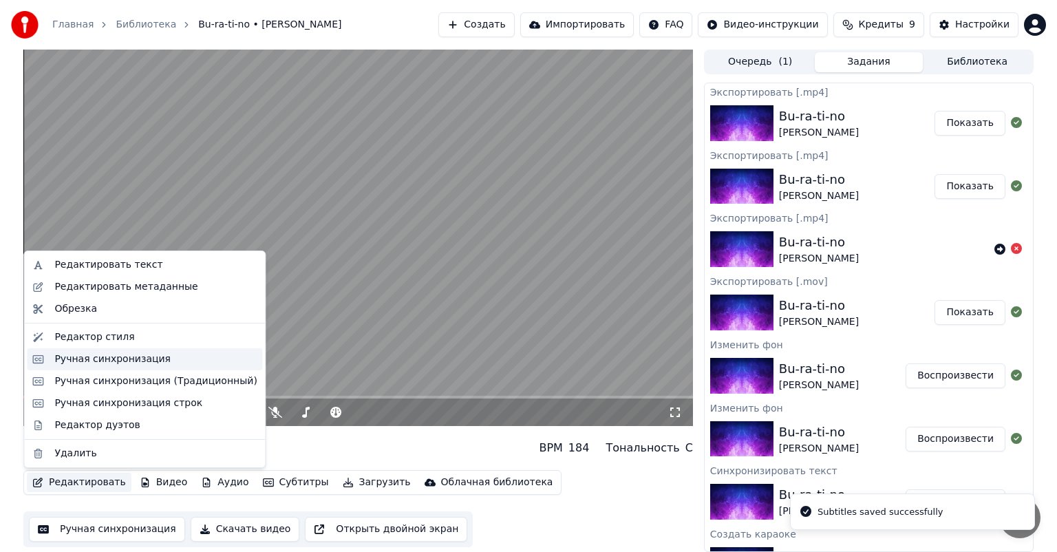
click at [118, 363] on div "Ручная синхронизация" at bounding box center [112, 359] width 116 height 14
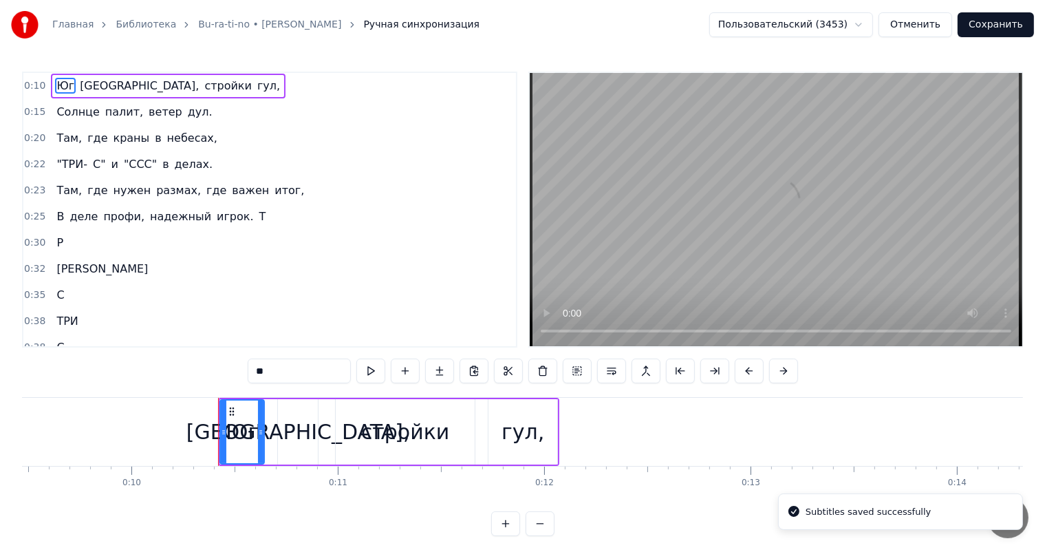
scroll to position [0, 2082]
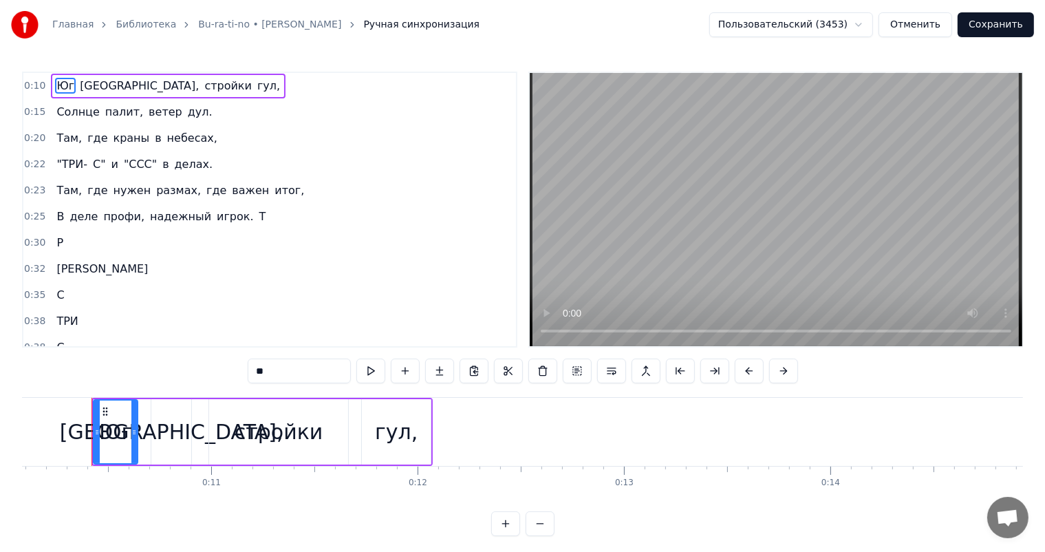
click at [838, 21] on html "Главная Библиотека Bu-ra-ti-no • [PERSON_NAME] Ручная синхронизация Пользовател…" at bounding box center [522, 279] width 1045 height 558
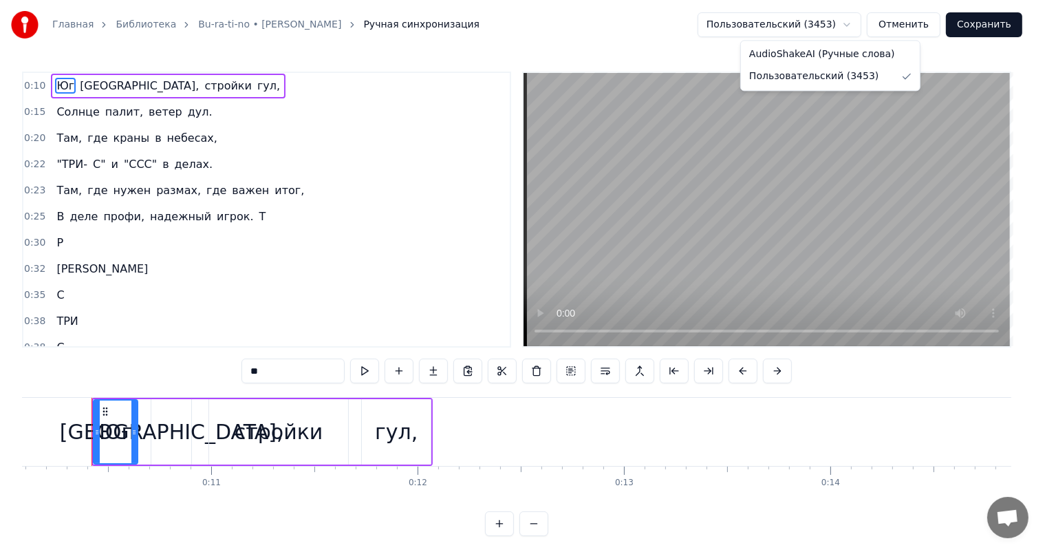
click at [682, 43] on html "Главная Библиотека Bu-ra-ti-no • [PERSON_NAME] Ручная синхронизация Пользовател…" at bounding box center [522, 279] width 1045 height 558
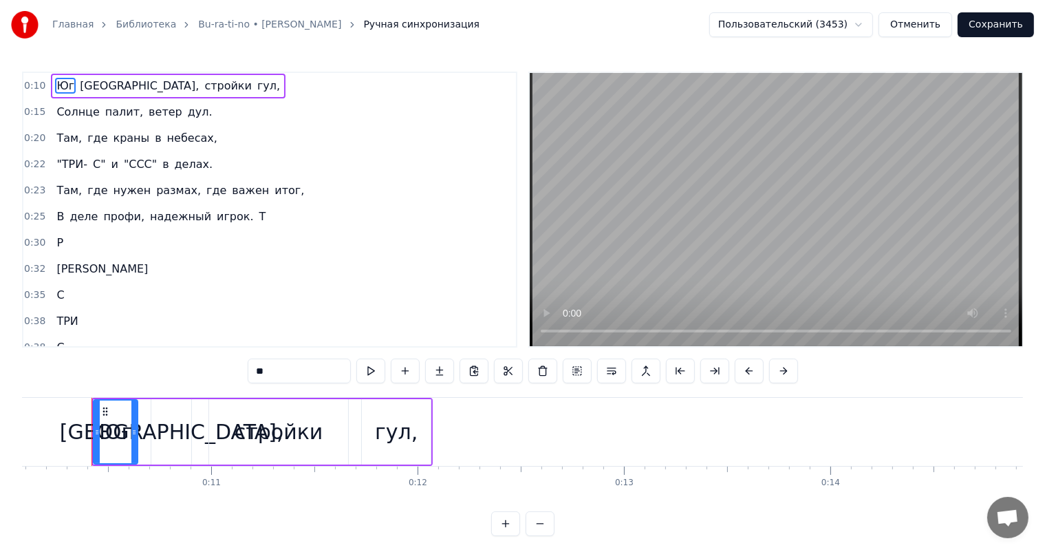
click at [392, 416] on div "гул," at bounding box center [396, 431] width 43 height 31
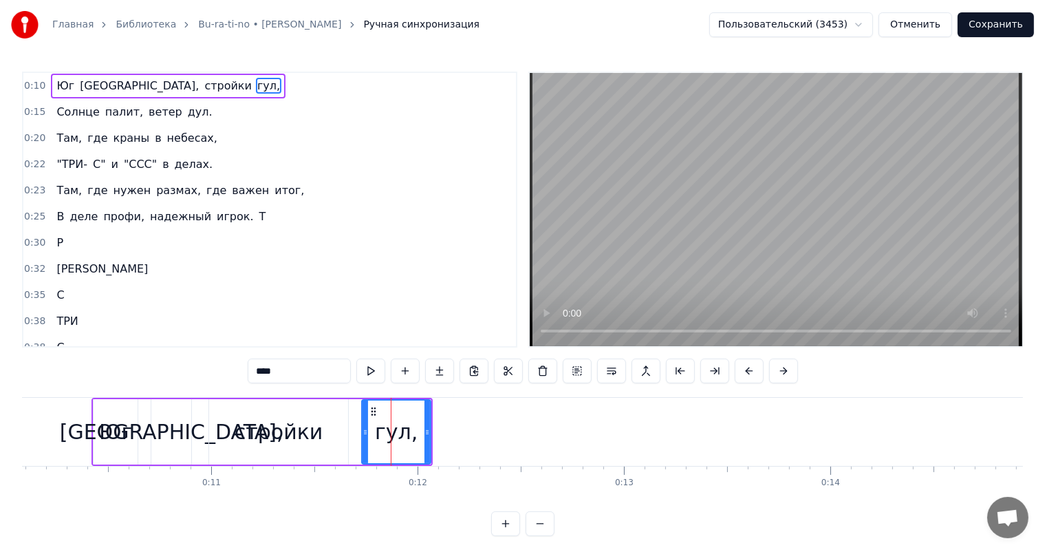
click at [149, 212] on span "надежный" at bounding box center [181, 217] width 64 height 16
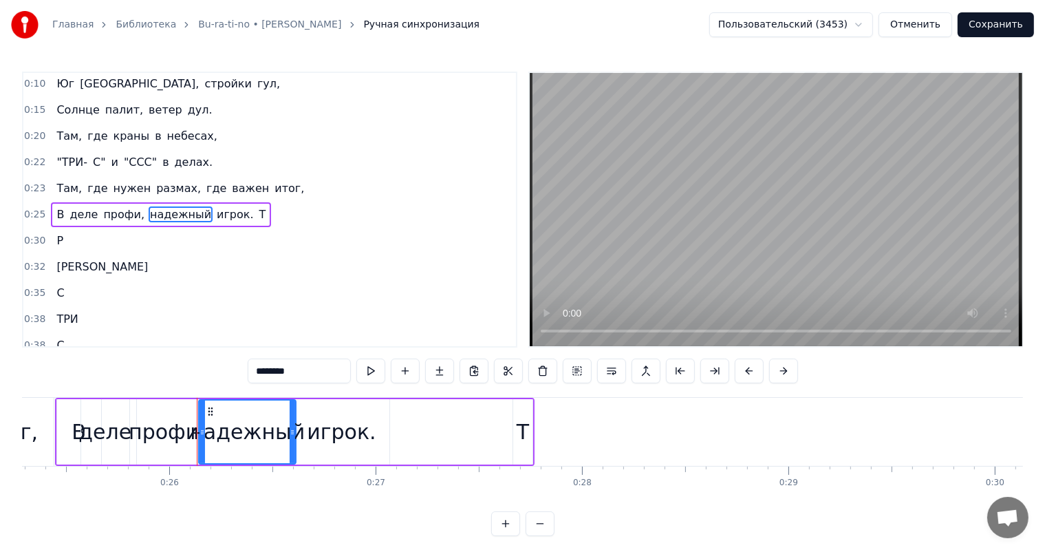
scroll to position [0, 5327]
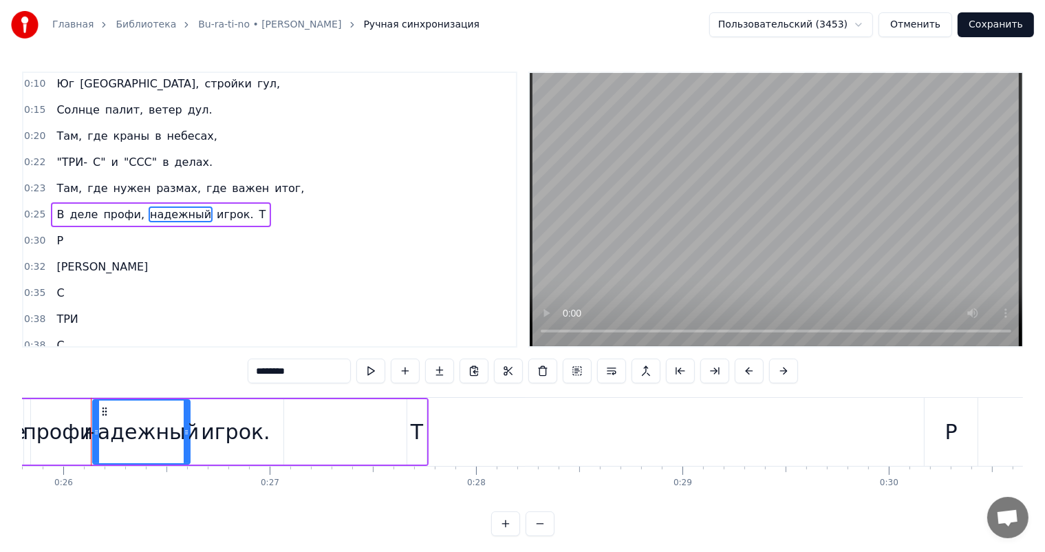
click at [215, 210] on span "игрок." at bounding box center [235, 214] width 40 height 16
type input "******"
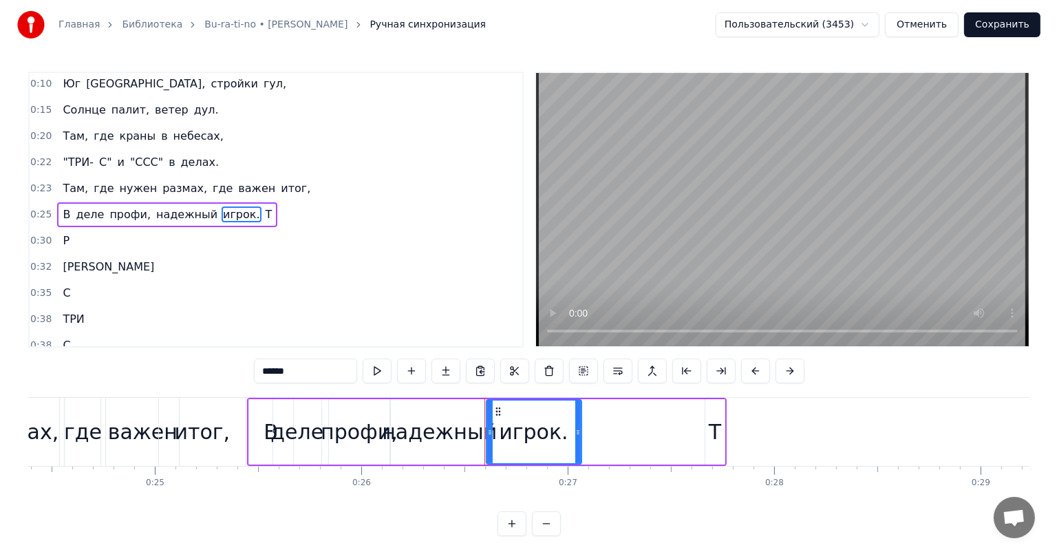
scroll to position [0, 5019]
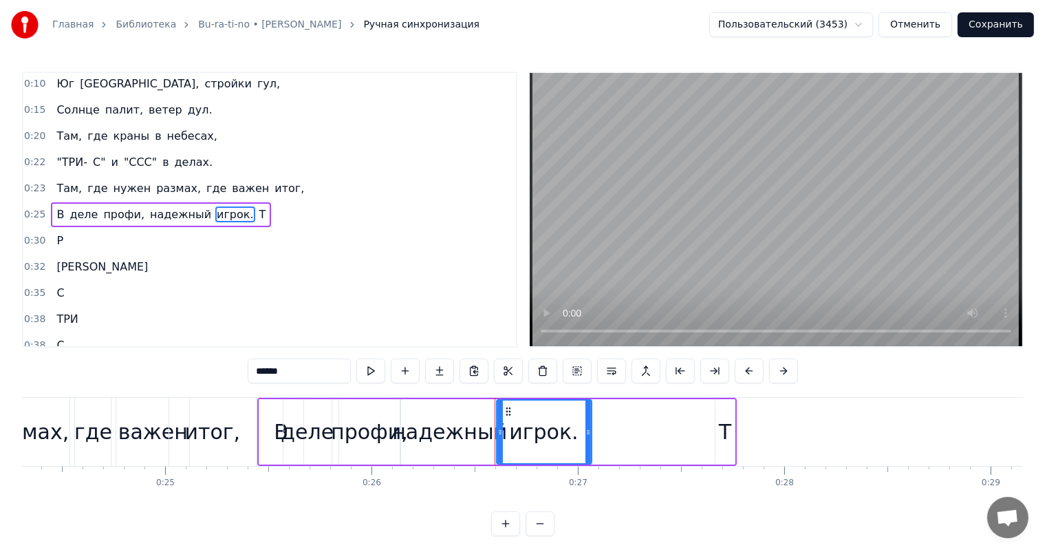
click at [931, 28] on button "Отменить" at bounding box center [916, 24] width 74 height 25
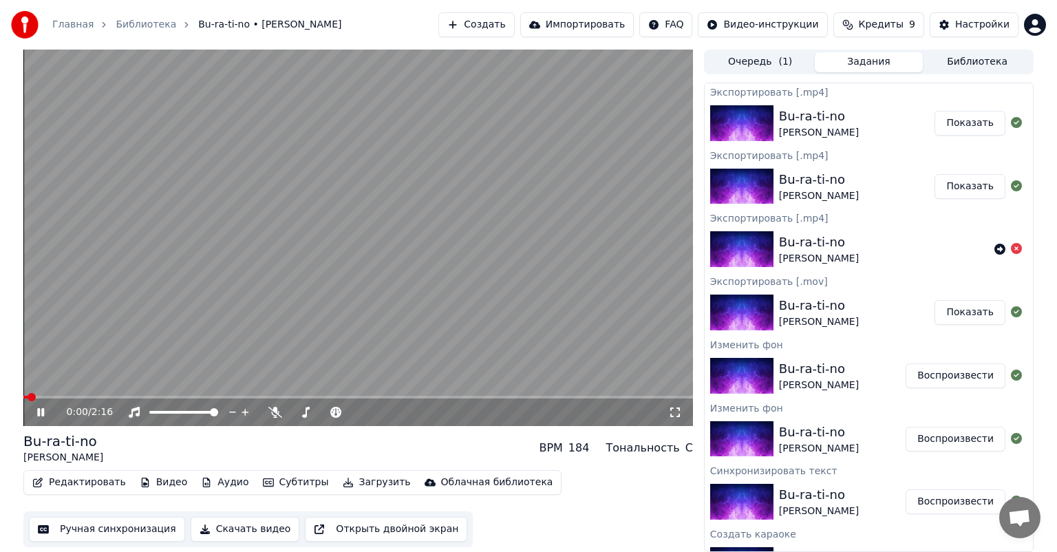
click at [429, 344] on video at bounding box center [358, 238] width 670 height 376
click at [263, 480] on icon "button" at bounding box center [268, 483] width 11 height 10
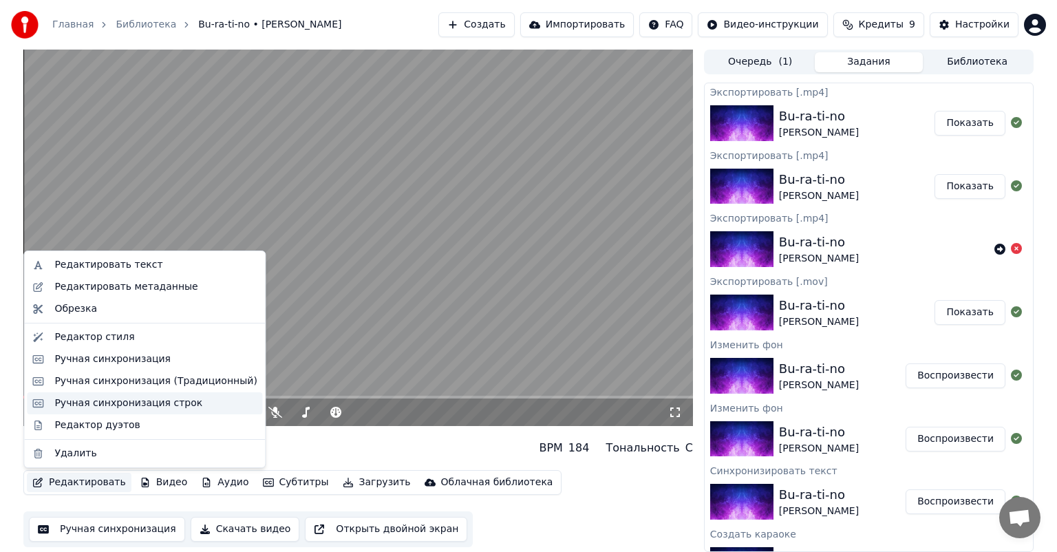
click at [194, 403] on div "Ручная синхронизация строк" at bounding box center [155, 403] width 202 height 14
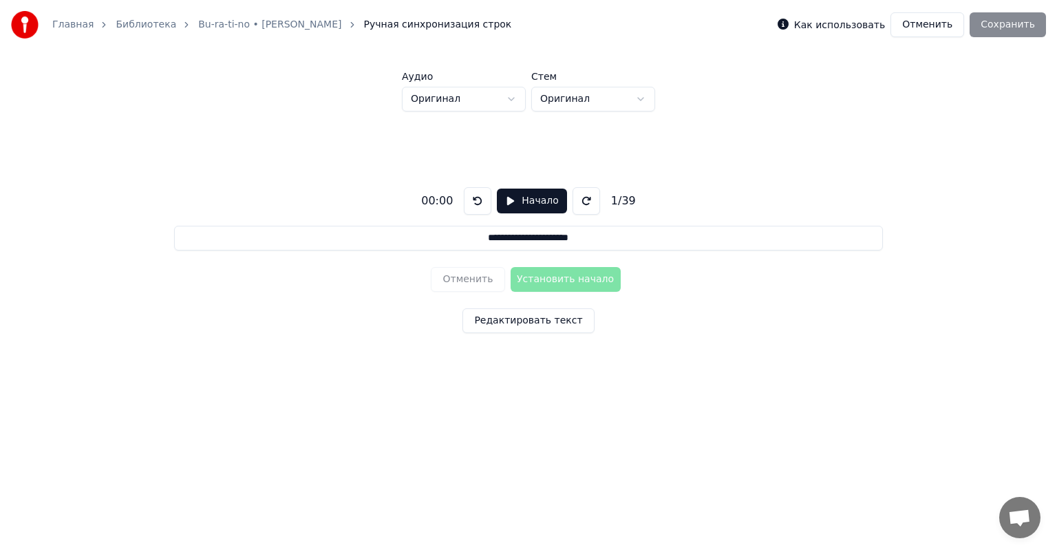
click at [613, 237] on input "**********" at bounding box center [528, 238] width 709 height 25
click at [597, 102] on html "**********" at bounding box center [528, 212] width 1057 height 425
click at [704, 336] on div "**********" at bounding box center [528, 257] width 1013 height 291
click at [550, 326] on button "Редактировать текст" at bounding box center [528, 320] width 131 height 25
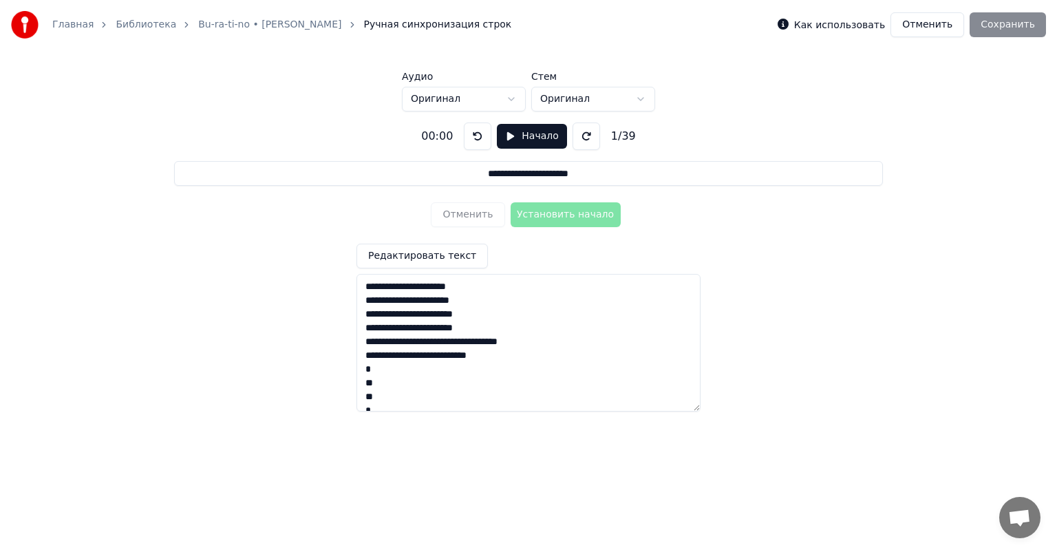
click at [511, 245] on div "**********" at bounding box center [529, 328] width 344 height 168
click at [460, 255] on button "Редактировать текст" at bounding box center [422, 256] width 131 height 25
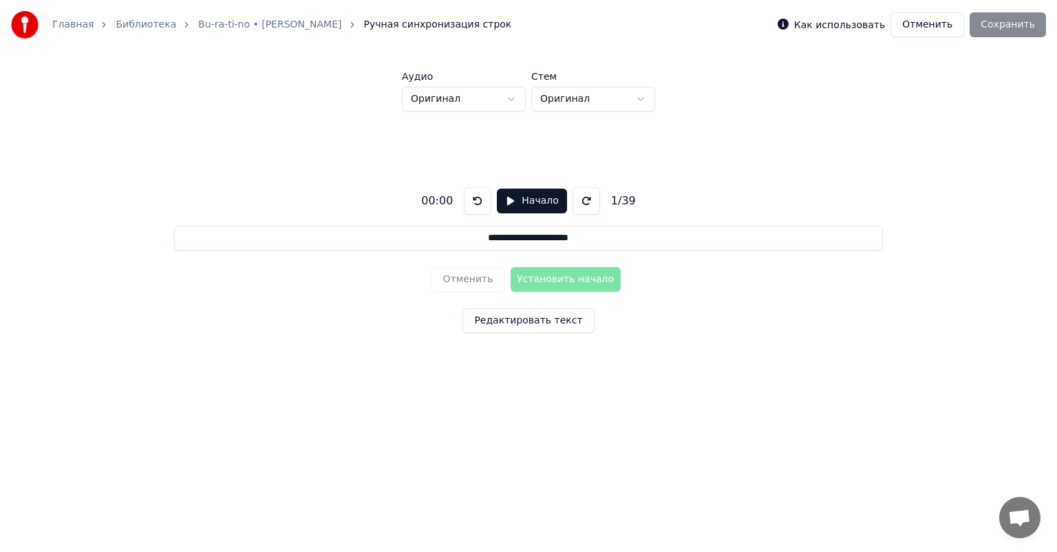
click at [818, 27] on label "Как использовать" at bounding box center [839, 25] width 91 height 10
click at [789, 25] on icon at bounding box center [783, 24] width 11 height 11
click at [663, 135] on div "**********" at bounding box center [528, 257] width 1013 height 291
click at [514, 200] on button "Начало" at bounding box center [532, 201] width 70 height 25
click at [569, 204] on button at bounding box center [583, 201] width 28 height 28
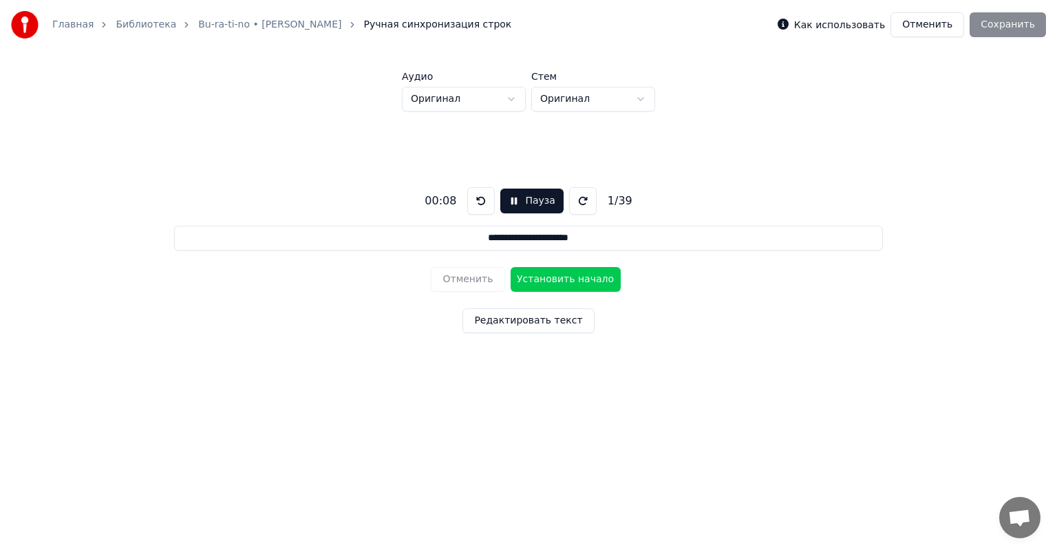
click at [569, 203] on button at bounding box center [583, 201] width 28 height 28
click at [479, 202] on button at bounding box center [481, 201] width 28 height 28
click at [484, 202] on button at bounding box center [481, 201] width 28 height 28
click at [508, 200] on button "Пауза" at bounding box center [531, 201] width 63 height 25
click at [506, 205] on button "Начало" at bounding box center [532, 201] width 70 height 25
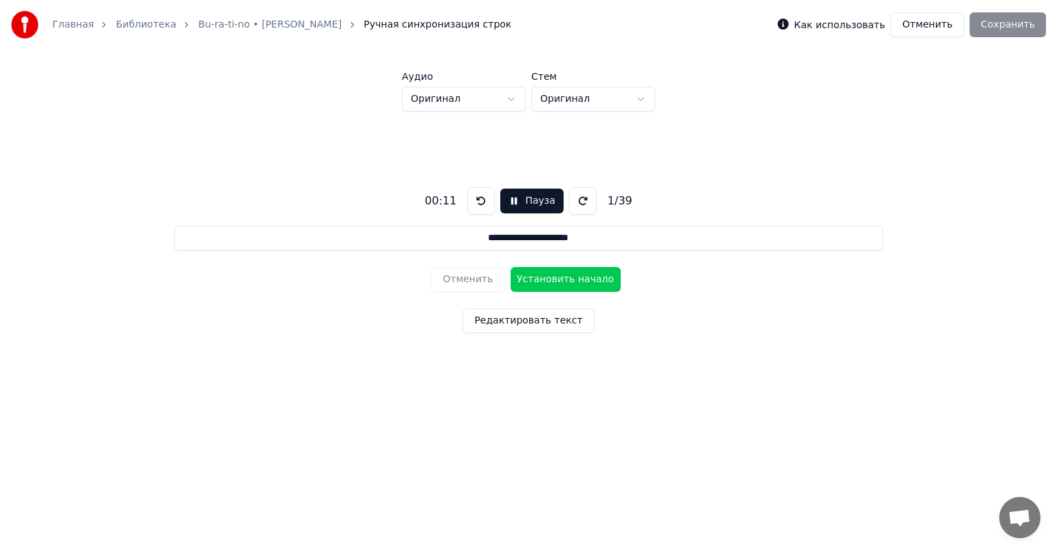
click at [506, 205] on button "Пауза" at bounding box center [531, 201] width 63 height 25
click at [518, 198] on button "Начало" at bounding box center [532, 201] width 70 height 25
click at [518, 198] on button "Пауза" at bounding box center [531, 201] width 63 height 25
click at [518, 315] on button "Редактировать текст" at bounding box center [528, 320] width 131 height 25
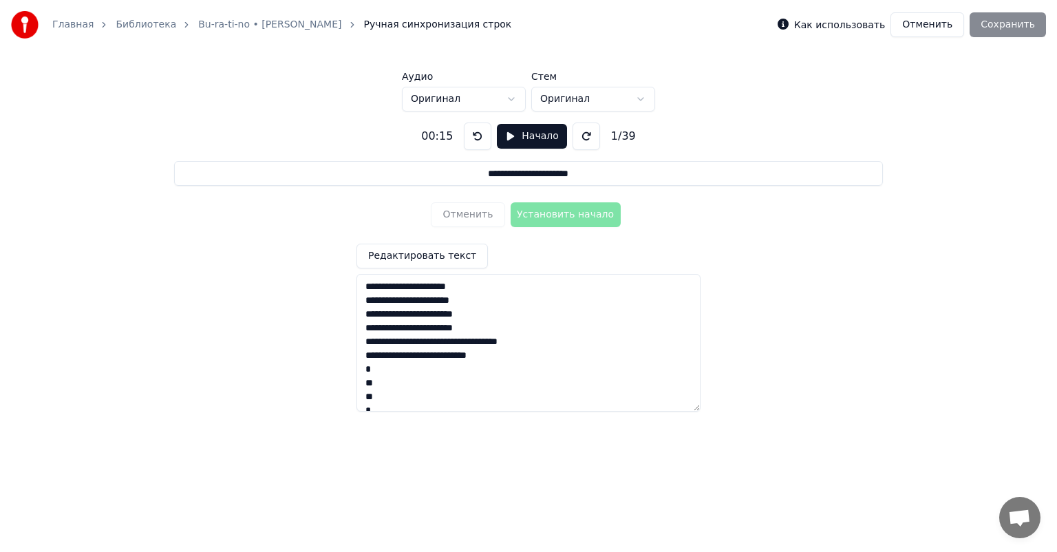
click at [746, 216] on div "**********" at bounding box center [528, 262] width 1013 height 300
click at [457, 321] on textarea "**********" at bounding box center [529, 343] width 344 height 138
click at [447, 308] on textarea "**********" at bounding box center [529, 343] width 344 height 138
click at [469, 309] on textarea "**********" at bounding box center [529, 343] width 344 height 138
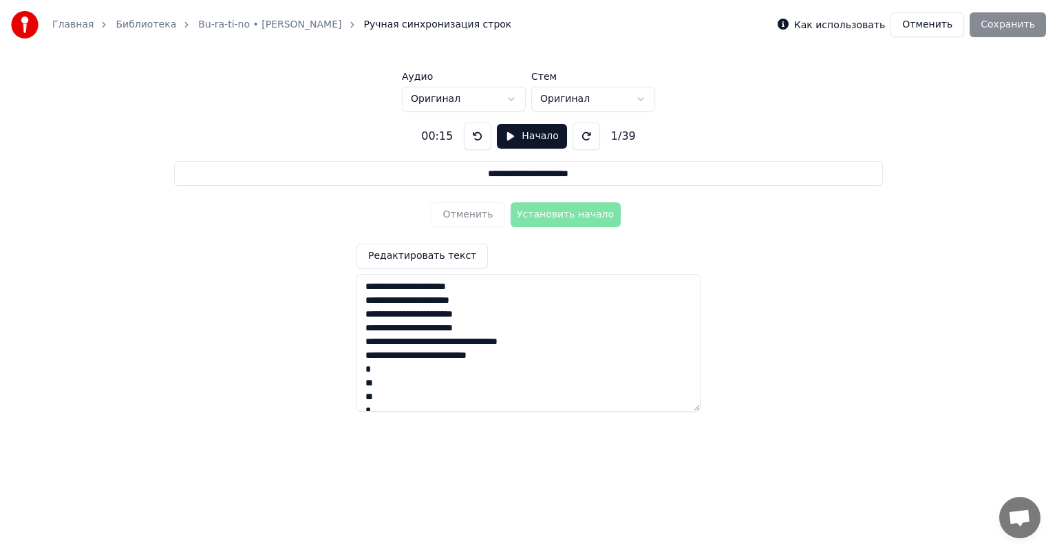
click at [491, 311] on textarea "**********" at bounding box center [529, 343] width 344 height 138
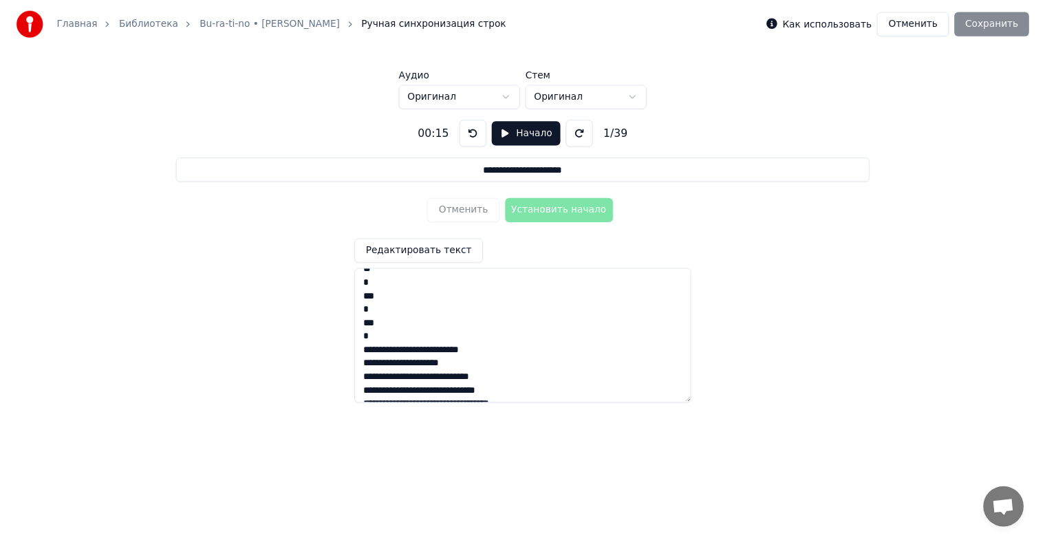
scroll to position [344, 0]
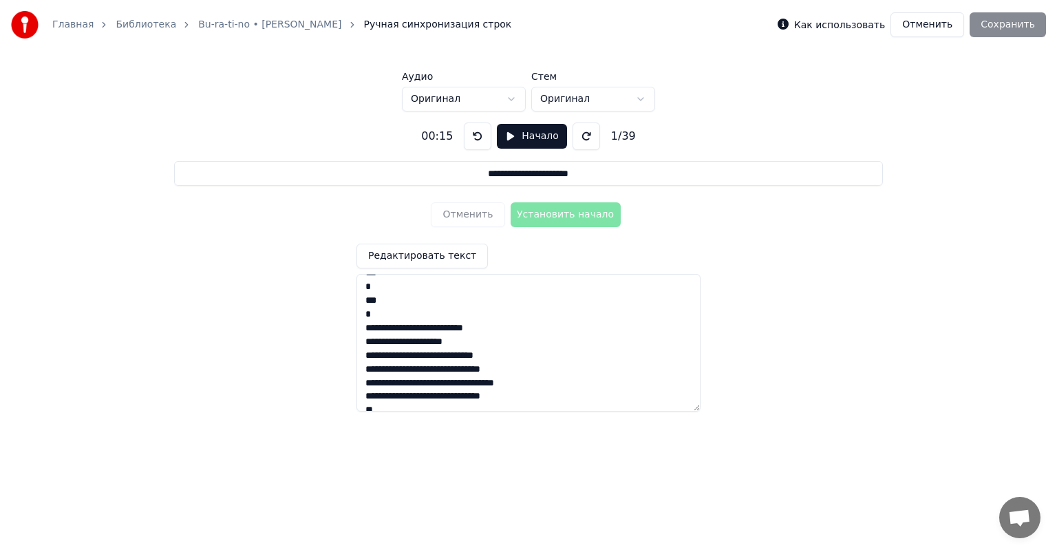
click at [823, 304] on div "**********" at bounding box center [528, 262] width 1013 height 300
click at [929, 25] on button "Отменить" at bounding box center [928, 24] width 74 height 25
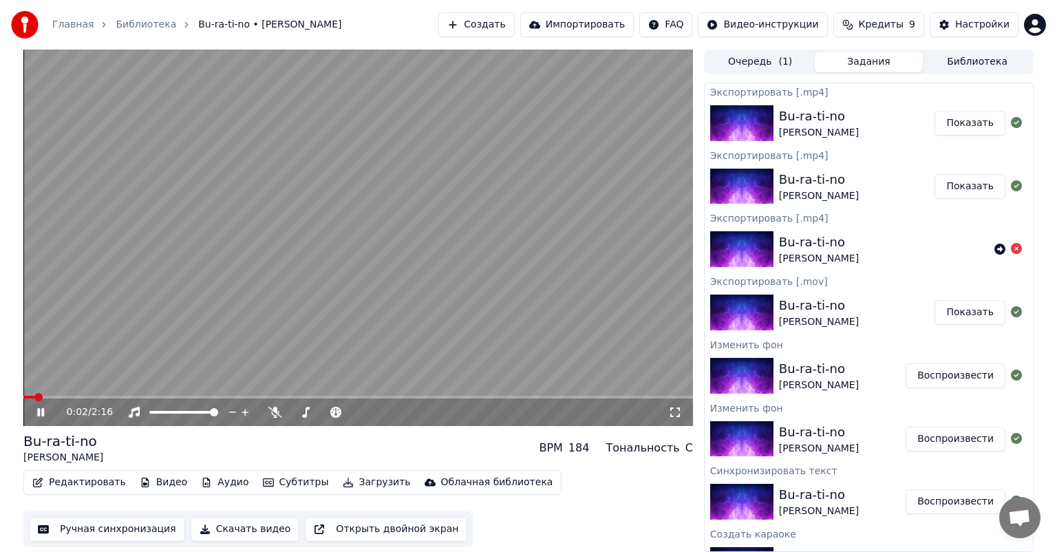
click at [284, 360] on video at bounding box center [358, 238] width 670 height 376
click at [134, 399] on div "0:02 / 2:16" at bounding box center [358, 413] width 670 height 28
click at [163, 397] on span at bounding box center [358, 397] width 670 height 3
click at [200, 393] on video at bounding box center [358, 238] width 670 height 376
click at [273, 398] on span at bounding box center [358, 397] width 670 height 3
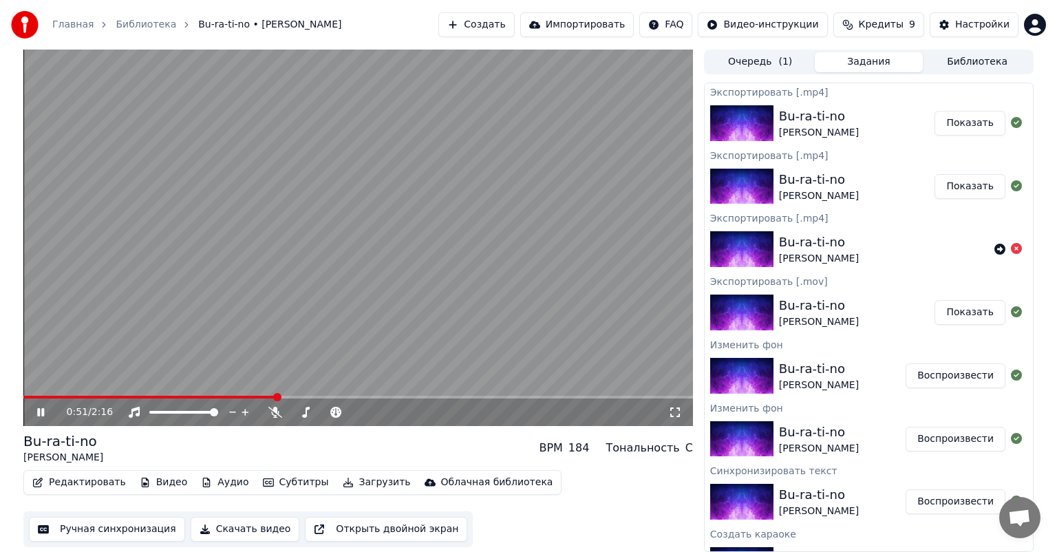
click at [322, 394] on video at bounding box center [358, 238] width 670 height 376
click at [350, 399] on span at bounding box center [358, 397] width 670 height 3
click at [361, 399] on span at bounding box center [358, 397] width 670 height 3
click at [377, 399] on div "1:09 / 2:16" at bounding box center [358, 413] width 670 height 28
click at [394, 396] on span at bounding box center [358, 397] width 670 height 3
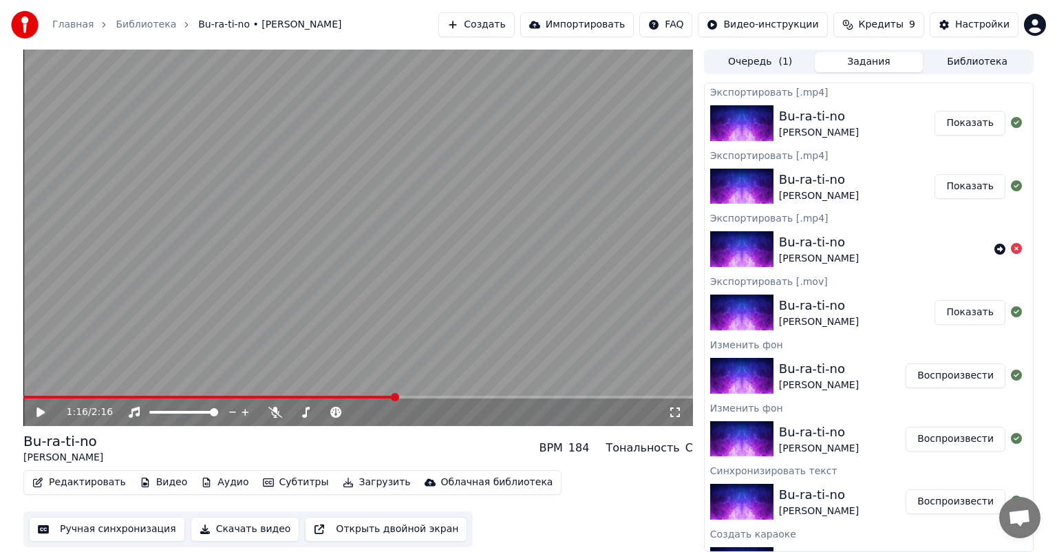
click at [414, 399] on span at bounding box center [358, 397] width 670 height 3
click at [429, 401] on div "1:20 / 2:16" at bounding box center [358, 413] width 670 height 28
click at [463, 401] on div "1:20 / 2:16" at bounding box center [358, 413] width 670 height 28
click at [450, 396] on span at bounding box center [358, 397] width 670 height 3
click at [459, 396] on span at bounding box center [358, 397] width 670 height 3
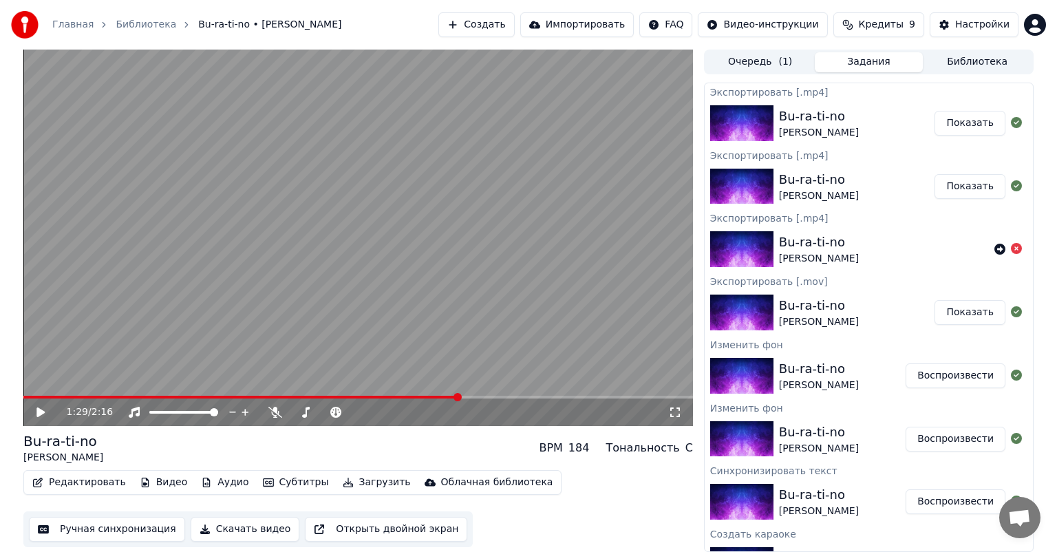
click at [469, 396] on span at bounding box center [358, 397] width 670 height 3
click at [477, 396] on span at bounding box center [358, 397] width 670 height 3
click at [469, 396] on span at bounding box center [246, 397] width 446 height 3
click at [502, 398] on span at bounding box center [358, 397] width 670 height 3
click at [962, 25] on div "Настройки" at bounding box center [982, 25] width 54 height 14
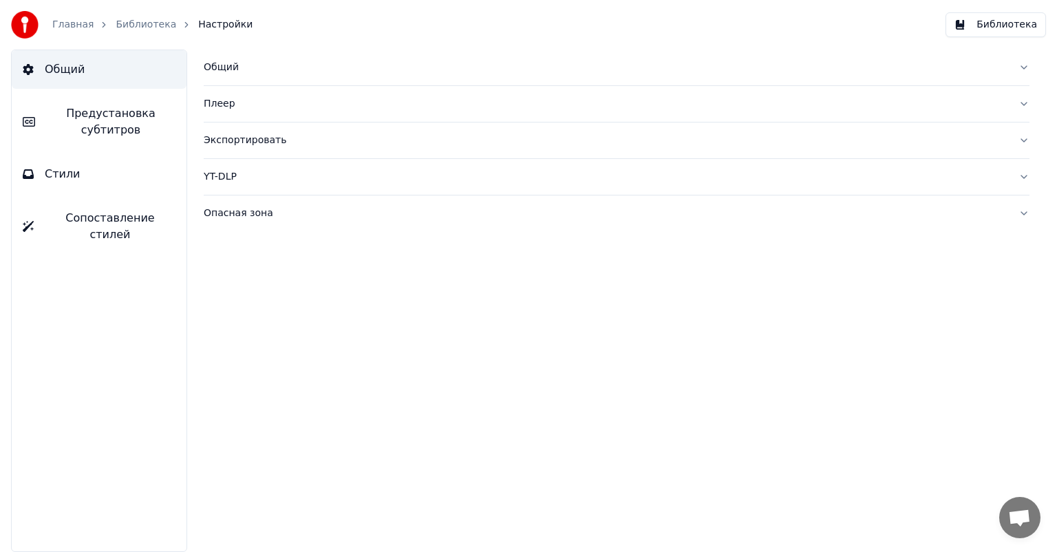
click at [990, 23] on button "Библиотека" at bounding box center [996, 24] width 100 height 25
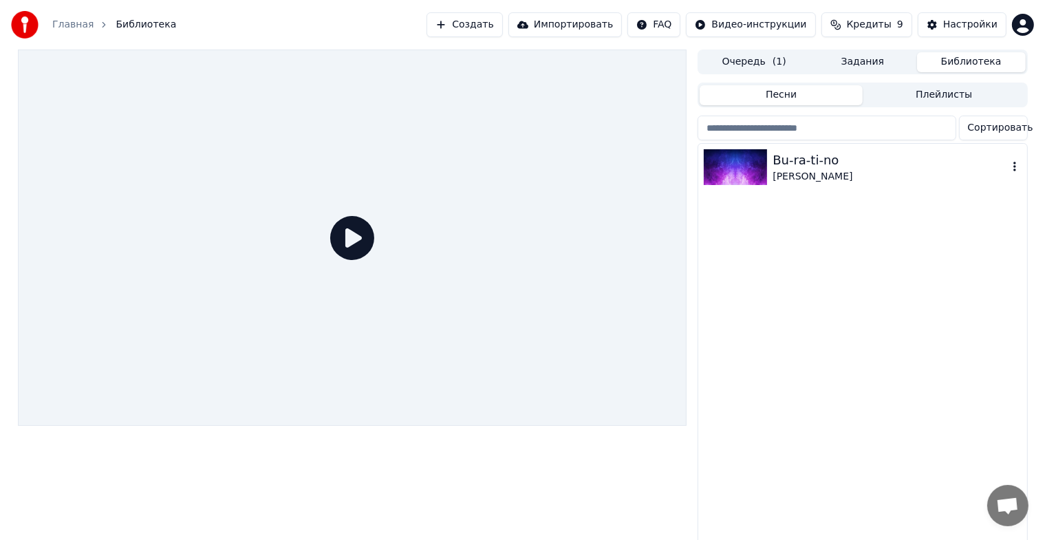
click at [796, 167] on div "Bu-ra-ti-no" at bounding box center [890, 160] width 235 height 19
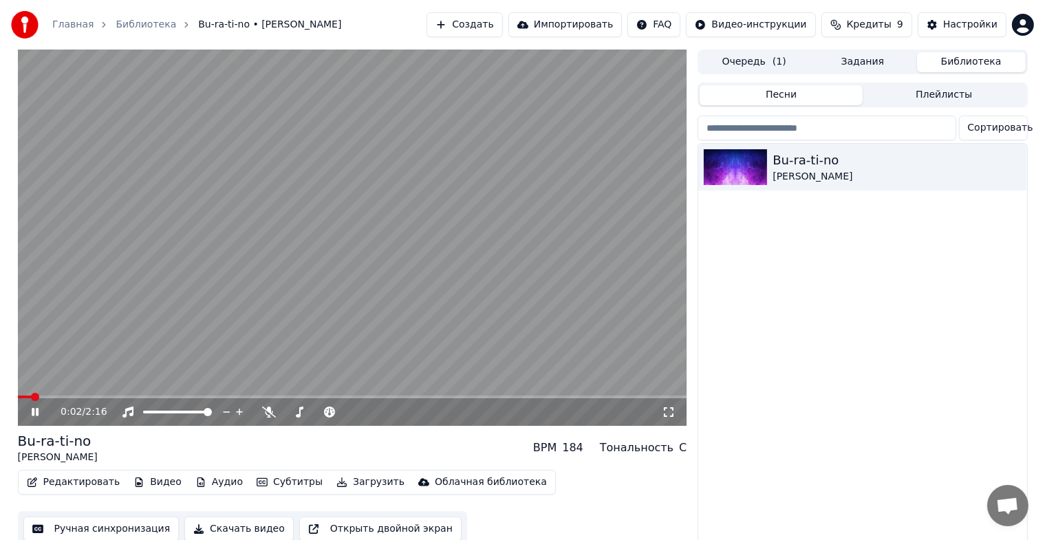
click at [100, 396] on span at bounding box center [353, 397] width 670 height 3
click at [187, 308] on video at bounding box center [353, 238] width 670 height 376
click at [67, 482] on button "Редактировать" at bounding box center [73, 482] width 105 height 19
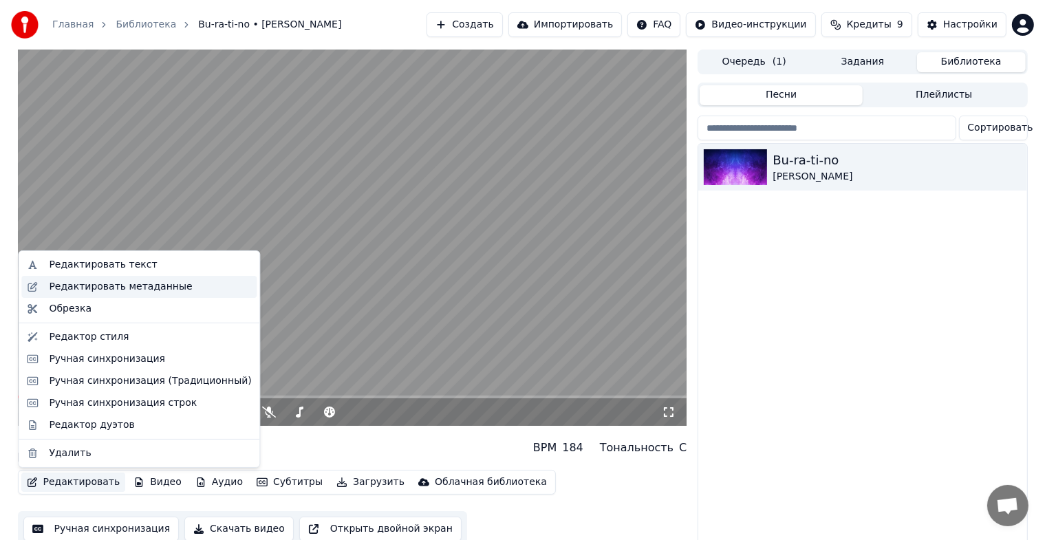
click at [120, 290] on div "Редактировать метаданные" at bounding box center [120, 287] width 143 height 14
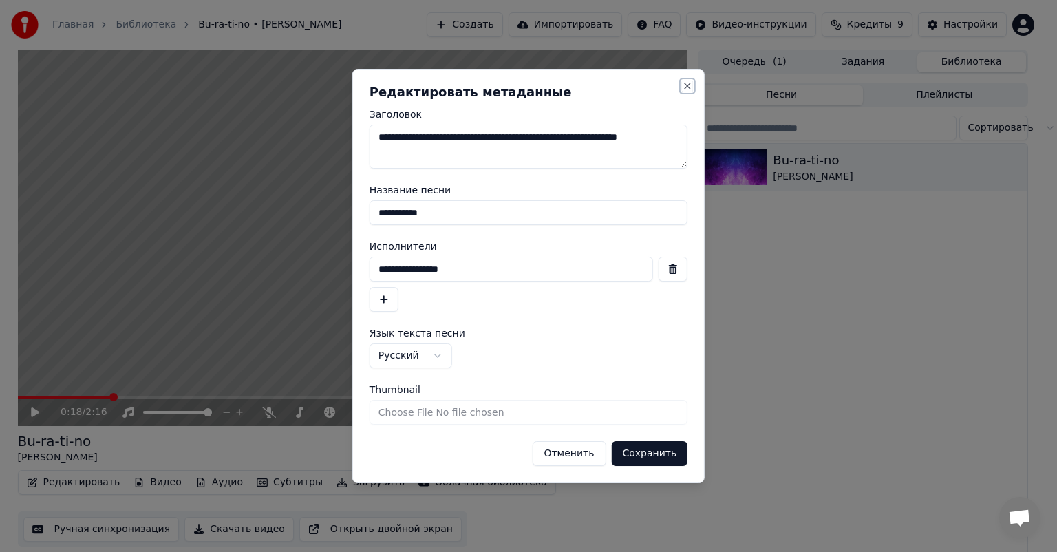
click at [684, 85] on button "Close" at bounding box center [687, 86] width 11 height 11
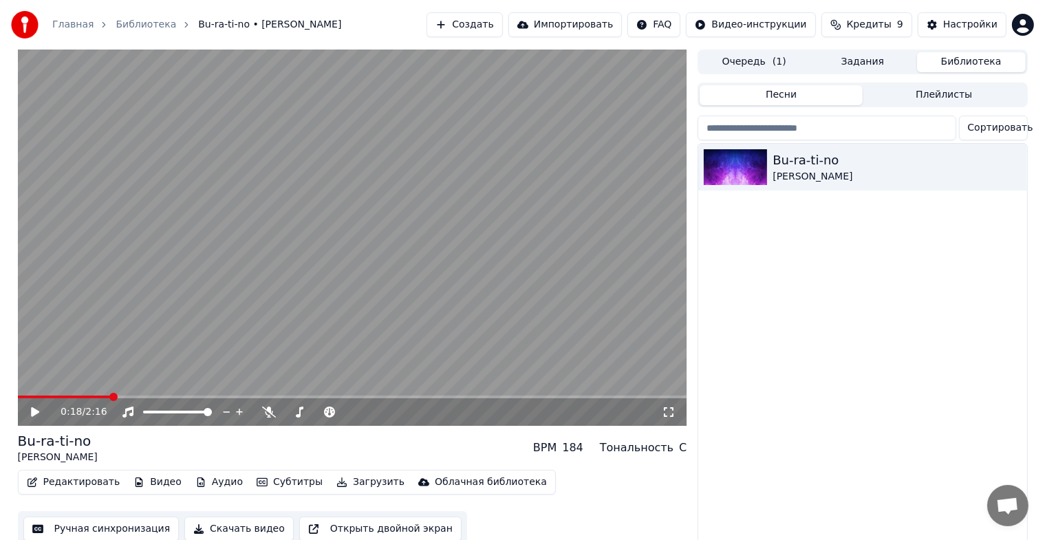
click at [49, 485] on button "Редактировать" at bounding box center [73, 482] width 105 height 19
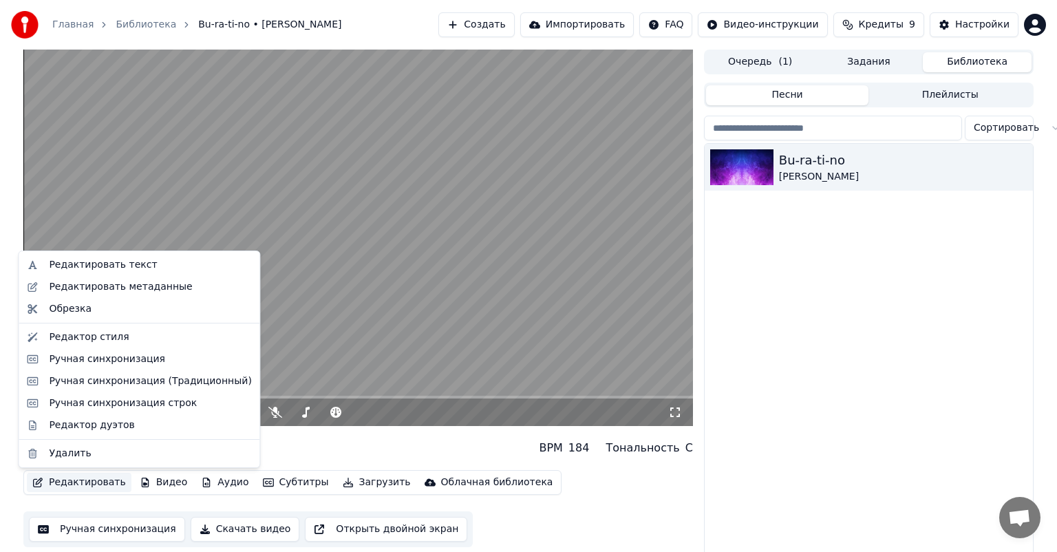
click at [873, 67] on button "Задания" at bounding box center [869, 62] width 109 height 20
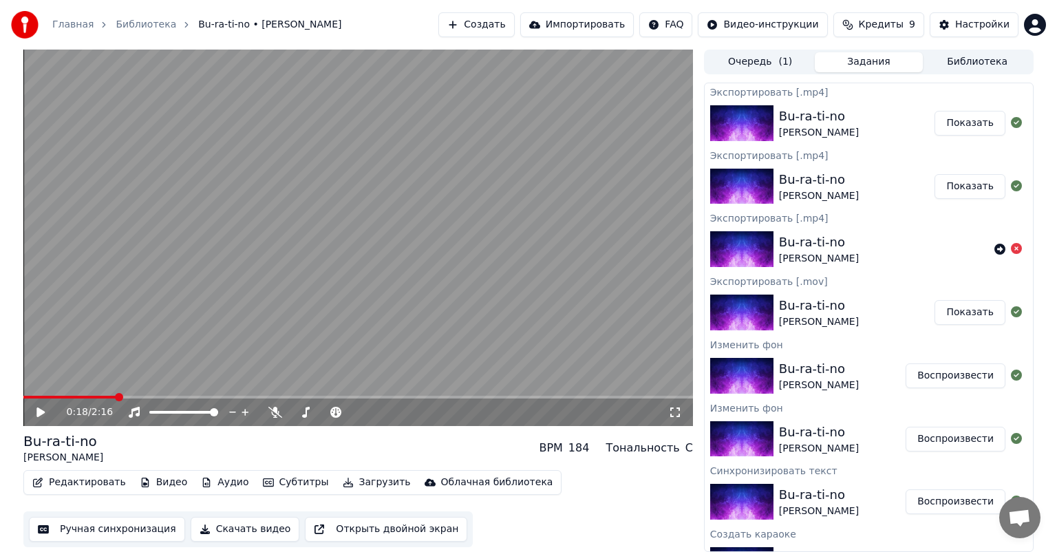
click at [953, 372] on button "Воспроизвести" at bounding box center [956, 375] width 100 height 25
click at [161, 394] on video at bounding box center [358, 238] width 670 height 376
click at [187, 399] on span at bounding box center [358, 397] width 670 height 3
click at [237, 399] on div "0:33 / 2:16" at bounding box center [358, 413] width 670 height 28
click at [267, 396] on span at bounding box center [358, 397] width 670 height 3
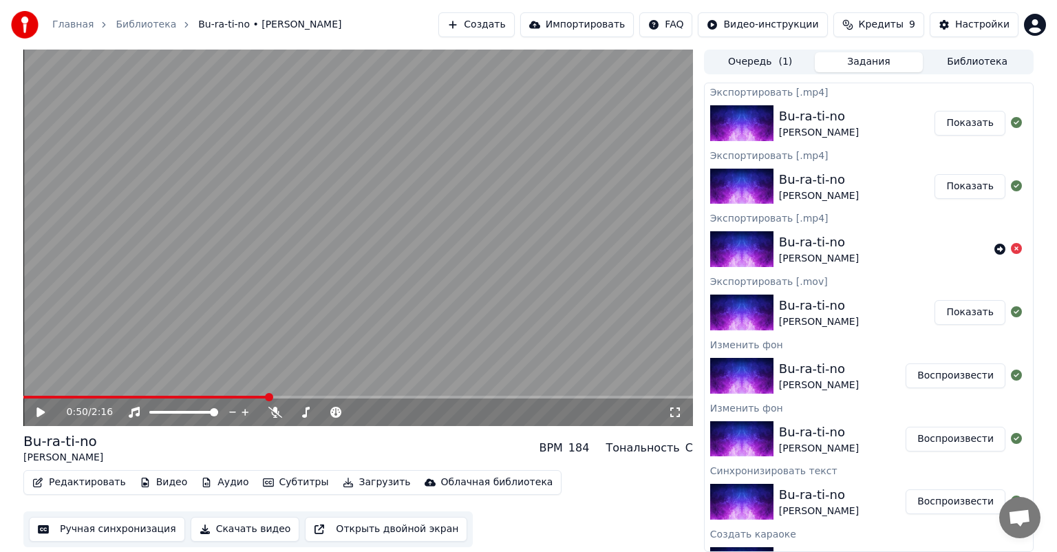
click at [160, 482] on button "Видео" at bounding box center [163, 482] width 59 height 19
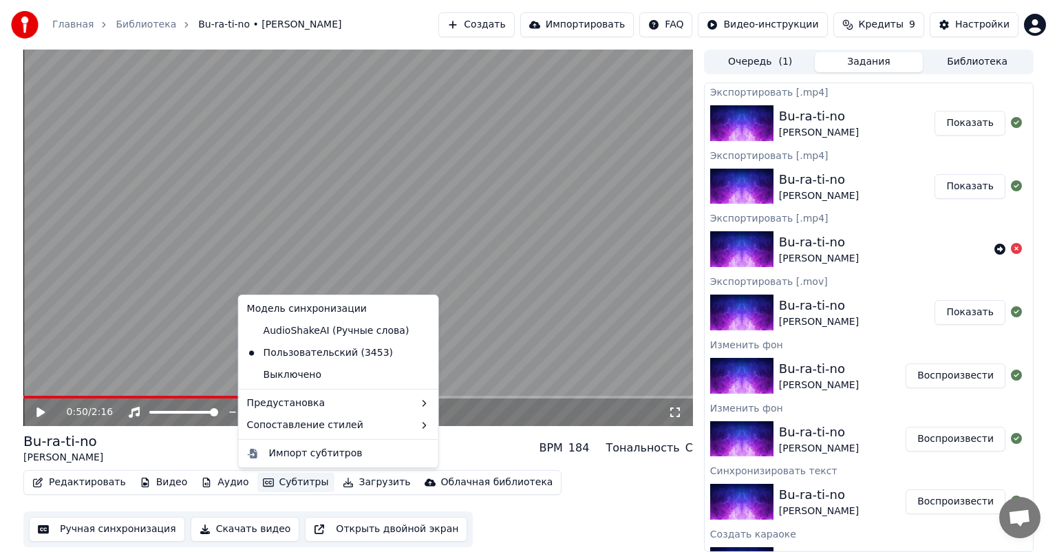
click at [551, 305] on video at bounding box center [358, 238] width 670 height 376
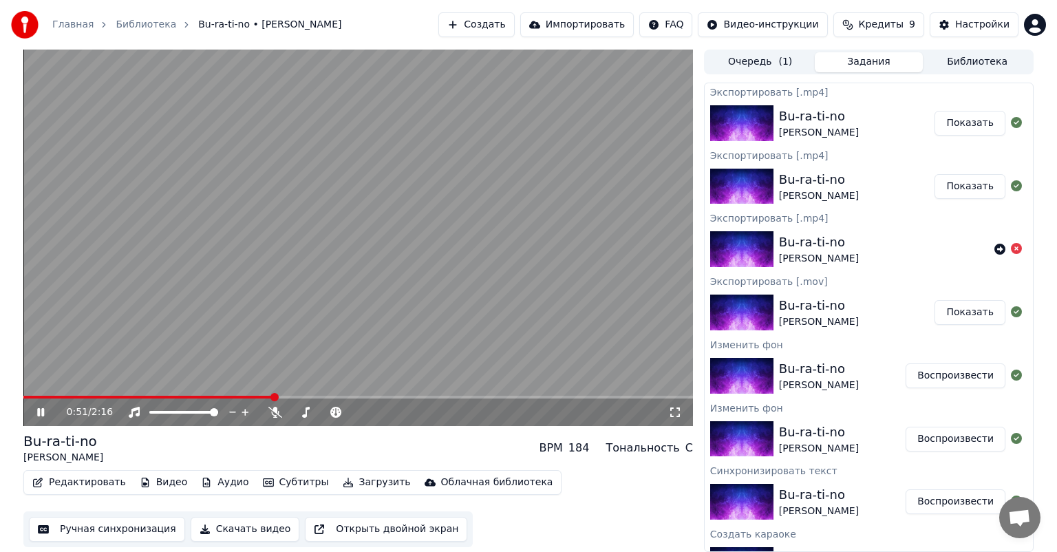
click at [522, 292] on video at bounding box center [358, 238] width 670 height 376
click at [514, 25] on button "Создать" at bounding box center [476, 24] width 76 height 25
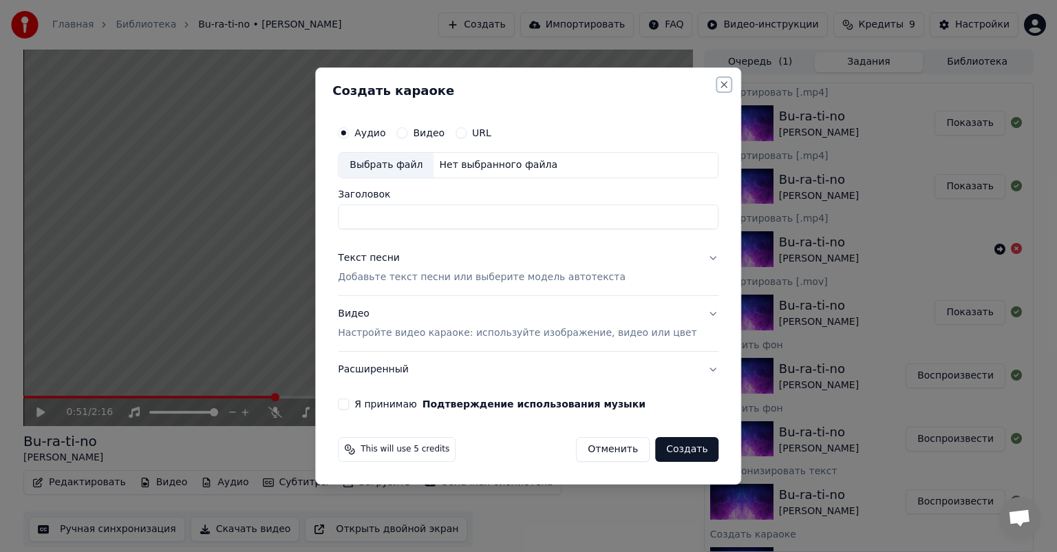
click at [719, 81] on button "Close" at bounding box center [724, 84] width 11 height 11
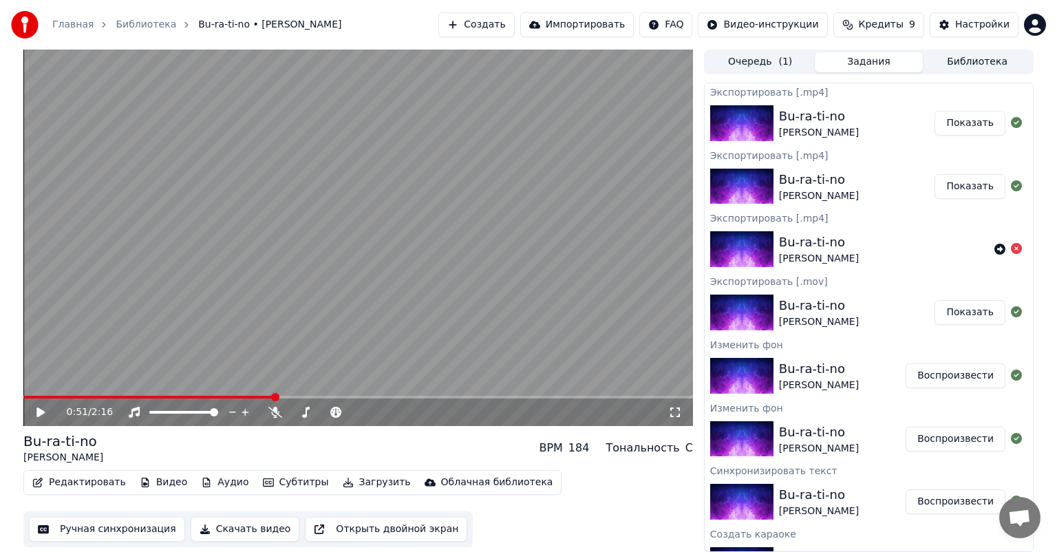
click at [95, 480] on button "Редактировать" at bounding box center [79, 482] width 105 height 19
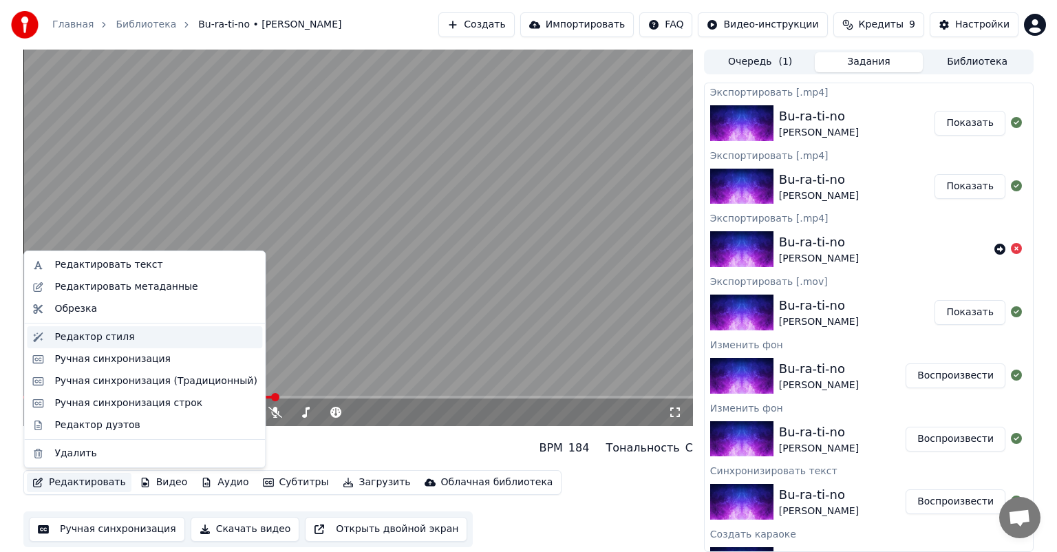
click at [120, 339] on div "Редактор стиля" at bounding box center [94, 337] width 80 height 14
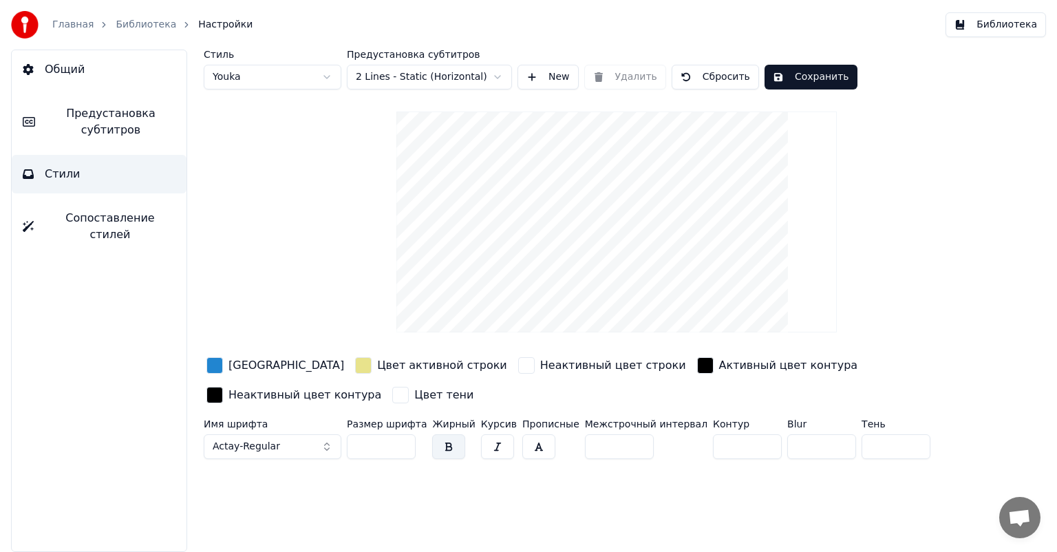
click at [399, 67] on html "Главная Библиотека Настройки Библиотека Общий Предустановка субтитров Стили Соп…" at bounding box center [528, 276] width 1057 height 552
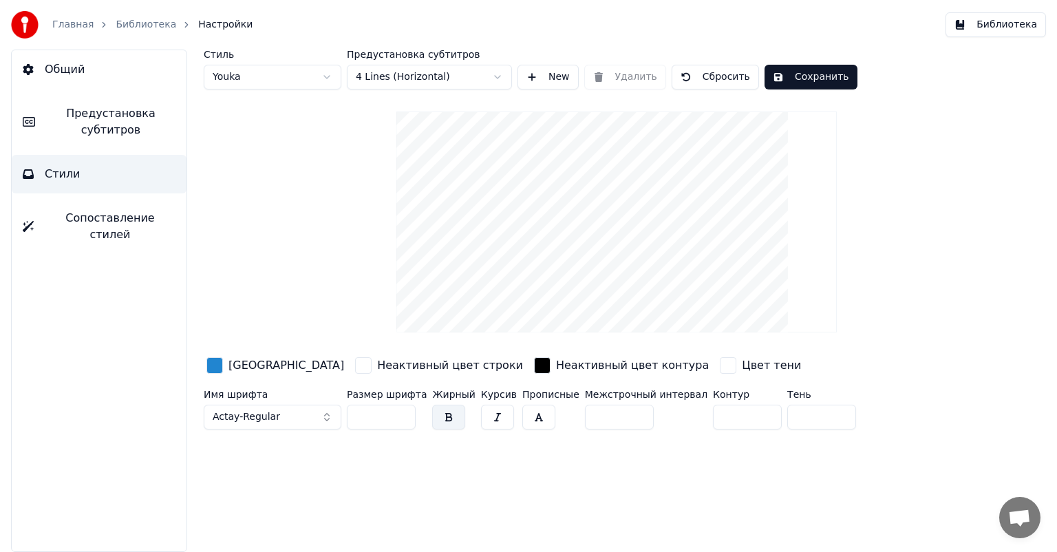
click at [775, 75] on button "Сохранить" at bounding box center [811, 77] width 93 height 25
click at [540, 74] on button "New" at bounding box center [548, 77] width 61 height 25
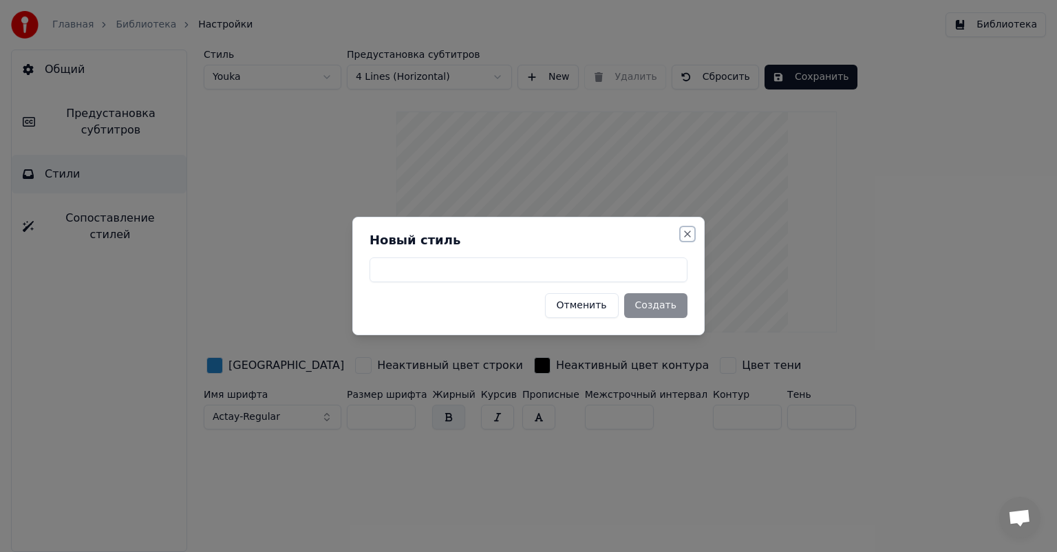
click at [688, 233] on button "Close" at bounding box center [687, 234] width 11 height 11
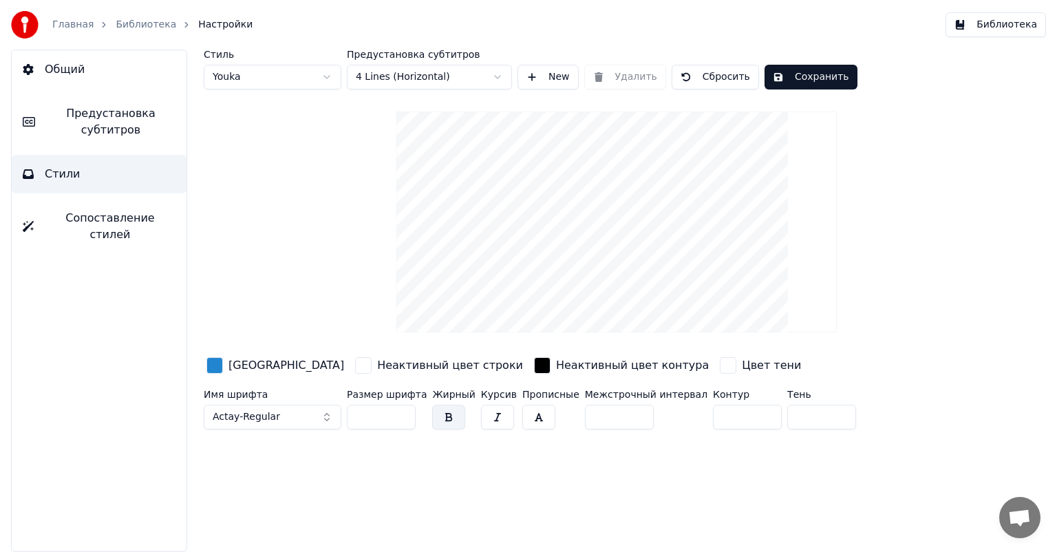
click at [1003, 25] on button "Библиотека" at bounding box center [996, 24] width 100 height 25
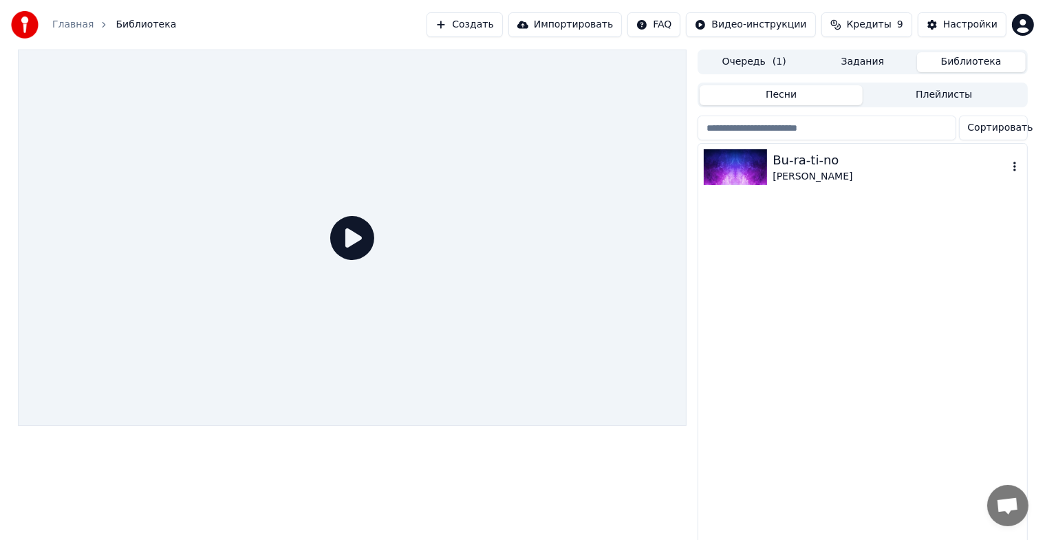
click at [811, 178] on div "[PERSON_NAME]" at bounding box center [890, 177] width 235 height 14
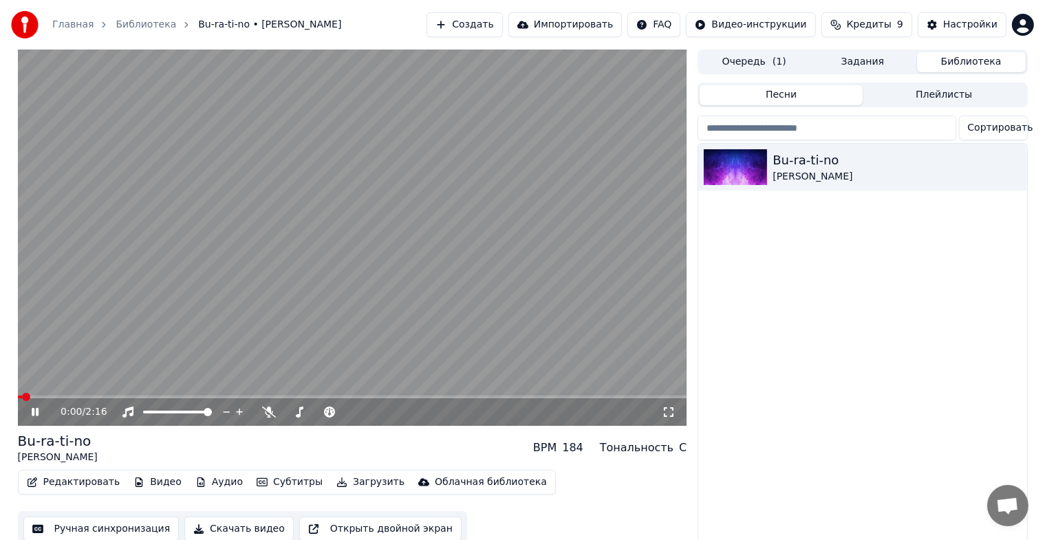
click at [143, 394] on video at bounding box center [353, 238] width 670 height 376
click at [146, 396] on span at bounding box center [353, 397] width 670 height 3
click at [116, 399] on span at bounding box center [81, 397] width 127 height 3
click at [137, 396] on span at bounding box center [353, 397] width 670 height 3
drag, startPoint x: 147, startPoint y: 395, endPoint x: 159, endPoint y: 396, distance: 12.4
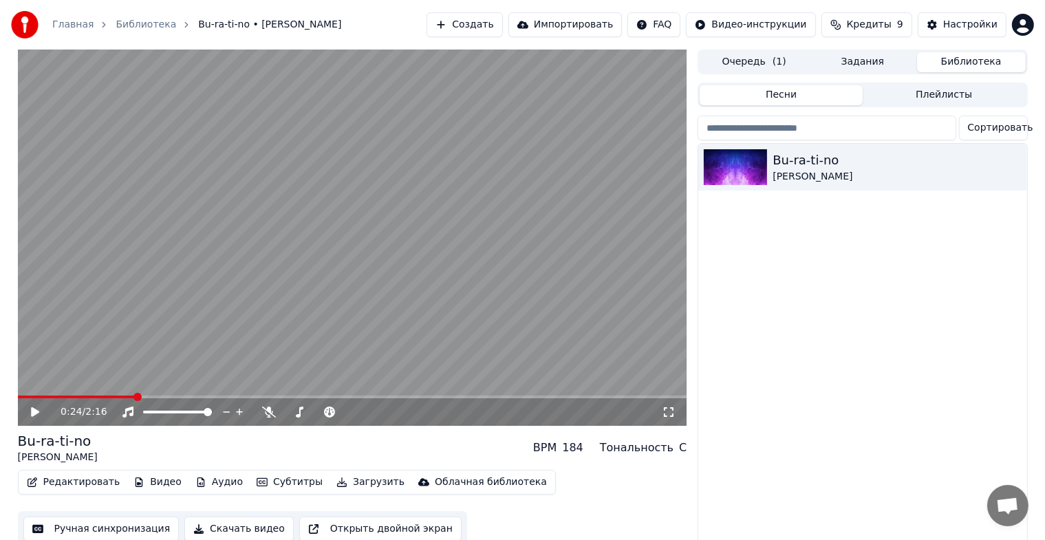
click at [151, 395] on video at bounding box center [353, 238] width 670 height 376
click at [173, 396] on span at bounding box center [353, 397] width 670 height 3
click at [1016, 165] on icon "button" at bounding box center [1015, 166] width 14 height 11
click at [848, 259] on div "Bu-ra-ti-no [PERSON_NAME]" at bounding box center [863, 346] width 328 height 404
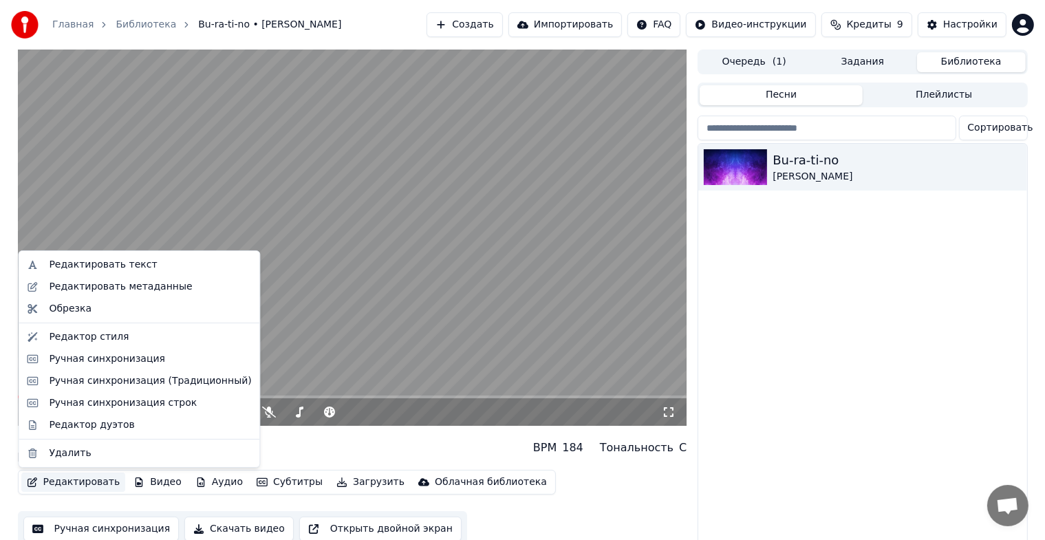
click at [56, 487] on button "Редактировать" at bounding box center [73, 482] width 105 height 19
click at [111, 336] on div "Редактор стиля" at bounding box center [89, 337] width 80 height 14
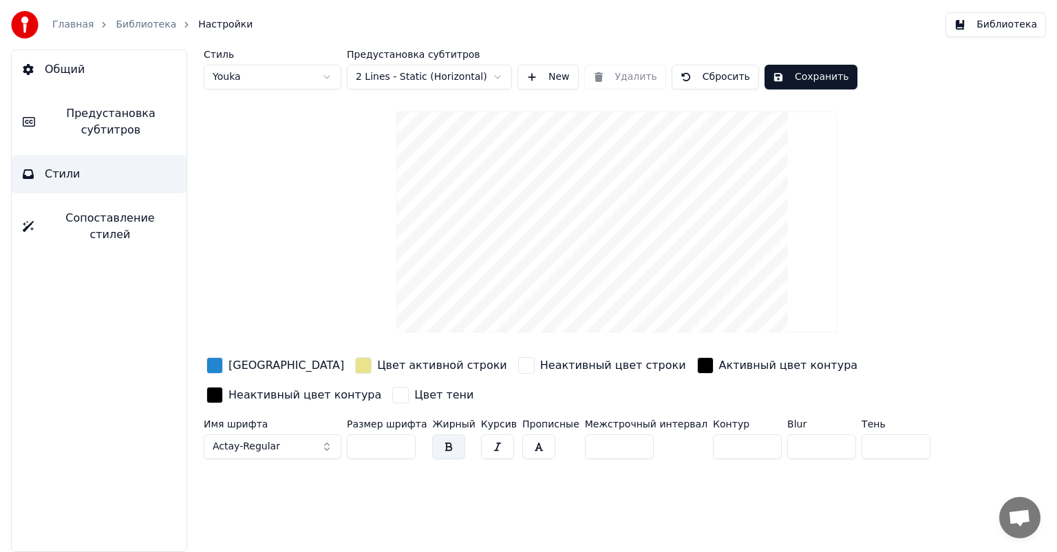
click at [442, 78] on html "Главная Библиотека Настройки Библиотека Общий Предустановка субтитров Стили Соп…" at bounding box center [528, 276] width 1057 height 552
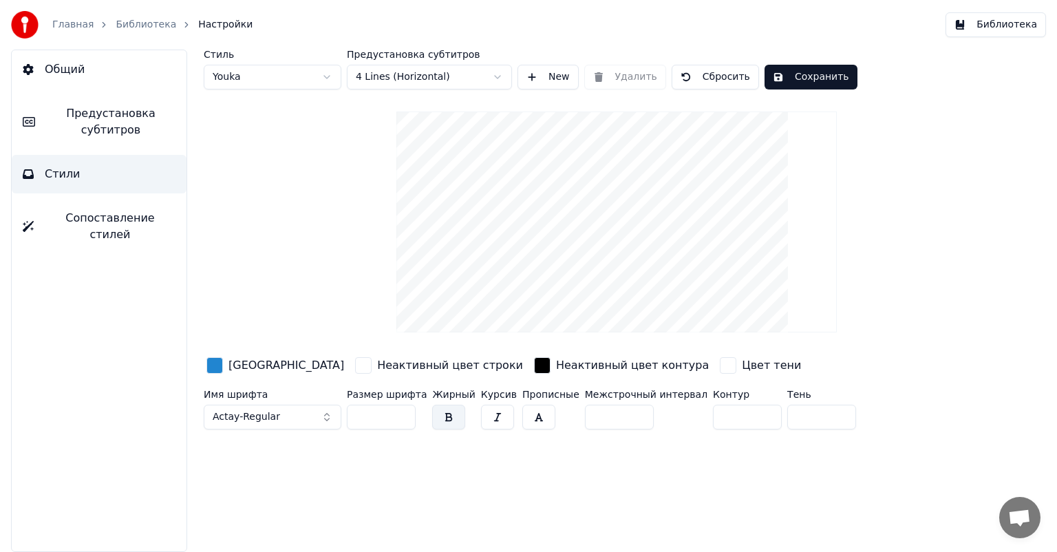
click at [813, 70] on button "Сохранить" at bounding box center [811, 77] width 93 height 25
click at [991, 24] on button "Библиотека" at bounding box center [996, 24] width 100 height 25
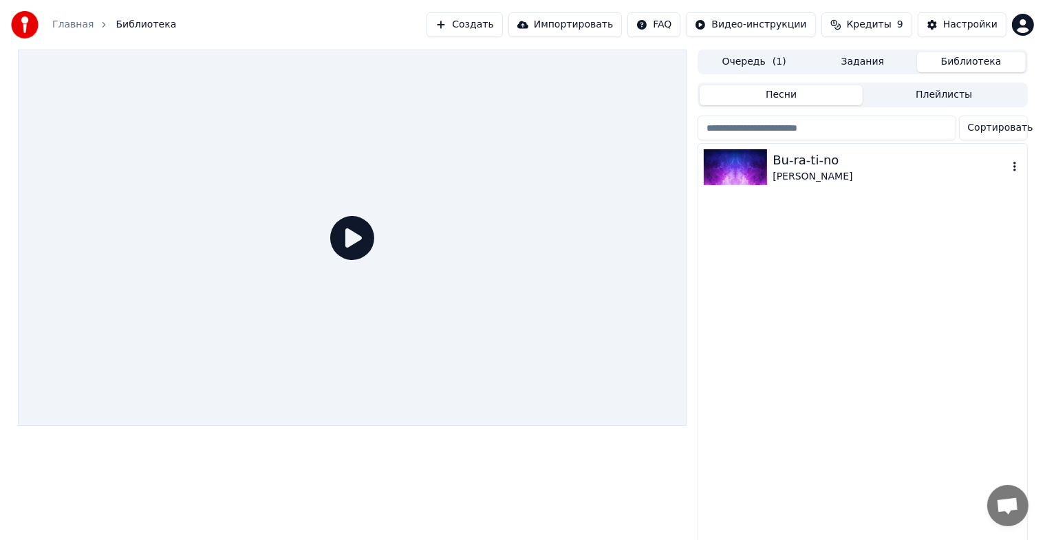
click at [820, 173] on div "[PERSON_NAME]" at bounding box center [890, 177] width 235 height 14
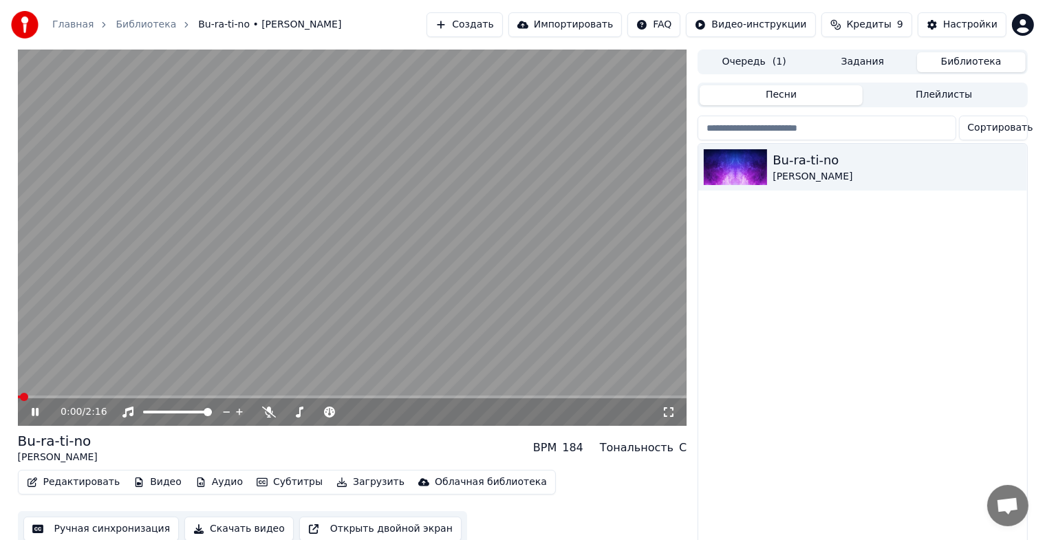
click at [72, 399] on div "0:00 / 2:16" at bounding box center [353, 413] width 670 height 28
click at [79, 396] on span at bounding box center [353, 397] width 670 height 3
click at [103, 396] on span at bounding box center [353, 397] width 670 height 3
click at [127, 396] on span at bounding box center [353, 397] width 670 height 3
click at [138, 396] on span at bounding box center [353, 397] width 670 height 3
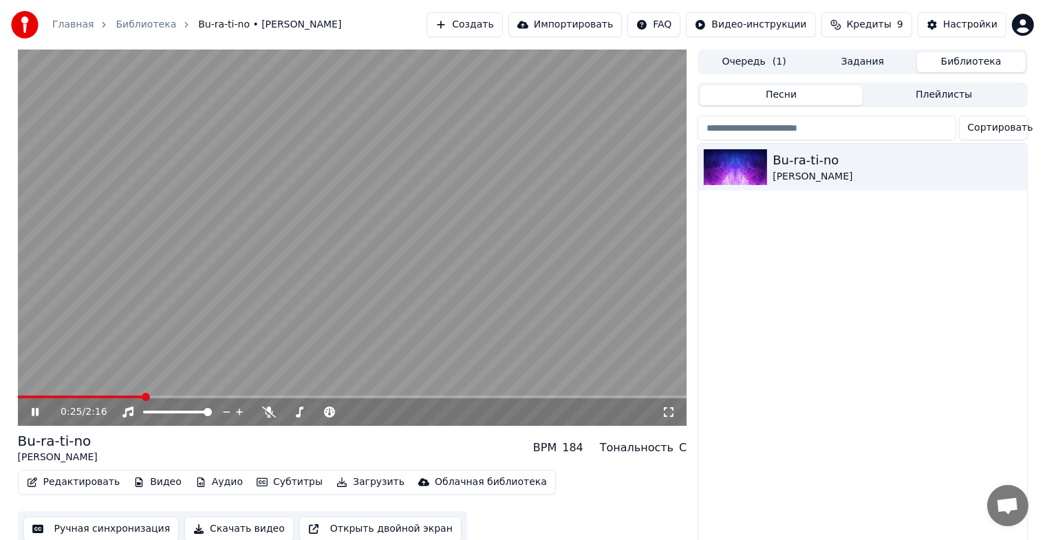
click at [151, 396] on span at bounding box center [353, 397] width 670 height 3
click at [210, 344] on video at bounding box center [353, 238] width 670 height 376
click at [863, 56] on button "Задания" at bounding box center [863, 62] width 109 height 20
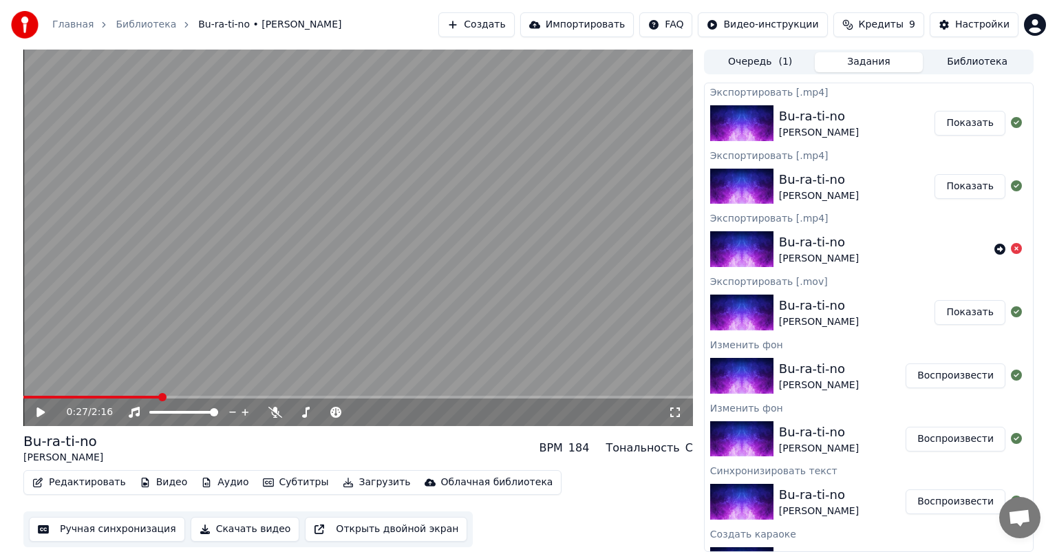
click at [752, 61] on button "Очередь ( 1 )" at bounding box center [760, 62] width 109 height 20
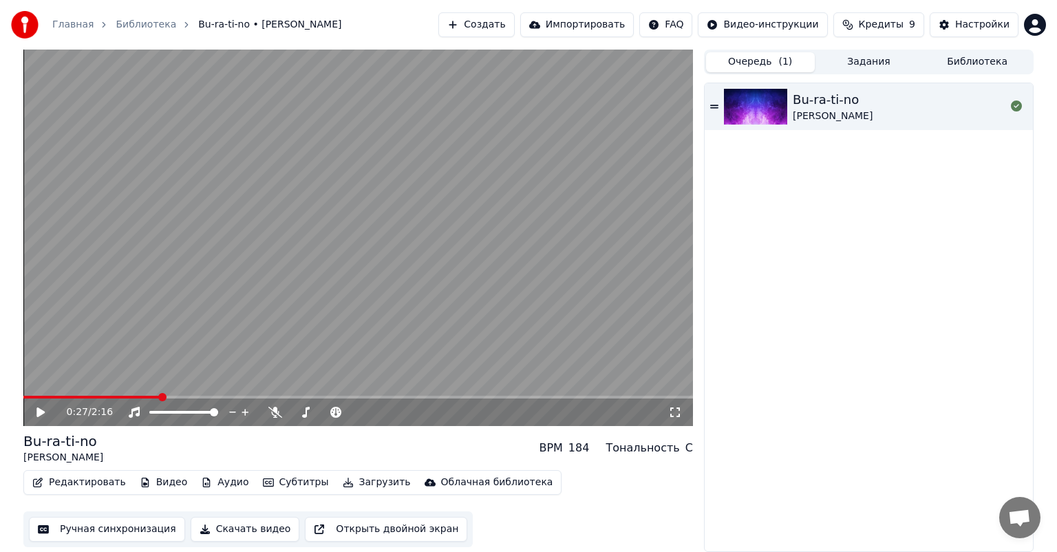
click at [720, 108] on div "Bu-ra-ti-no [PERSON_NAME]" at bounding box center [869, 106] width 328 height 47
click at [74, 395] on video at bounding box center [358, 238] width 670 height 376
click at [85, 396] on span at bounding box center [358, 397] width 670 height 3
click at [107, 396] on span at bounding box center [358, 397] width 670 height 3
click at [129, 396] on span at bounding box center [358, 397] width 670 height 3
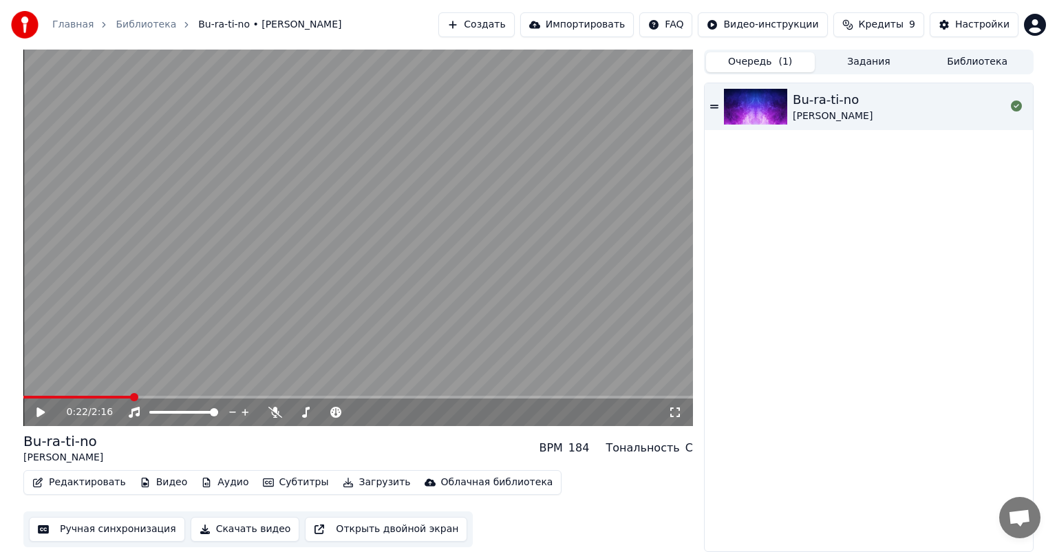
click at [148, 398] on span at bounding box center [358, 397] width 670 height 3
drag, startPoint x: 161, startPoint y: 399, endPoint x: 183, endPoint y: 401, distance: 22.1
click at [165, 400] on div "0:25 / 2:16" at bounding box center [358, 413] width 670 height 28
click at [184, 401] on div "0:25 / 2:16" at bounding box center [358, 413] width 670 height 28
click at [173, 399] on div "0:25 / 2:16" at bounding box center [358, 413] width 670 height 28
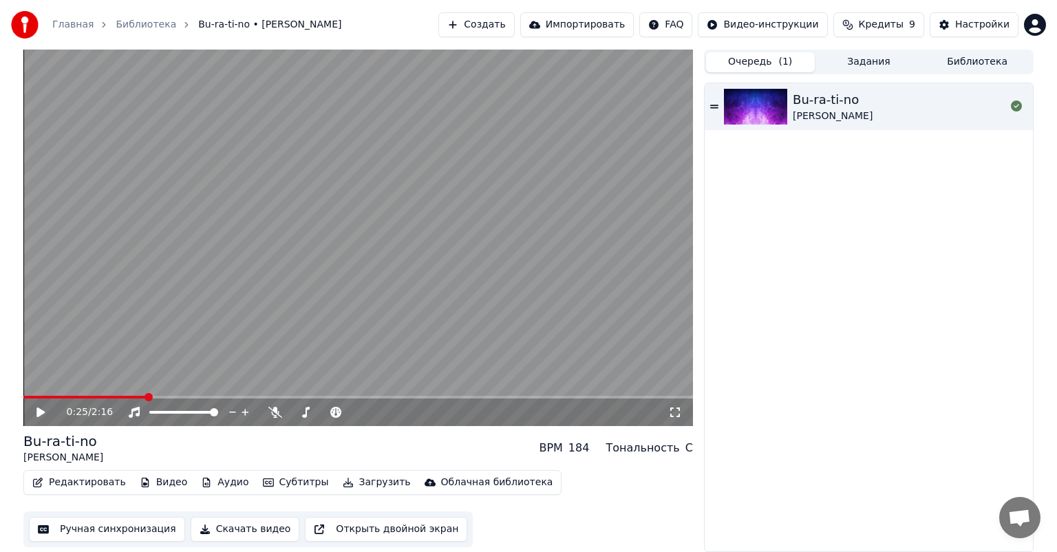
click at [162, 395] on video at bounding box center [358, 238] width 670 height 376
click at [157, 396] on span at bounding box center [358, 397] width 670 height 3
click at [168, 396] on span at bounding box center [358, 397] width 670 height 3
click at [222, 351] on video at bounding box center [358, 238] width 670 height 376
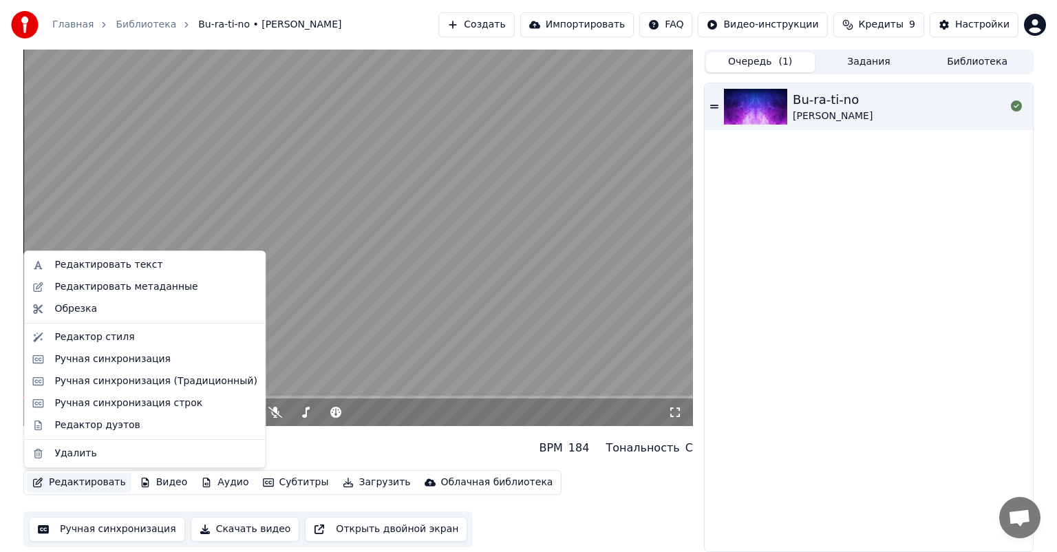
click at [46, 482] on button "Редактировать" at bounding box center [79, 482] width 105 height 19
click at [116, 336] on div "Редактор стиля" at bounding box center [94, 337] width 80 height 14
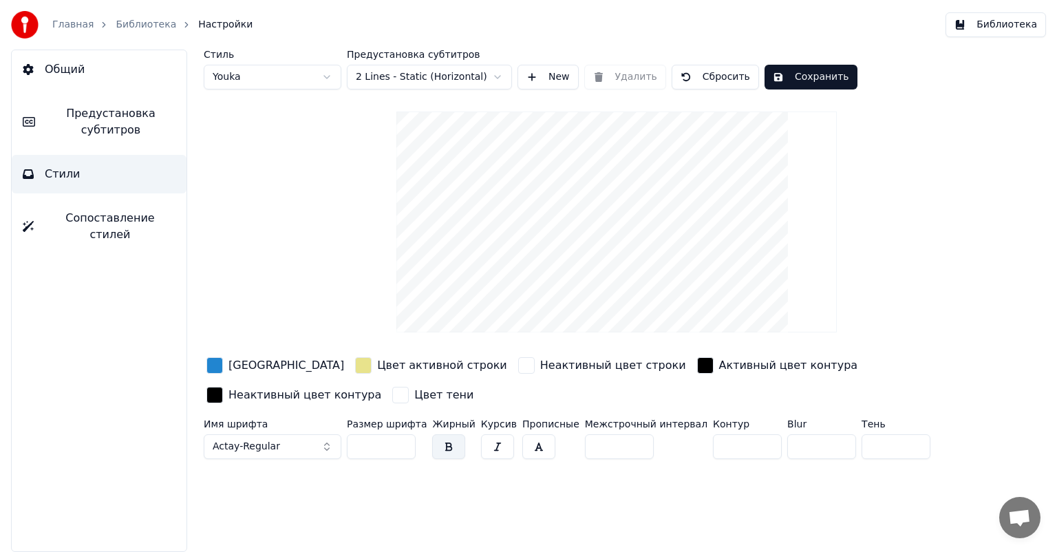
click at [419, 78] on html "Главная Библиотека Настройки Библиотека Общий Предустановка субтитров Стили Соп…" at bounding box center [528, 276] width 1057 height 552
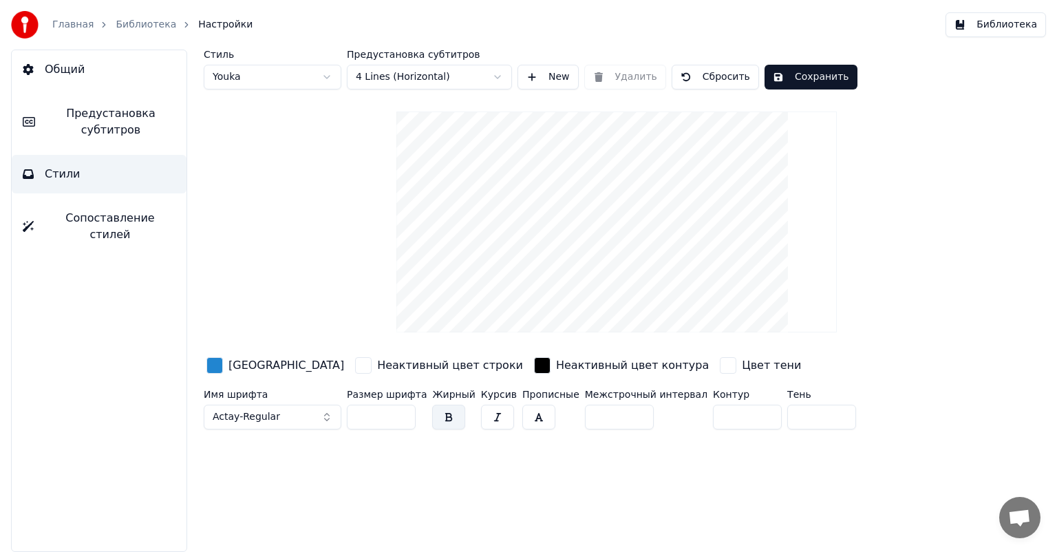
click at [320, 162] on div "Стиль Youka Предустановка субтитров 4 Lines (Horizontal) New Удалить Сбросить С…" at bounding box center [617, 242] width 826 height 385
click at [131, 129] on span "Предустановка субтитров" at bounding box center [110, 121] width 129 height 33
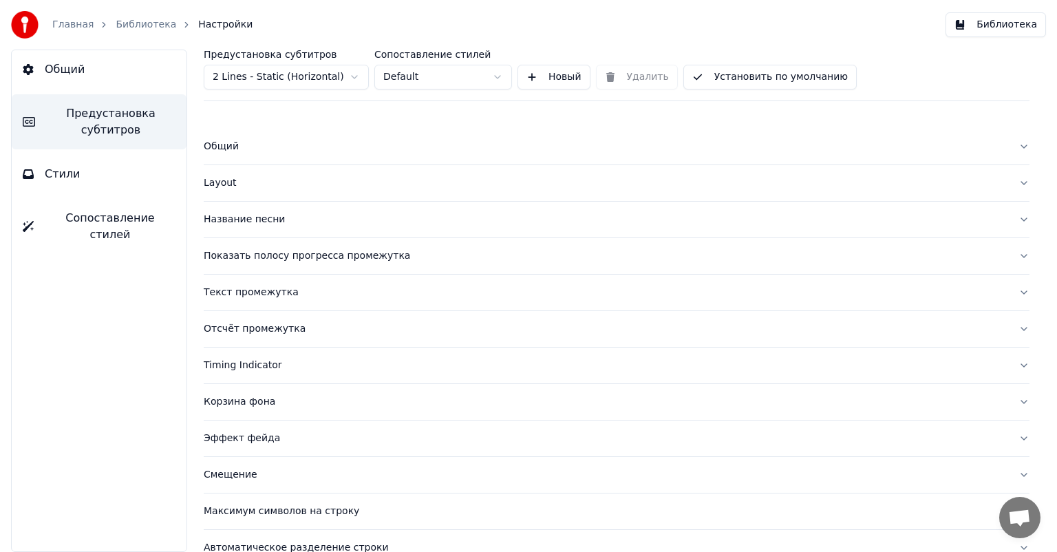
click at [134, 167] on button "Стили" at bounding box center [99, 174] width 175 height 39
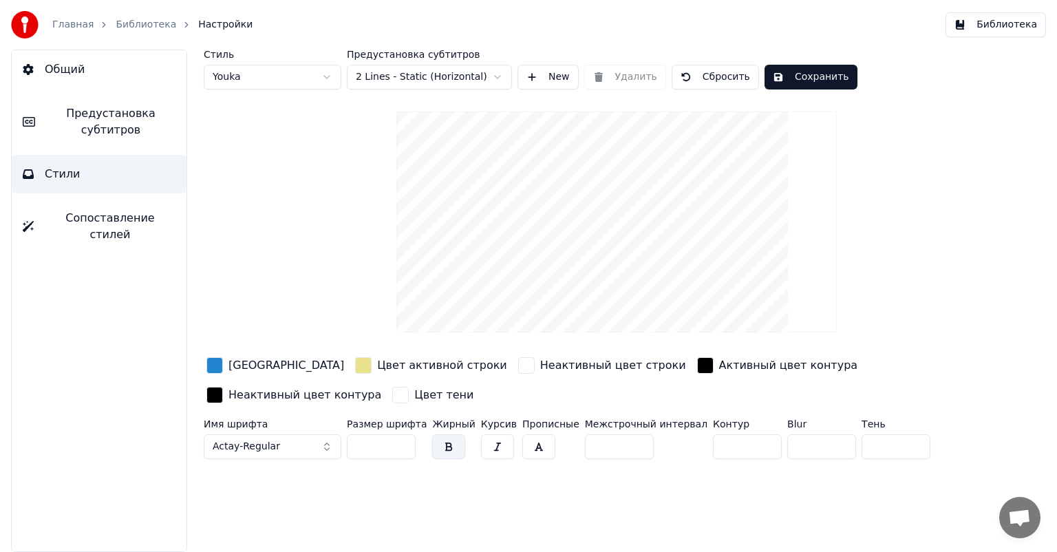
click at [390, 84] on html "Главная Библиотека Настройки Библиотека Общий Предустановка субтитров Стили Соп…" at bounding box center [528, 276] width 1057 height 552
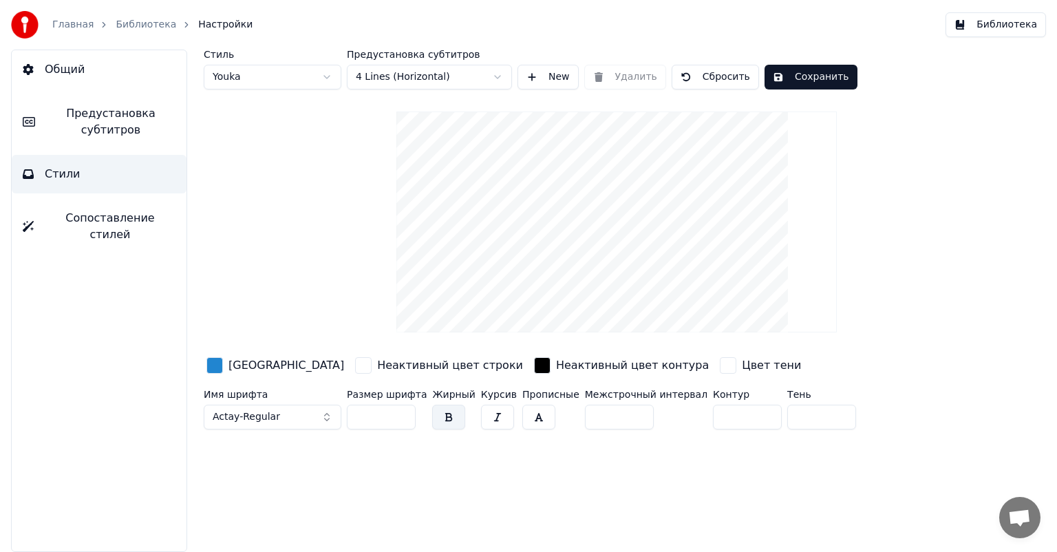
click at [799, 70] on button "Сохранить" at bounding box center [811, 77] width 93 height 25
click at [989, 28] on button "Библиотека" at bounding box center [996, 24] width 100 height 25
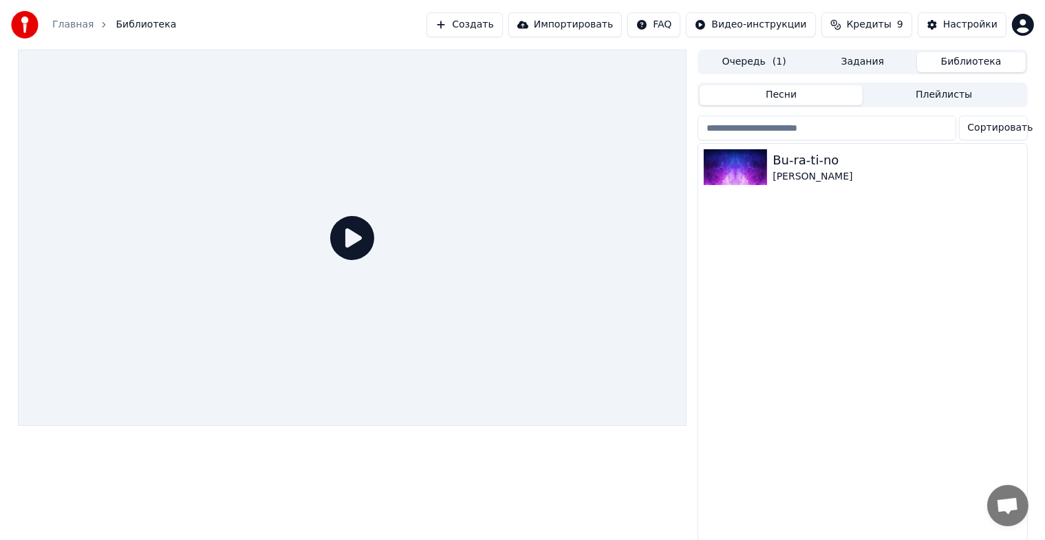
click at [837, 251] on div "Bu-ra-ti-no [PERSON_NAME]" at bounding box center [863, 346] width 328 height 404
click at [820, 250] on div "Bu-ra-ti-no [PERSON_NAME]" at bounding box center [863, 346] width 328 height 404
click at [870, 168] on div "Bu-ra-ti-no" at bounding box center [890, 160] width 235 height 19
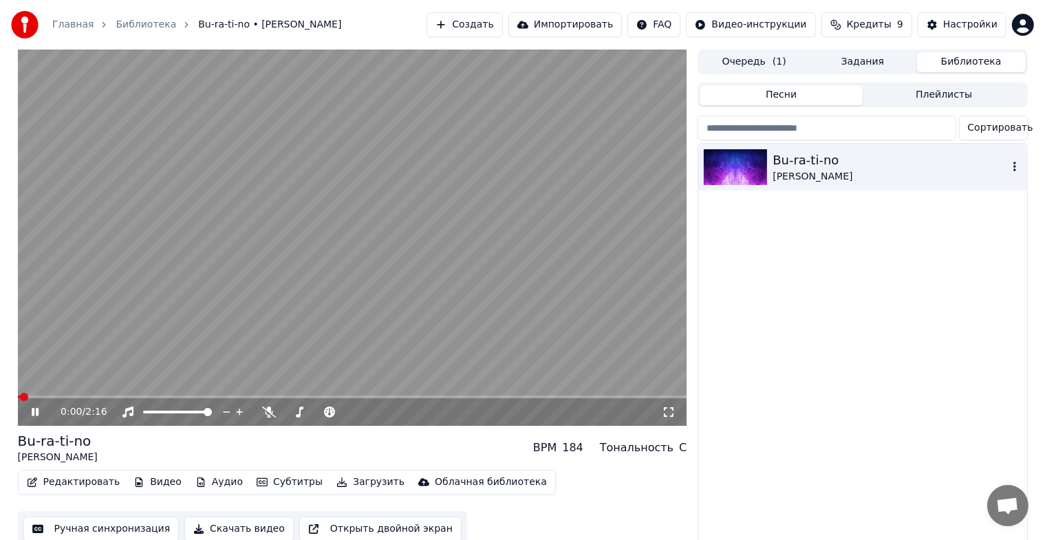
click at [1011, 169] on icon "button" at bounding box center [1015, 166] width 14 height 11
click at [76, 396] on span at bounding box center [353, 397] width 670 height 3
click at [96, 397] on span at bounding box center [353, 397] width 670 height 3
click at [107, 397] on span at bounding box center [353, 397] width 670 height 3
click at [127, 398] on span at bounding box center [353, 397] width 670 height 3
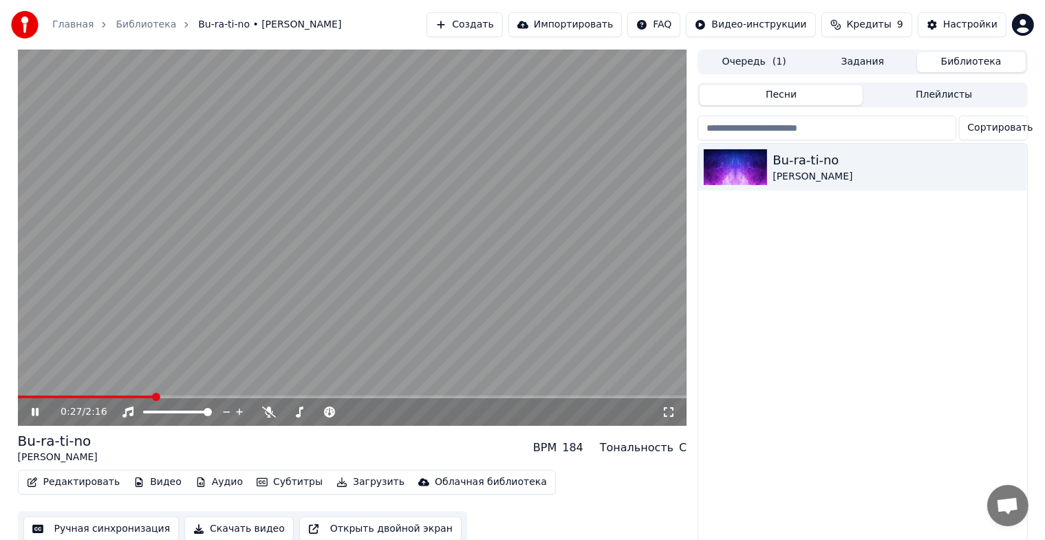
click at [363, 303] on video at bounding box center [353, 238] width 670 height 376
click at [756, 65] on button "Очередь ( 1 )" at bounding box center [754, 62] width 109 height 20
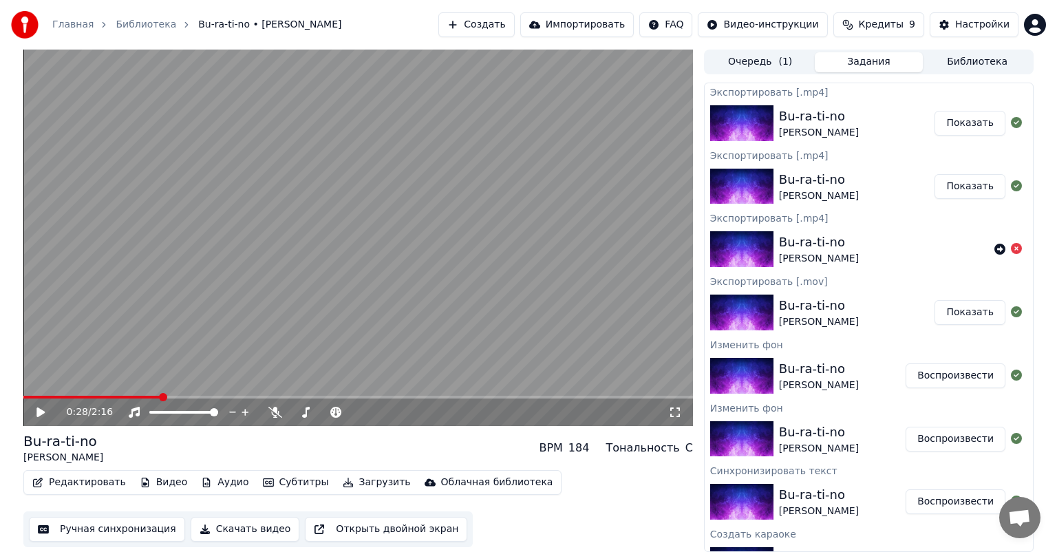
click at [876, 63] on button "Задания" at bounding box center [869, 62] width 109 height 20
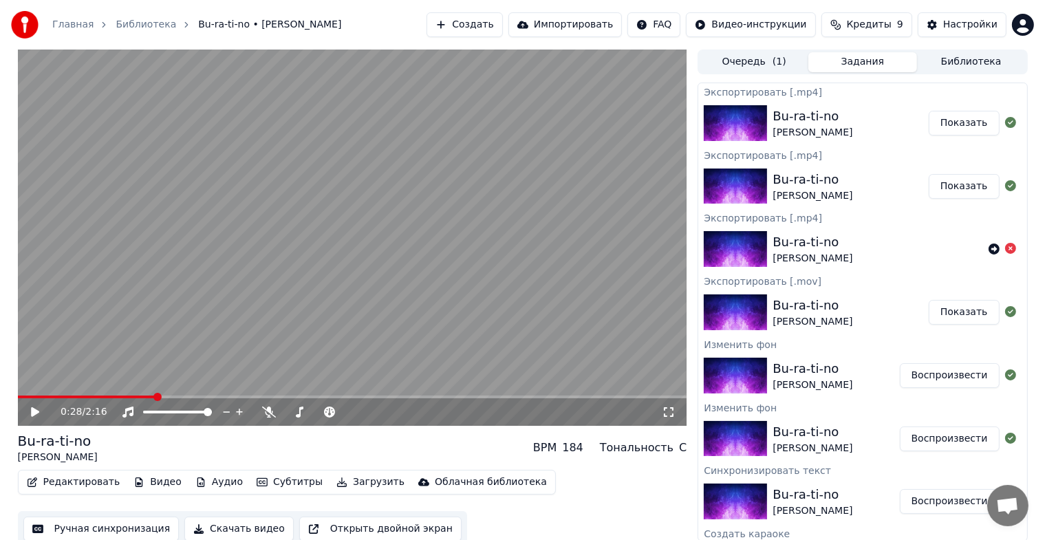
click at [961, 65] on button "Библиотека" at bounding box center [971, 62] width 109 height 20
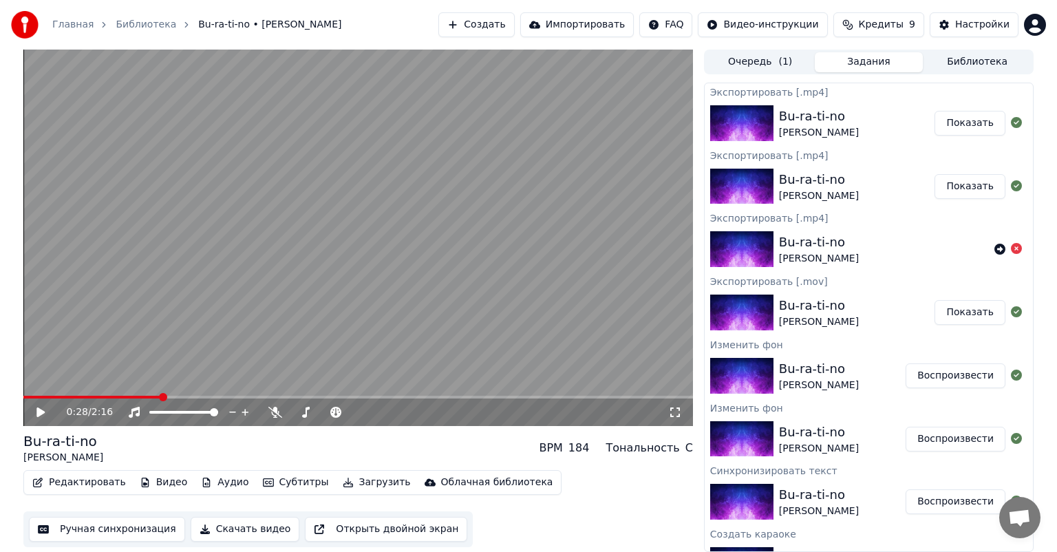
click at [875, 62] on button "Задания" at bounding box center [869, 62] width 109 height 20
